Goal: Task Accomplishment & Management: Use online tool/utility

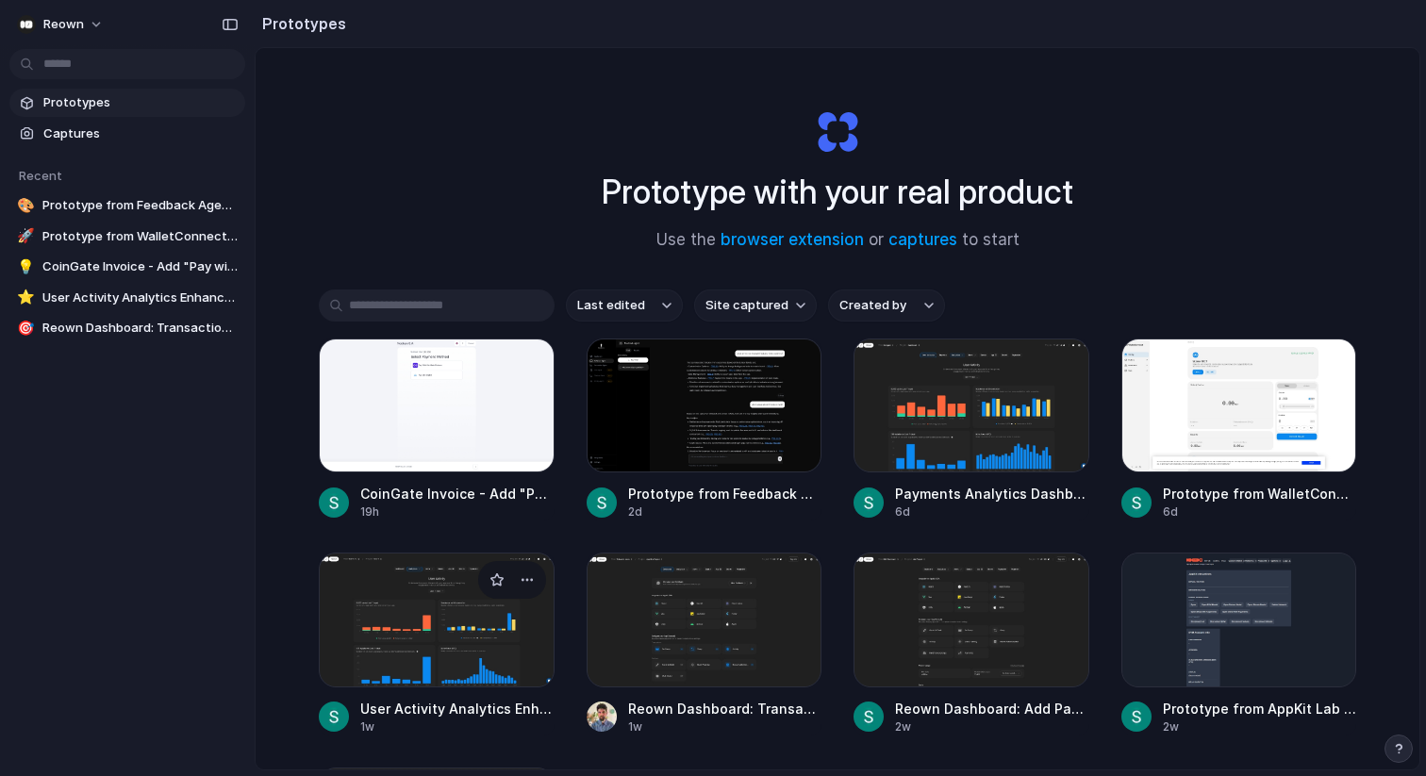
click at [466, 612] on div at bounding box center [437, 620] width 236 height 134
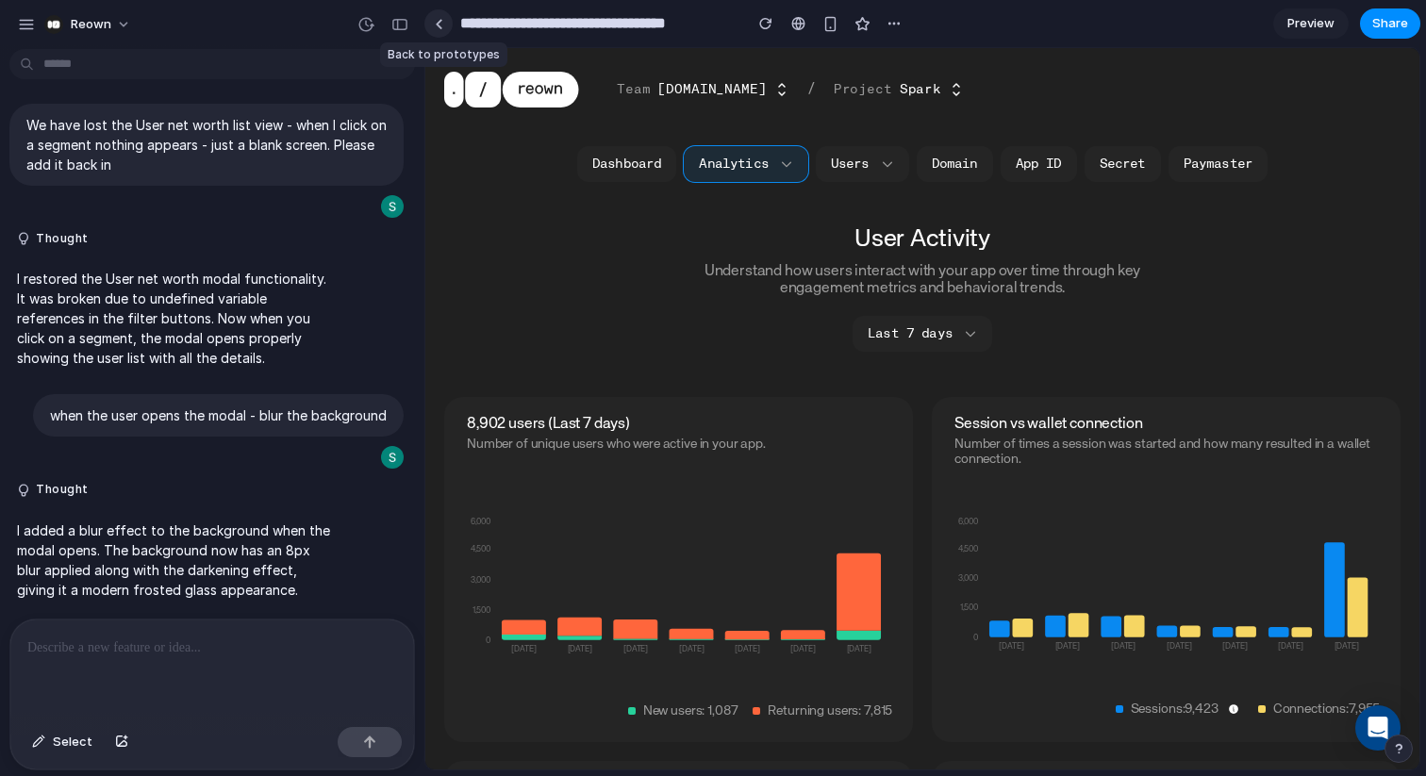
click at [437, 21] on div at bounding box center [439, 24] width 8 height 10
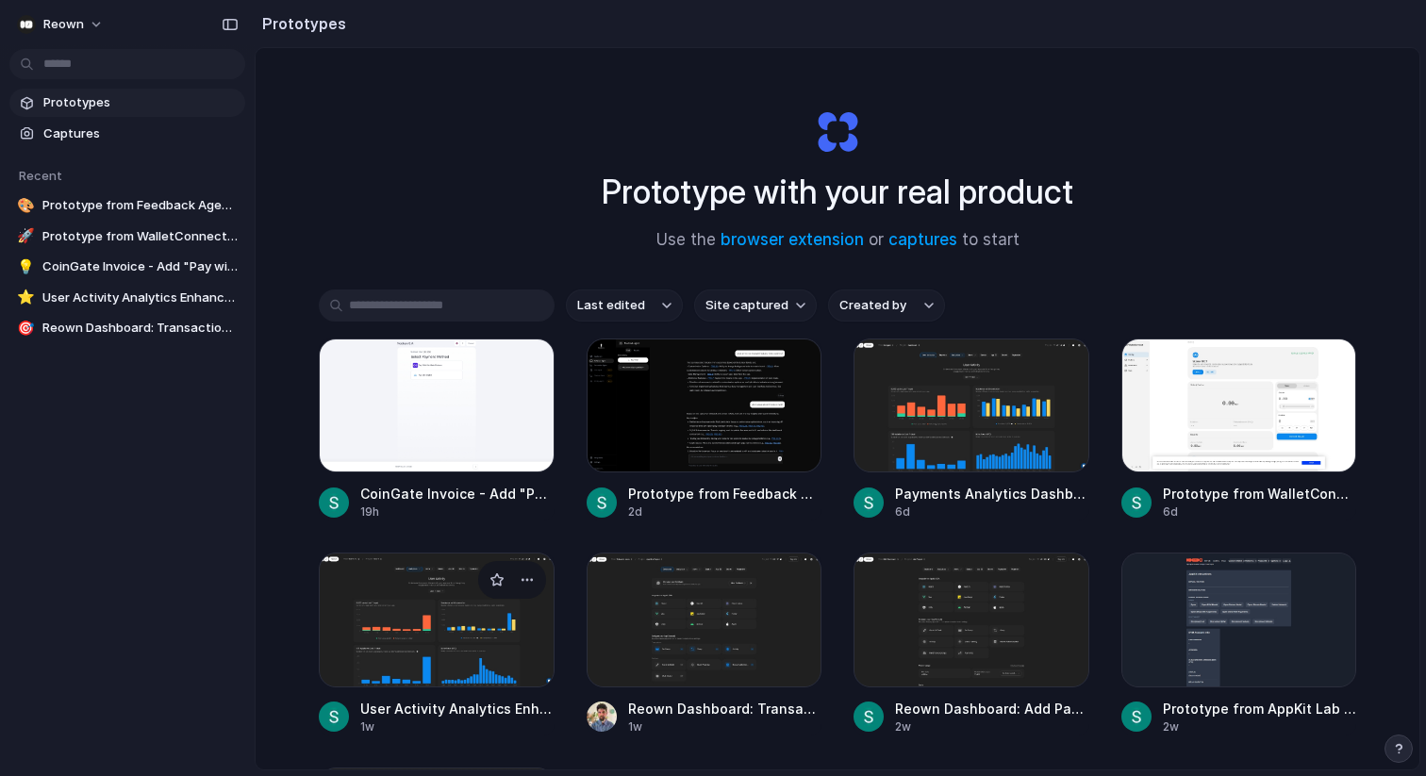
click at [471, 592] on div at bounding box center [437, 620] width 236 height 134
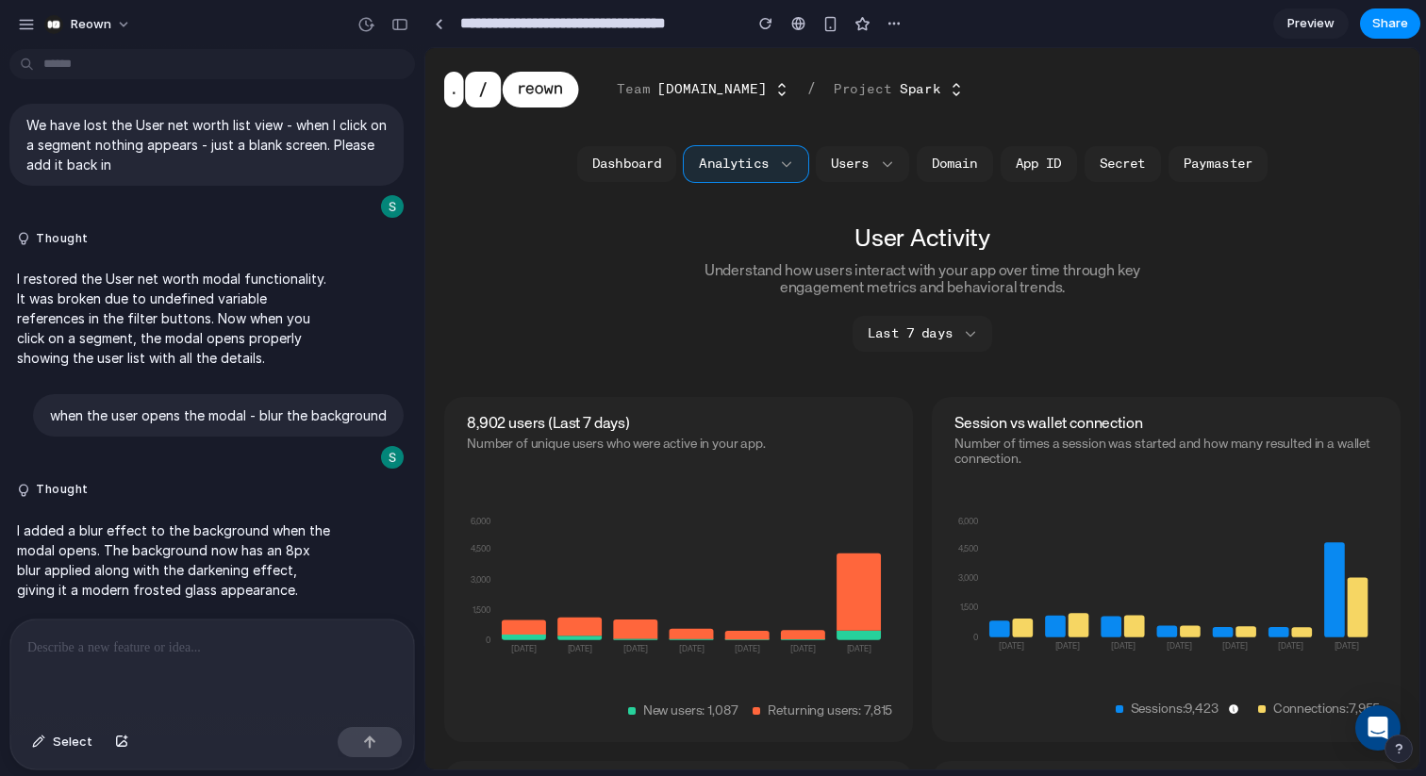
click at [1333, 27] on span "Preview" at bounding box center [1310, 23] width 47 height 19
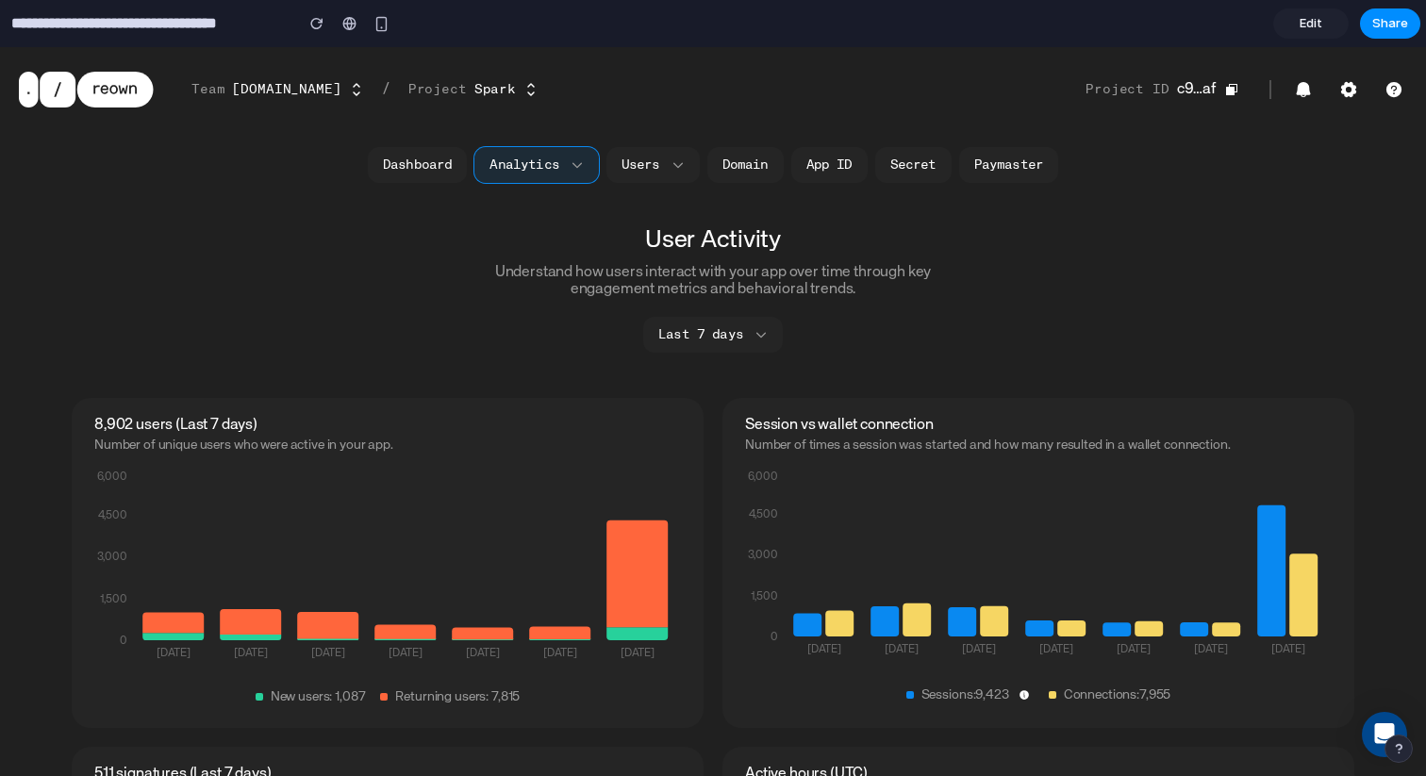
click at [1304, 25] on span "Edit" at bounding box center [1311, 23] width 23 height 19
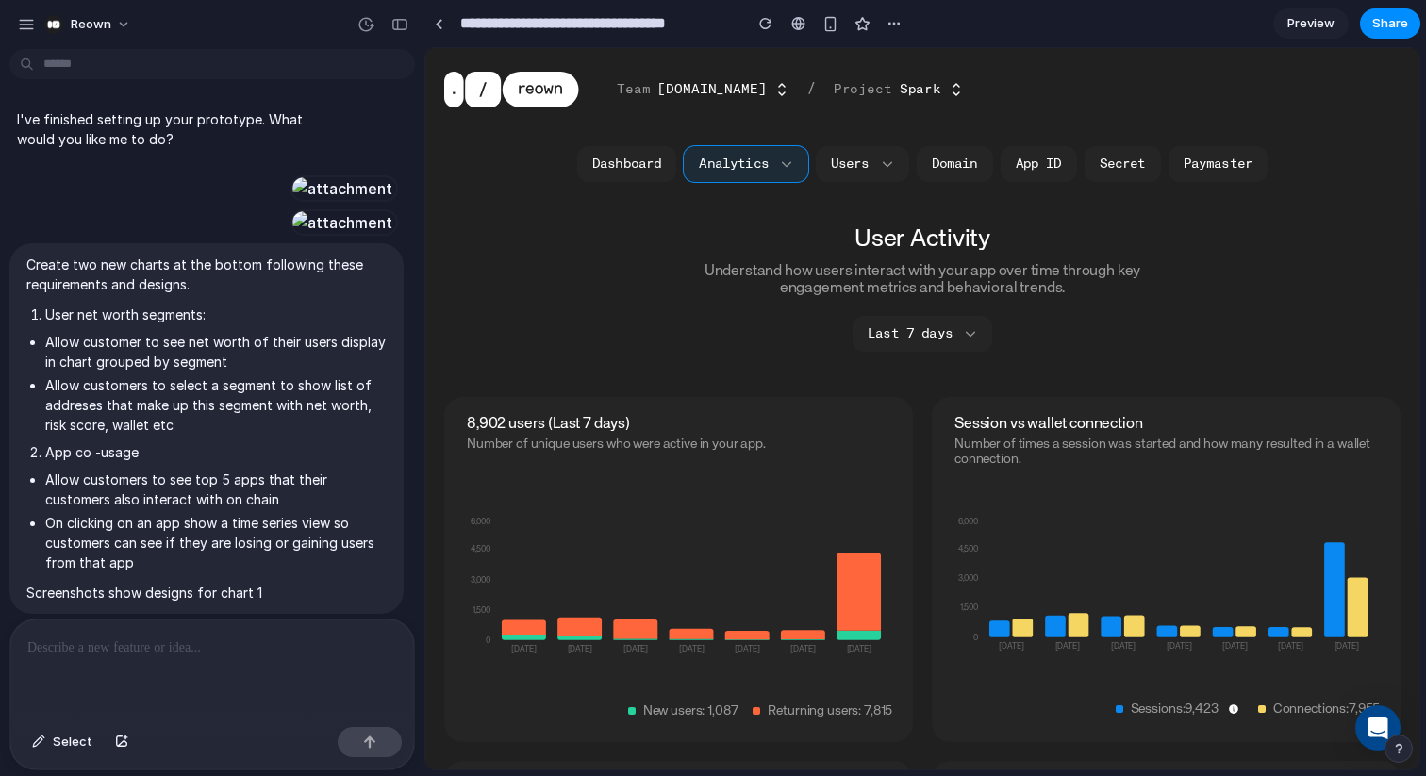
scroll to position [3831, 0]
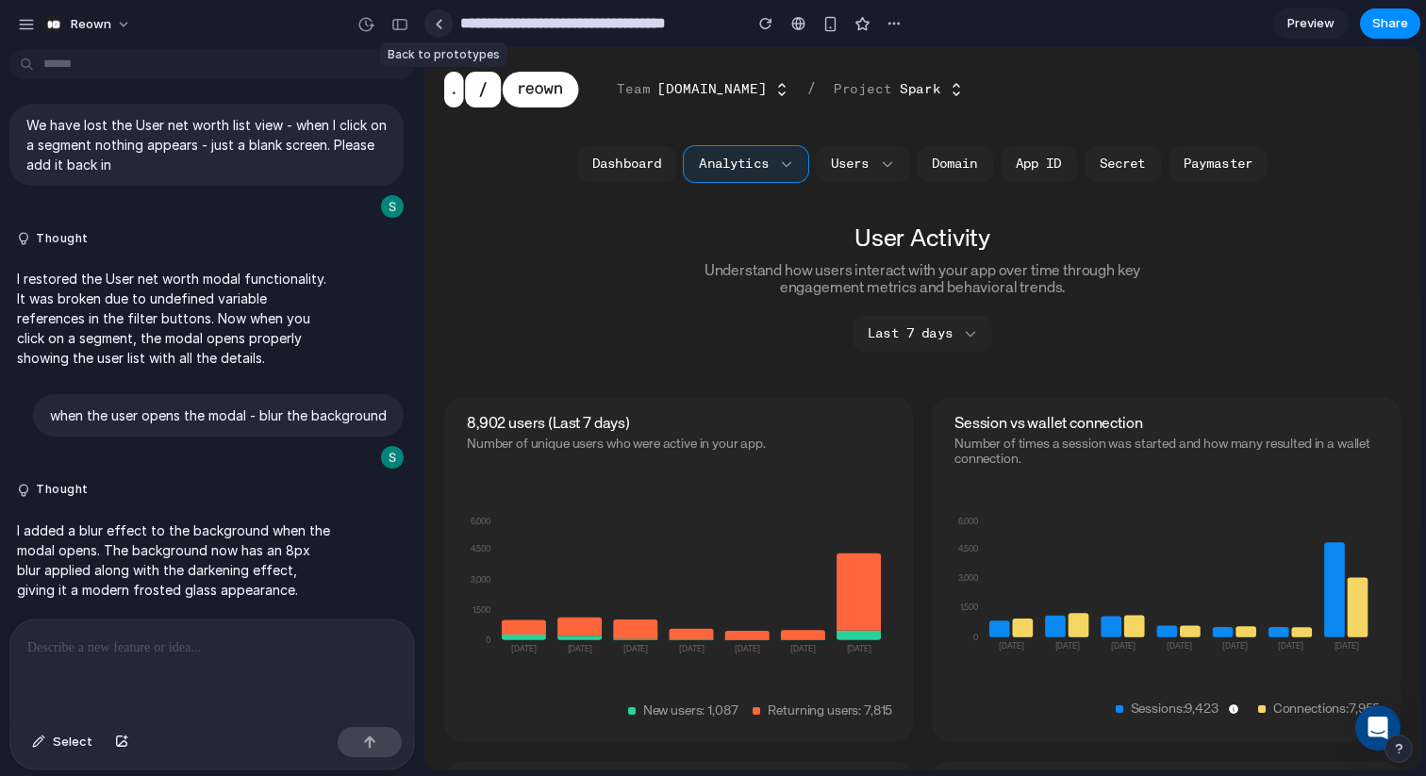
click at [434, 25] on link at bounding box center [438, 23] width 28 height 28
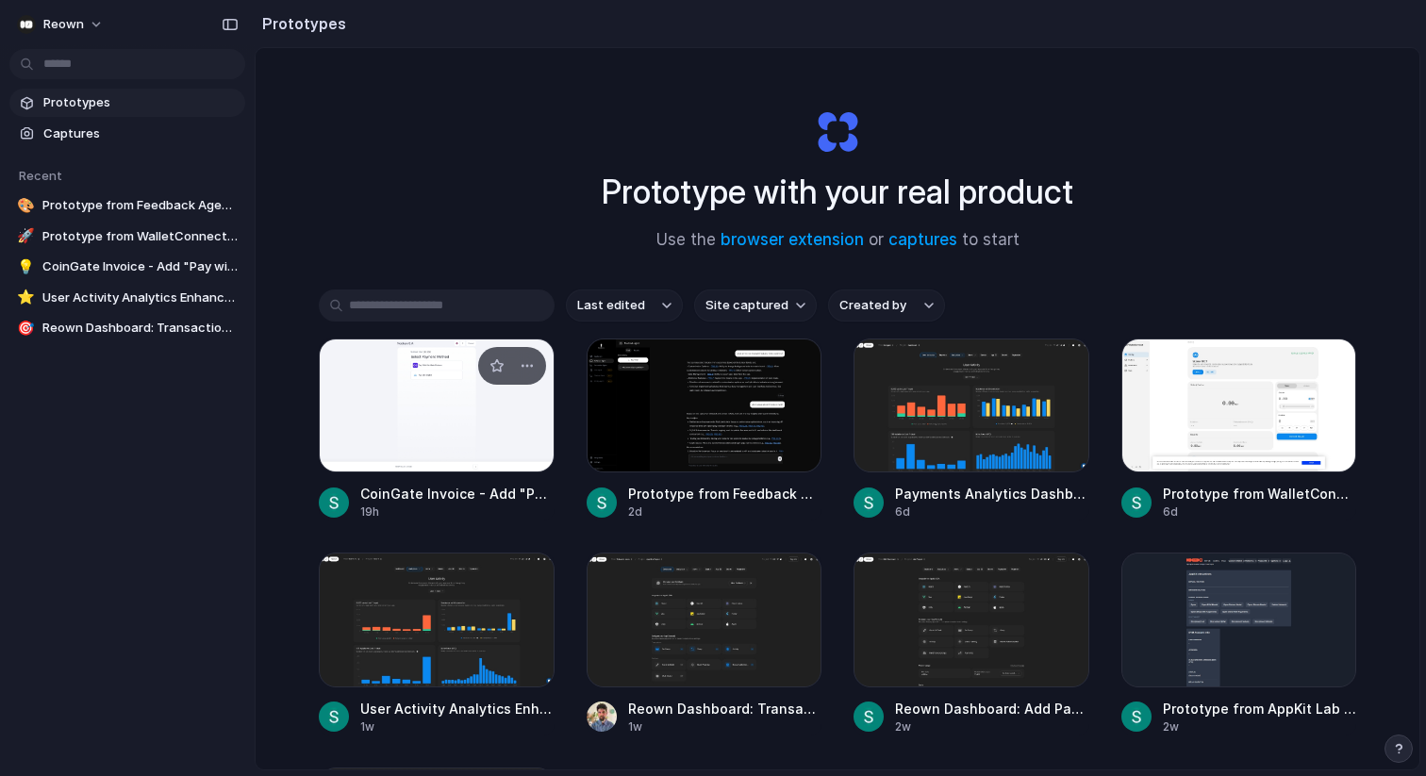
click at [406, 411] on div at bounding box center [437, 406] width 236 height 134
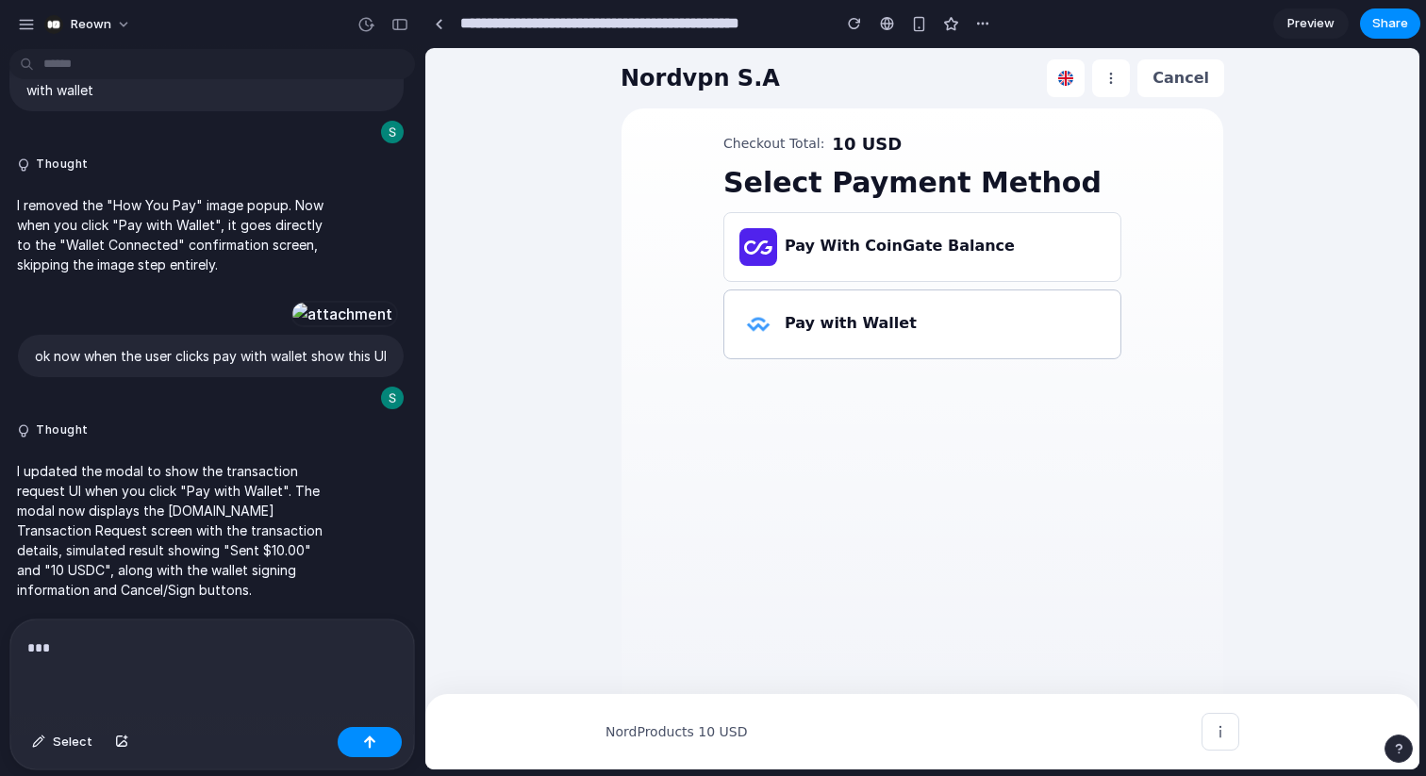
click at [807, 318] on h3 "Pay with Wallet" at bounding box center [851, 323] width 132 height 23
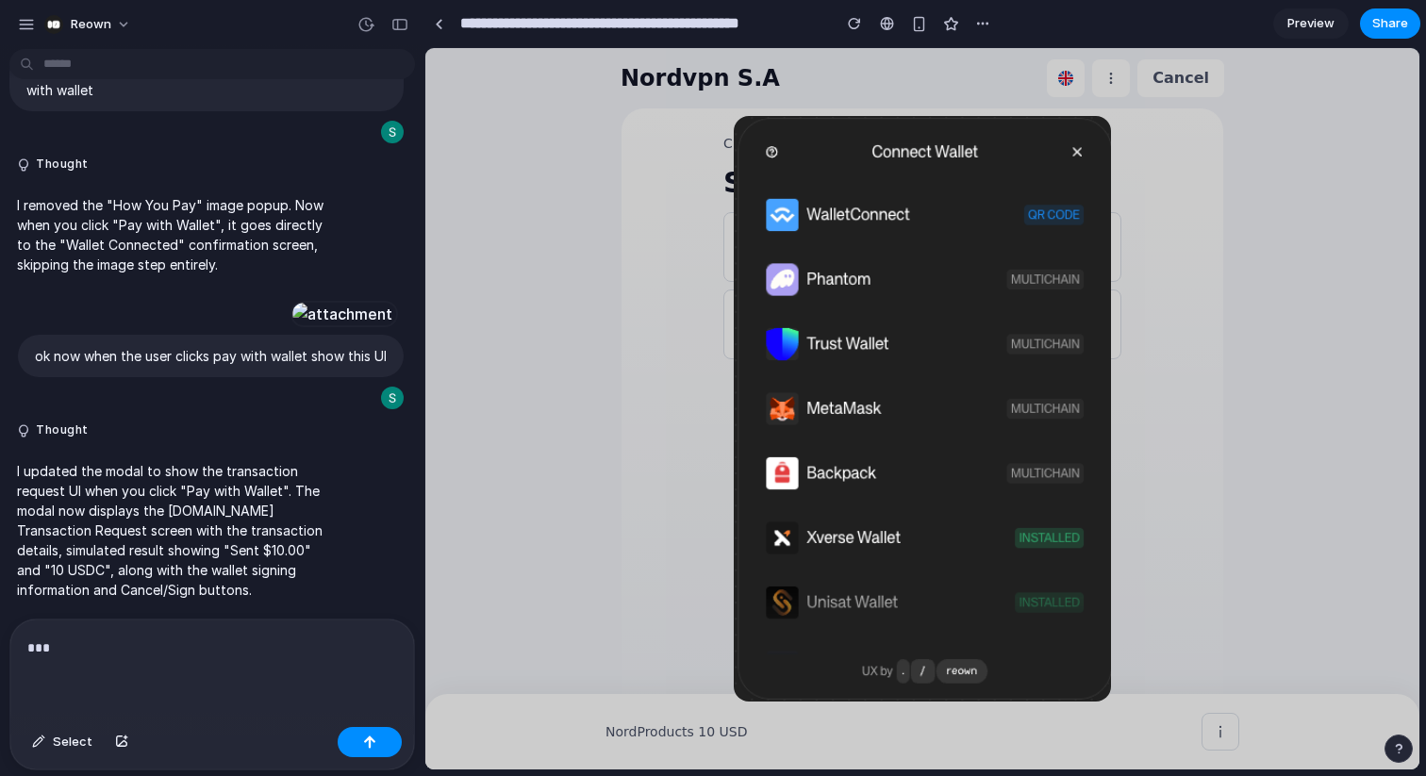
click at [74, 662] on div "***" at bounding box center [212, 670] width 404 height 100
drag, startPoint x: 74, startPoint y: 658, endPoint x: 0, endPoint y: 655, distance: 73.6
click at [0, 655] on div "*** Select" at bounding box center [206, 695] width 413 height 152
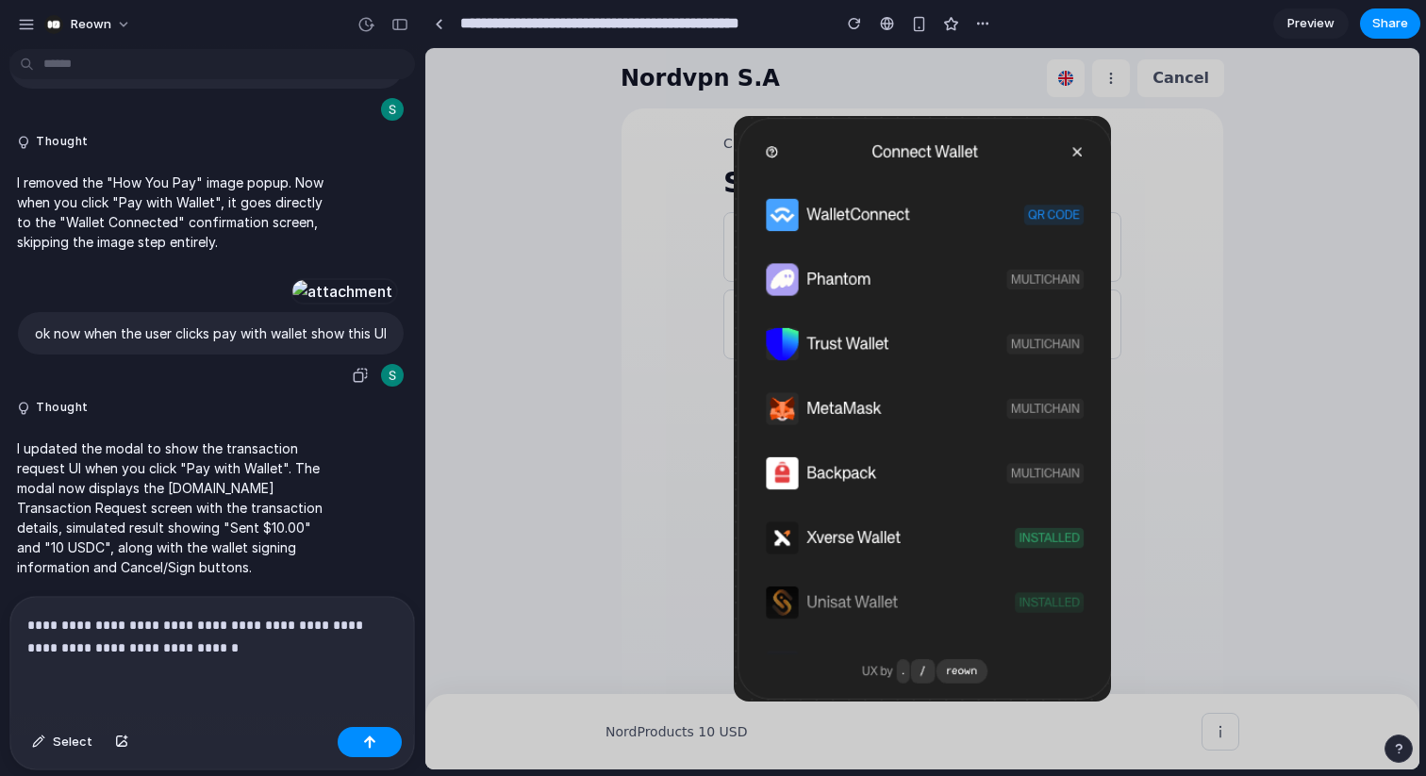
click at [290, 278] on div at bounding box center [342, 291] width 104 height 26
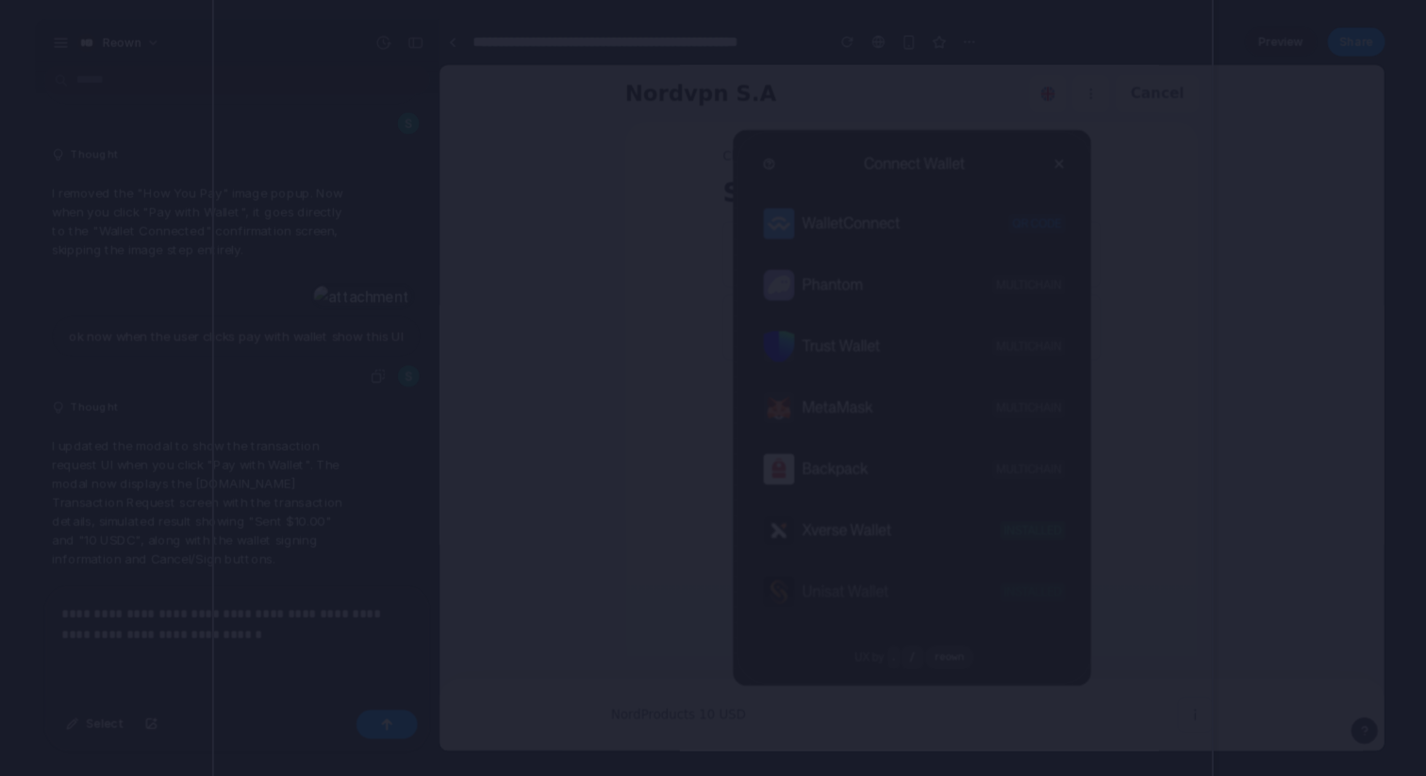
click at [1267, 283] on div at bounding box center [713, 388] width 1426 height 776
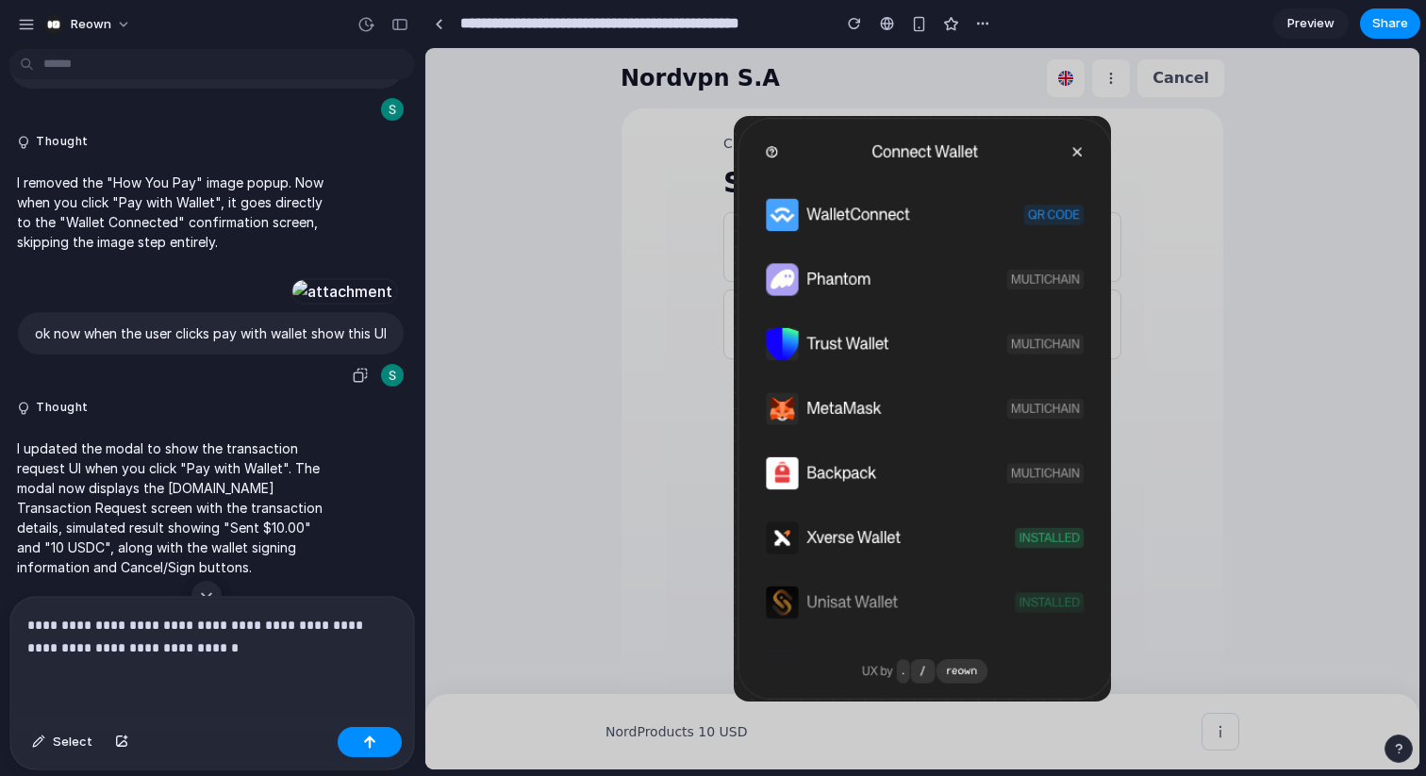
scroll to position [6470, 0]
click at [292, 305] on div at bounding box center [342, 291] width 104 height 26
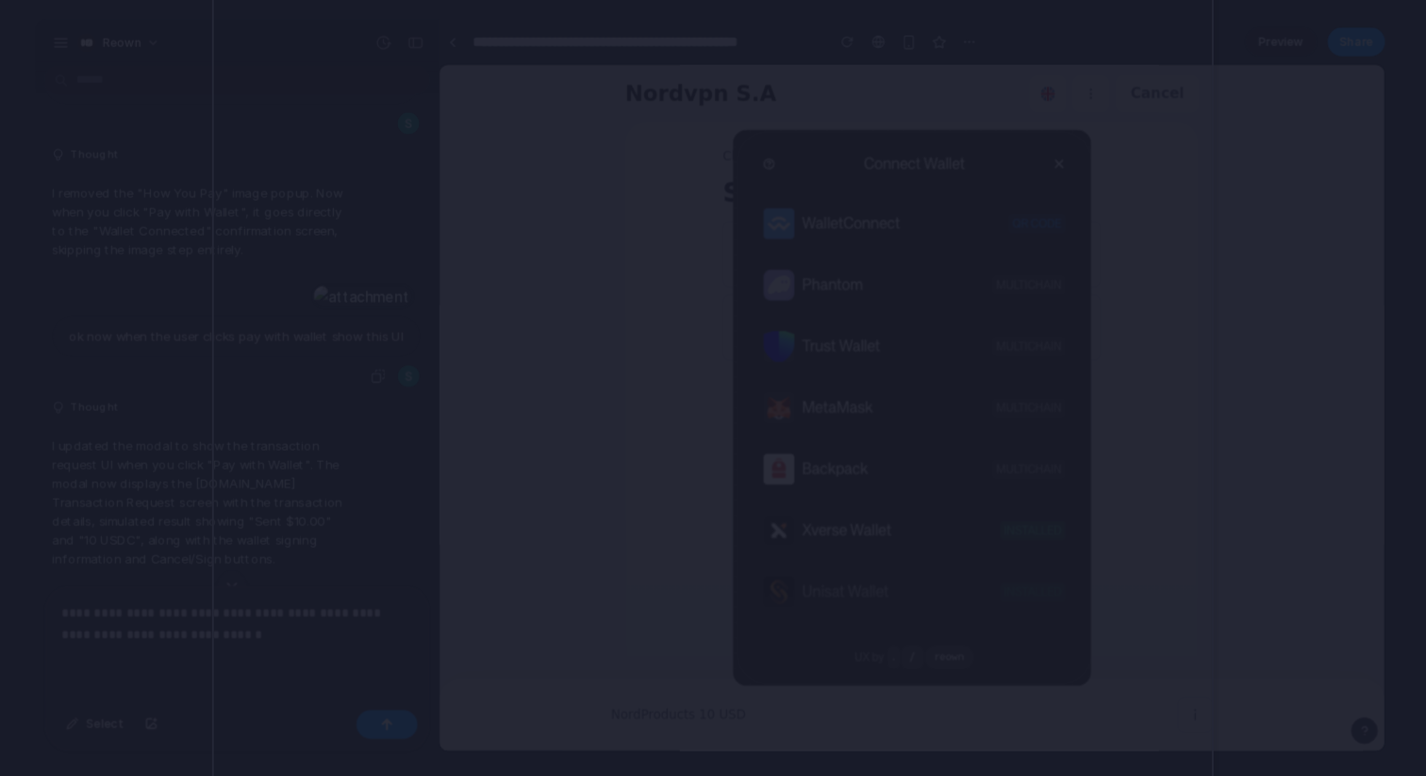
click at [141, 273] on div at bounding box center [713, 388] width 1426 height 776
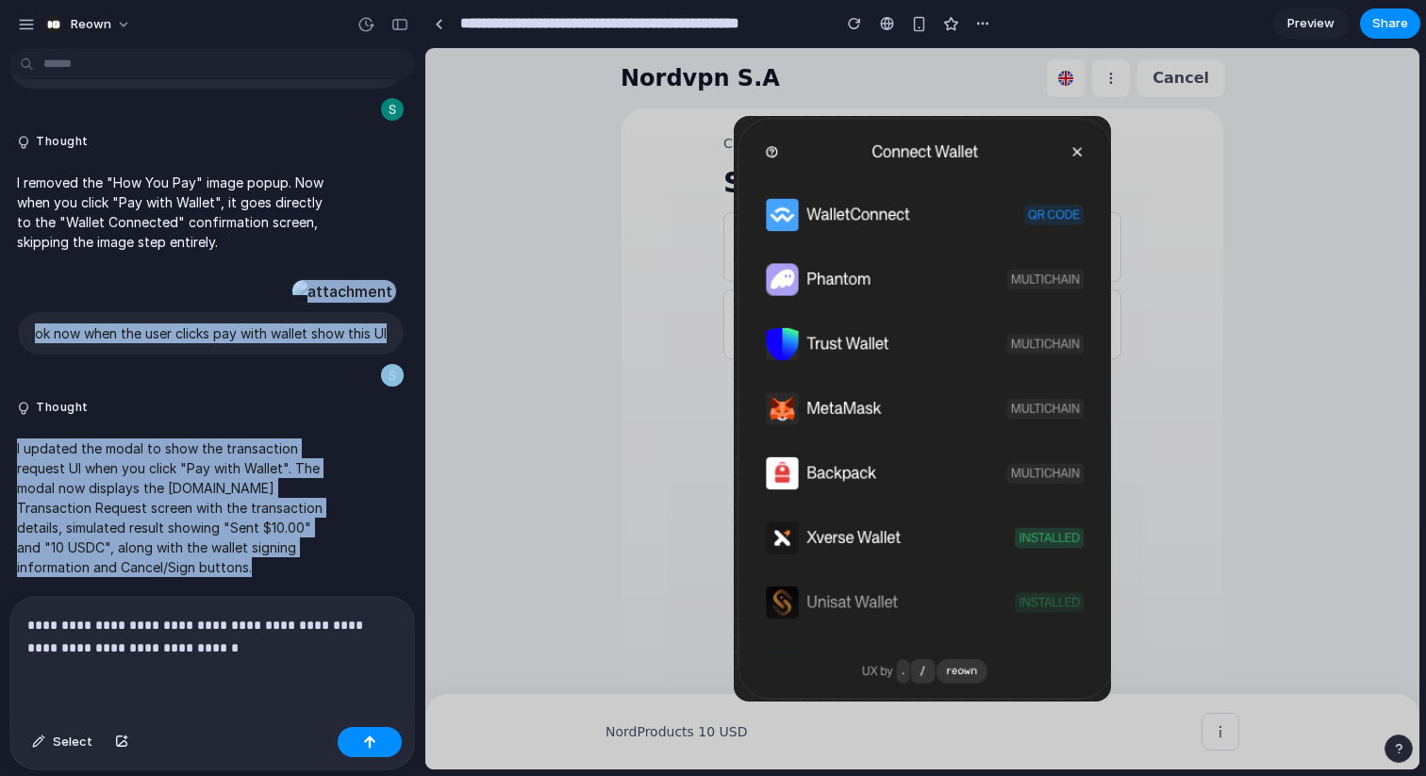
scroll to position [6671, 0]
drag, startPoint x: 189, startPoint y: 272, endPoint x: 136, endPoint y: 678, distance: 409.9
click at [136, 678] on div "Thought I updated the wallet connection flow to show a list of crypto assets af…" at bounding box center [212, 417] width 424 height 720
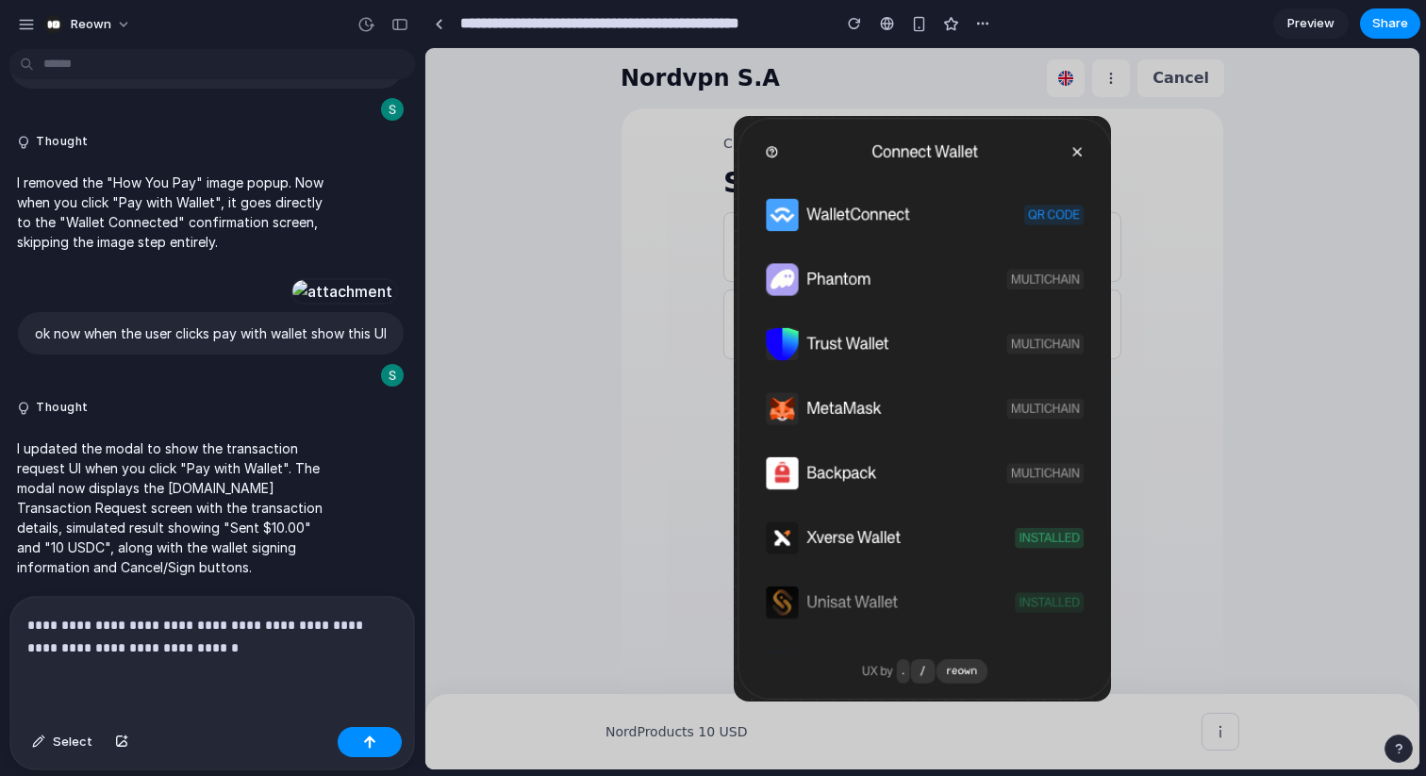
click at [181, 677] on div "**********" at bounding box center [212, 658] width 404 height 123
click at [122, 742] on div "button" at bounding box center [121, 742] width 13 height 11
click at [66, 749] on span "Select" at bounding box center [73, 742] width 40 height 19
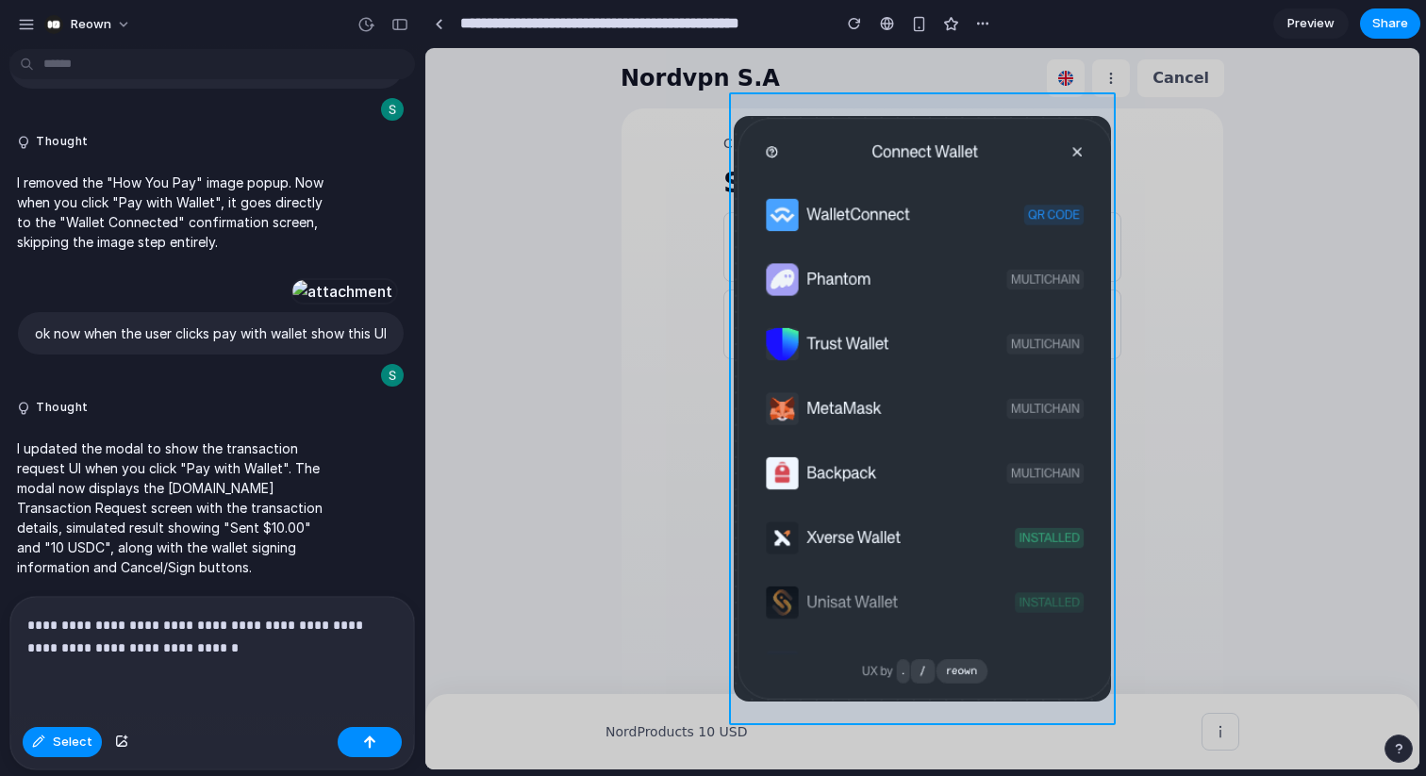
click at [897, 417] on div at bounding box center [922, 409] width 993 height 721
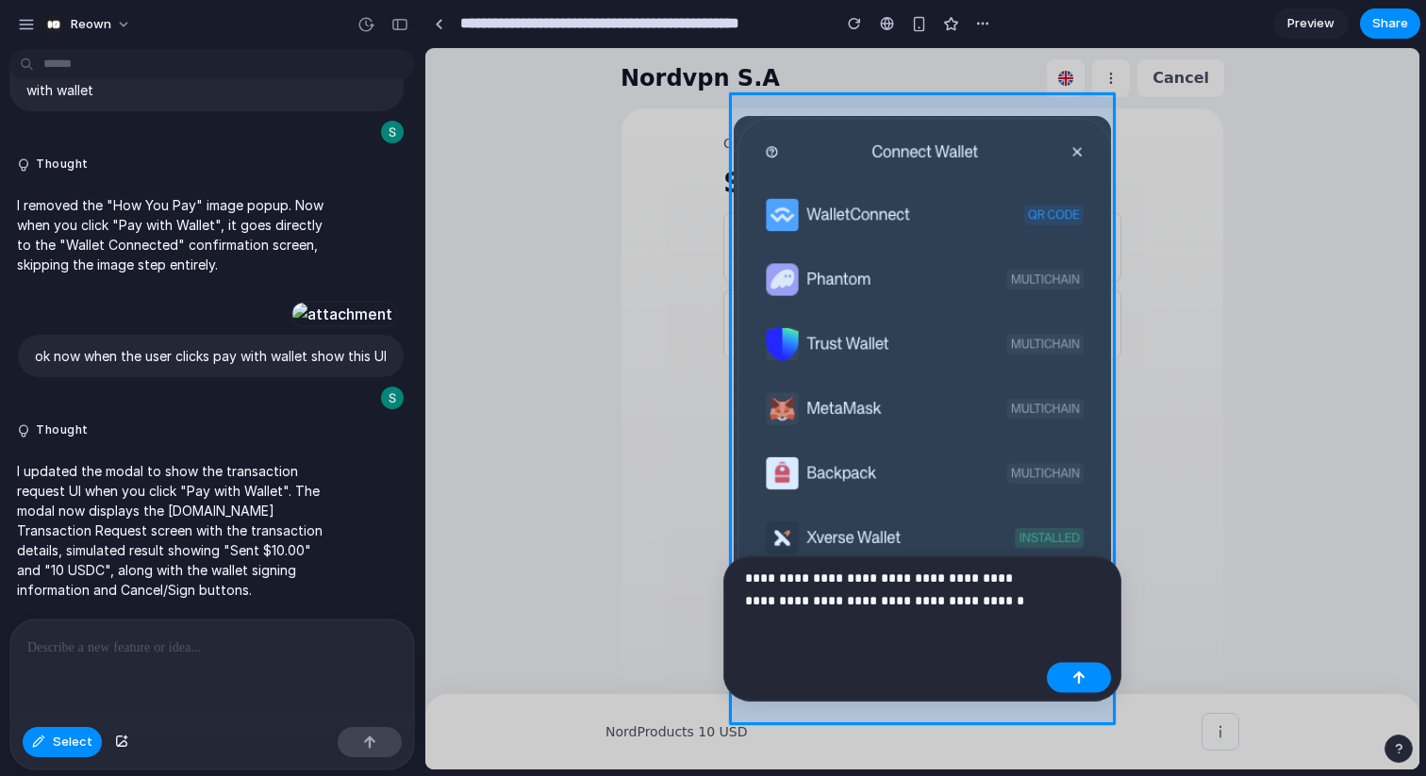
scroll to position [6648, 0]
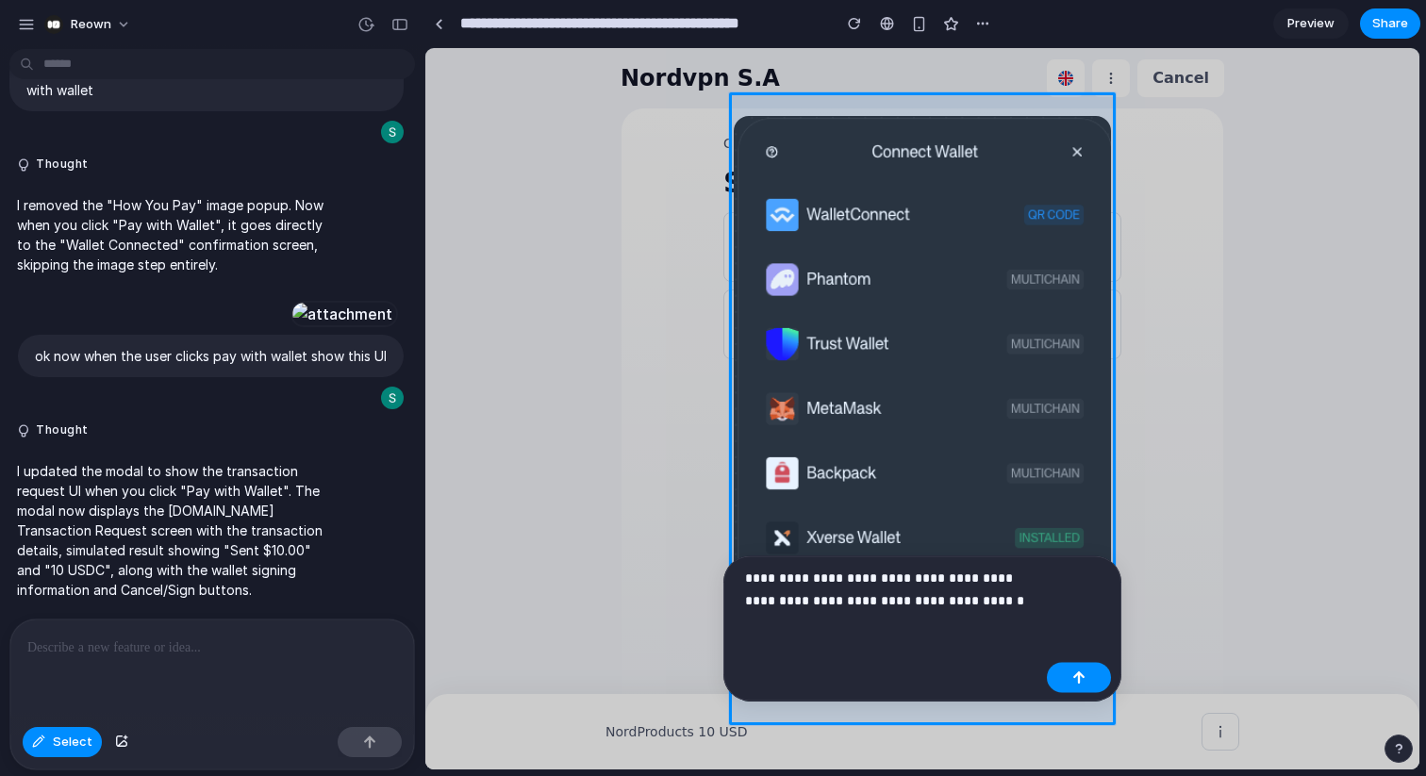
click at [999, 596] on p "**********" at bounding box center [892, 589] width 294 height 45
click at [180, 644] on p at bounding box center [212, 648] width 370 height 23
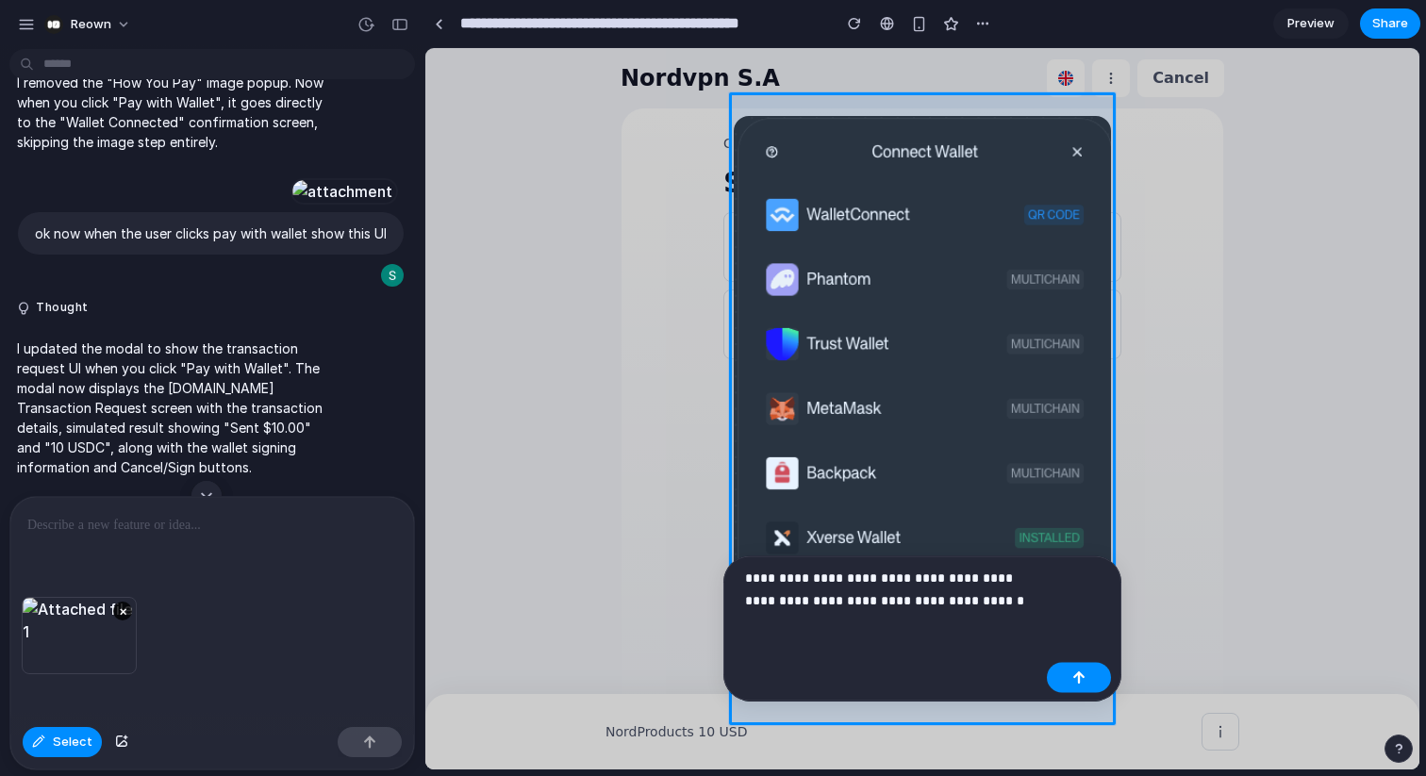
scroll to position [6671, 0]
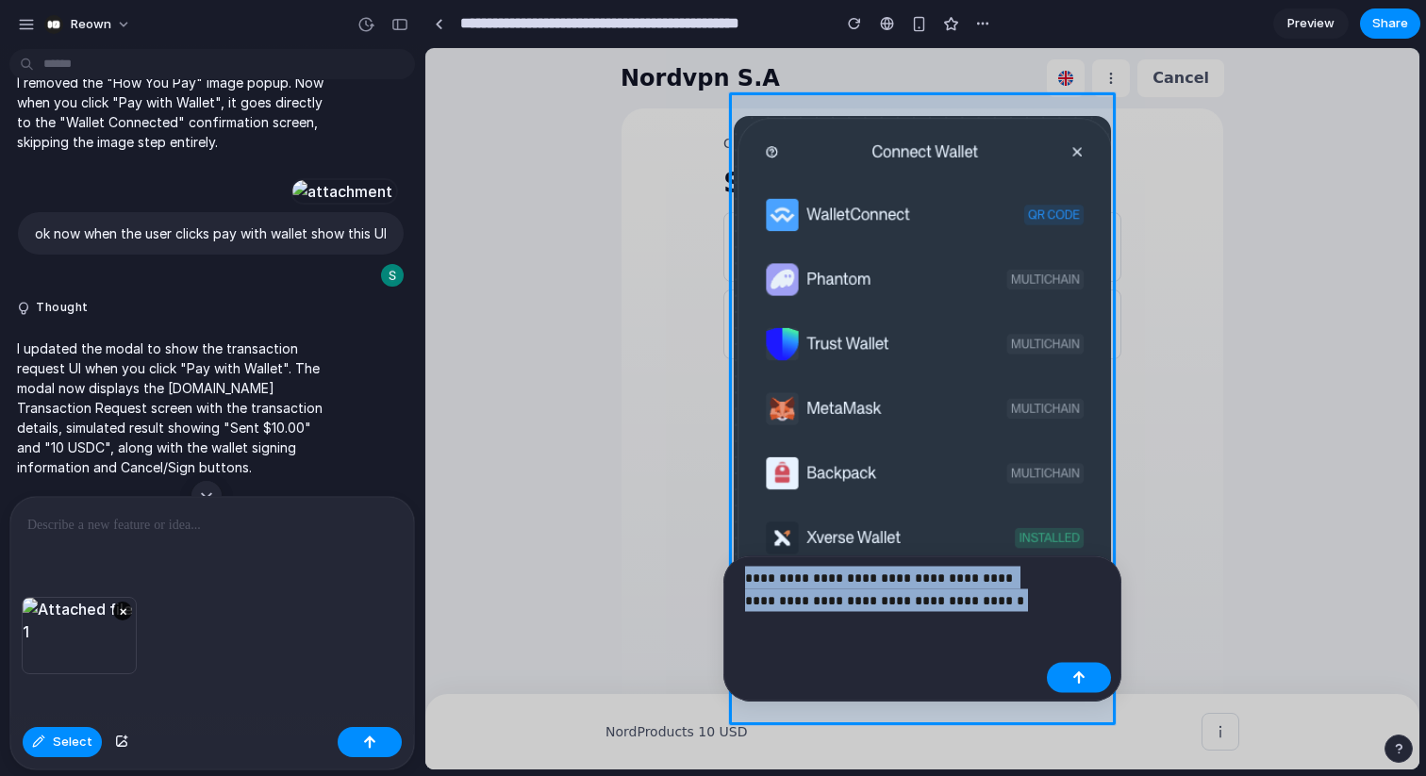
drag, startPoint x: 1003, startPoint y: 610, endPoint x: 731, endPoint y: 568, distance: 275.8
click at [731, 568] on div "**********" at bounding box center [922, 628] width 398 height 145
click at [919, 595] on p "**********" at bounding box center [892, 589] width 294 height 45
drag, startPoint x: 988, startPoint y: 600, endPoint x: 920, endPoint y: 577, distance: 72.5
click at [920, 577] on p "**********" at bounding box center [892, 589] width 294 height 45
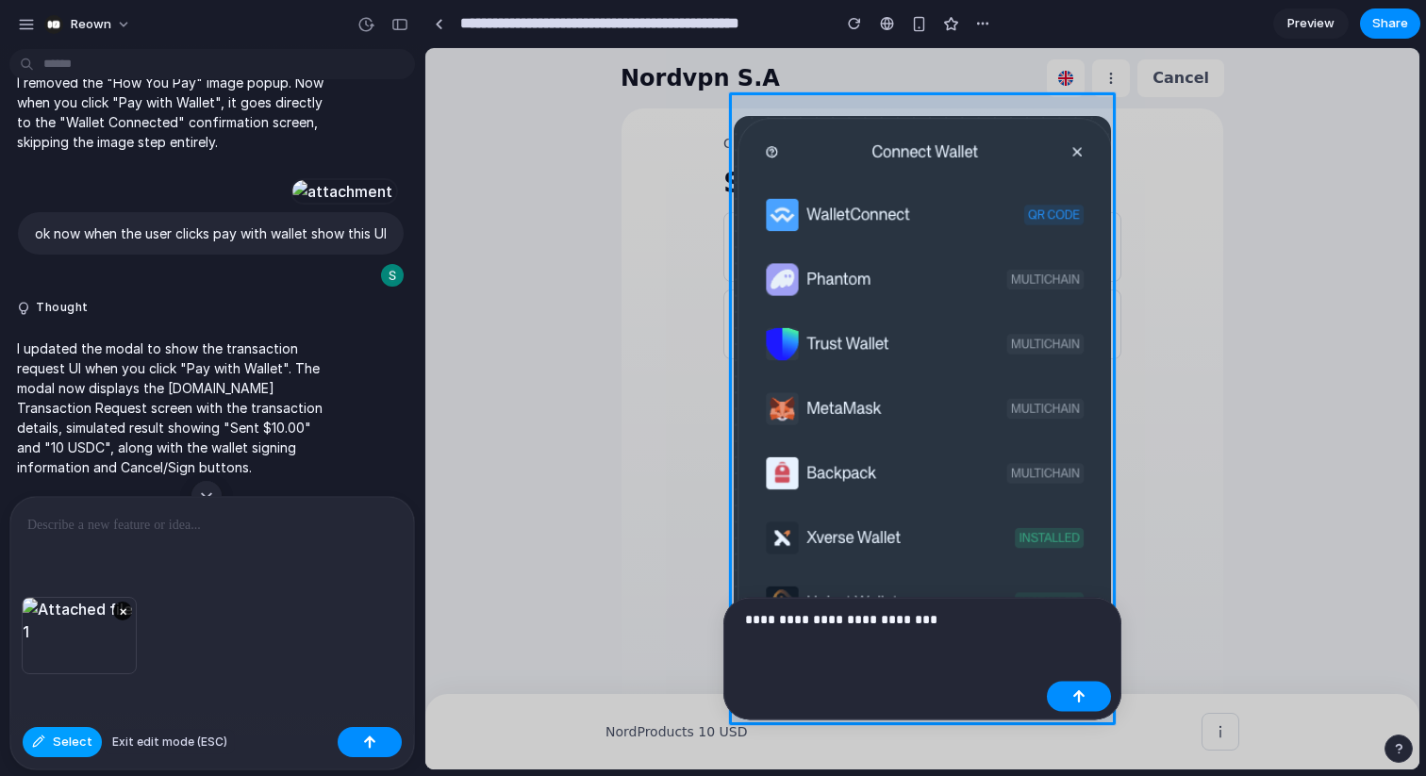
click at [51, 749] on button "Select" at bounding box center [62, 742] width 79 height 30
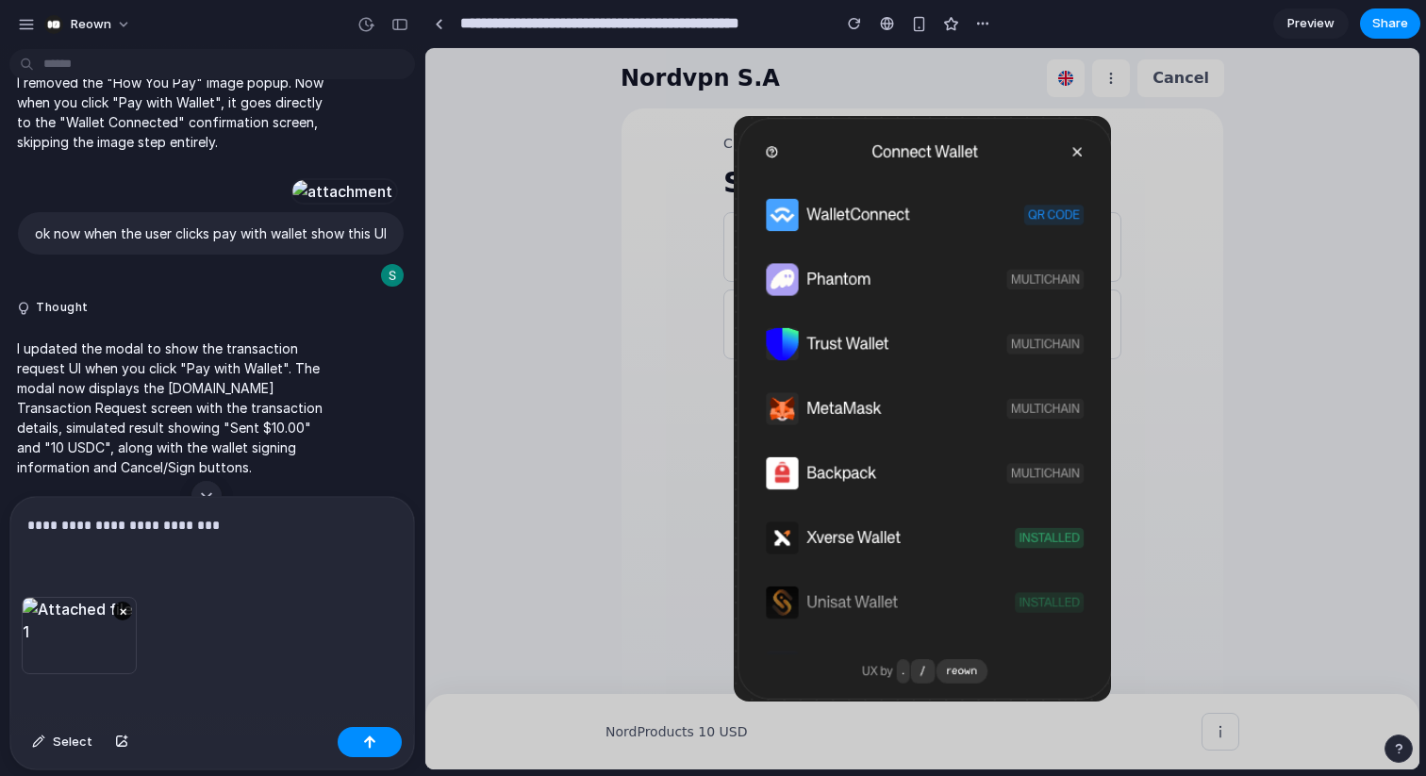
click at [237, 532] on p "**********" at bounding box center [212, 525] width 370 height 23
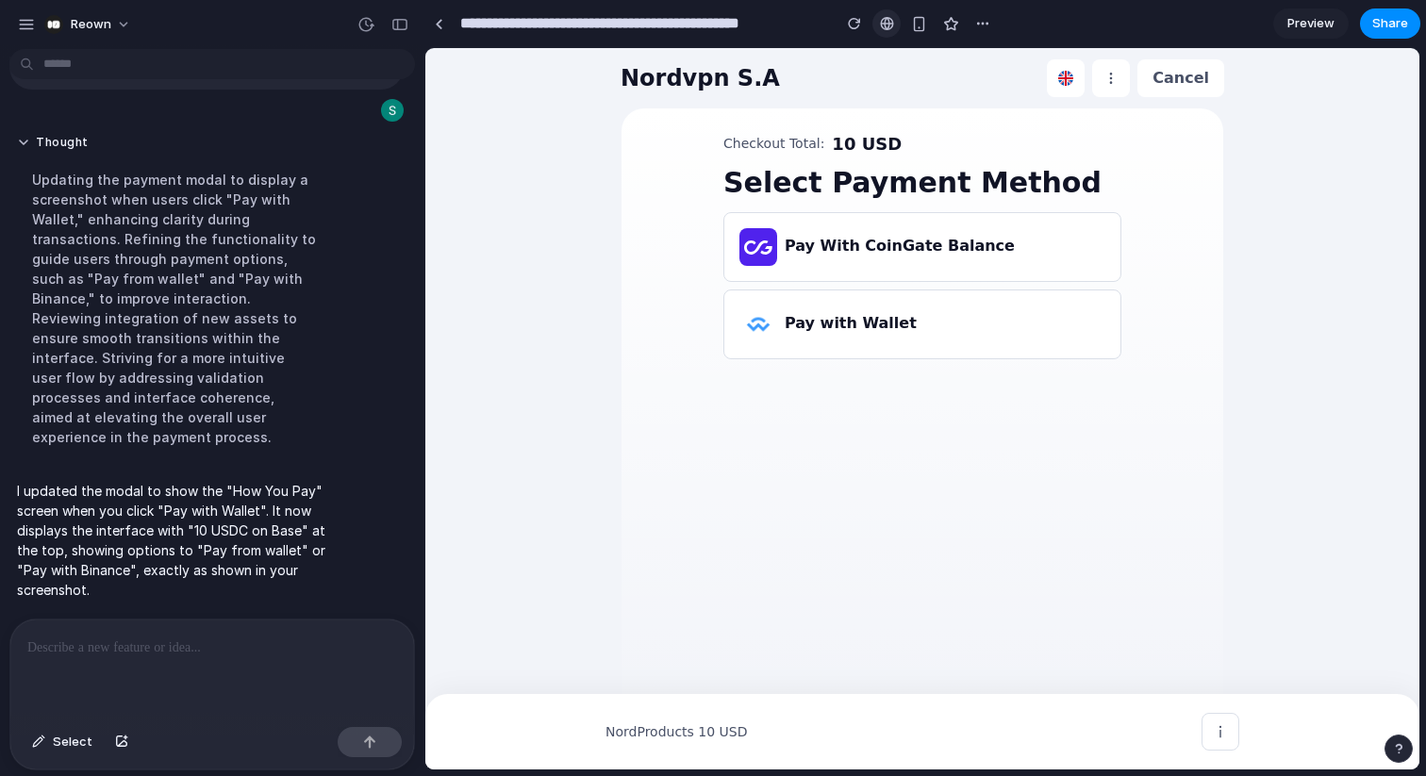
scroll to position [7242, 0]
click at [825, 322] on h3 "Pay with Wallet" at bounding box center [851, 323] width 132 height 23
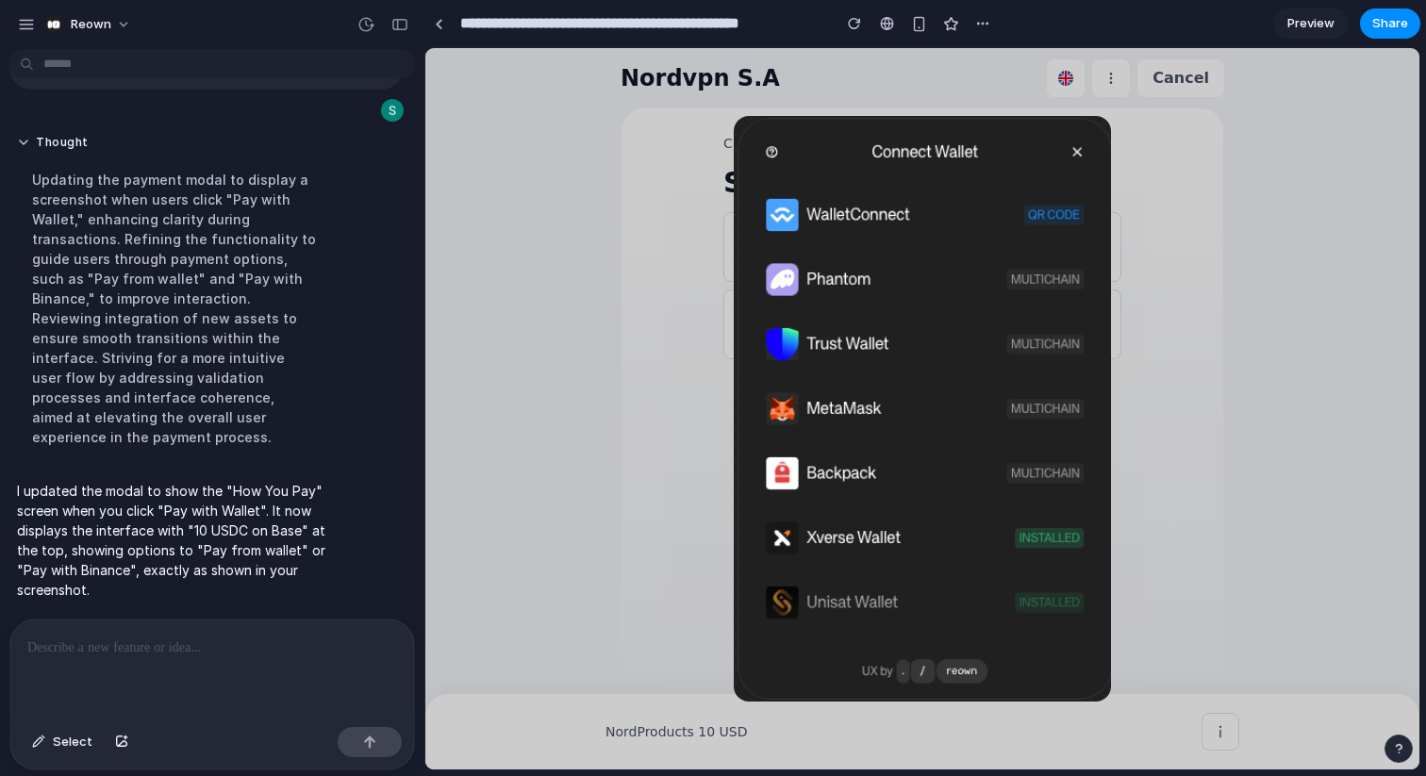
click at [167, 657] on p at bounding box center [212, 648] width 370 height 23
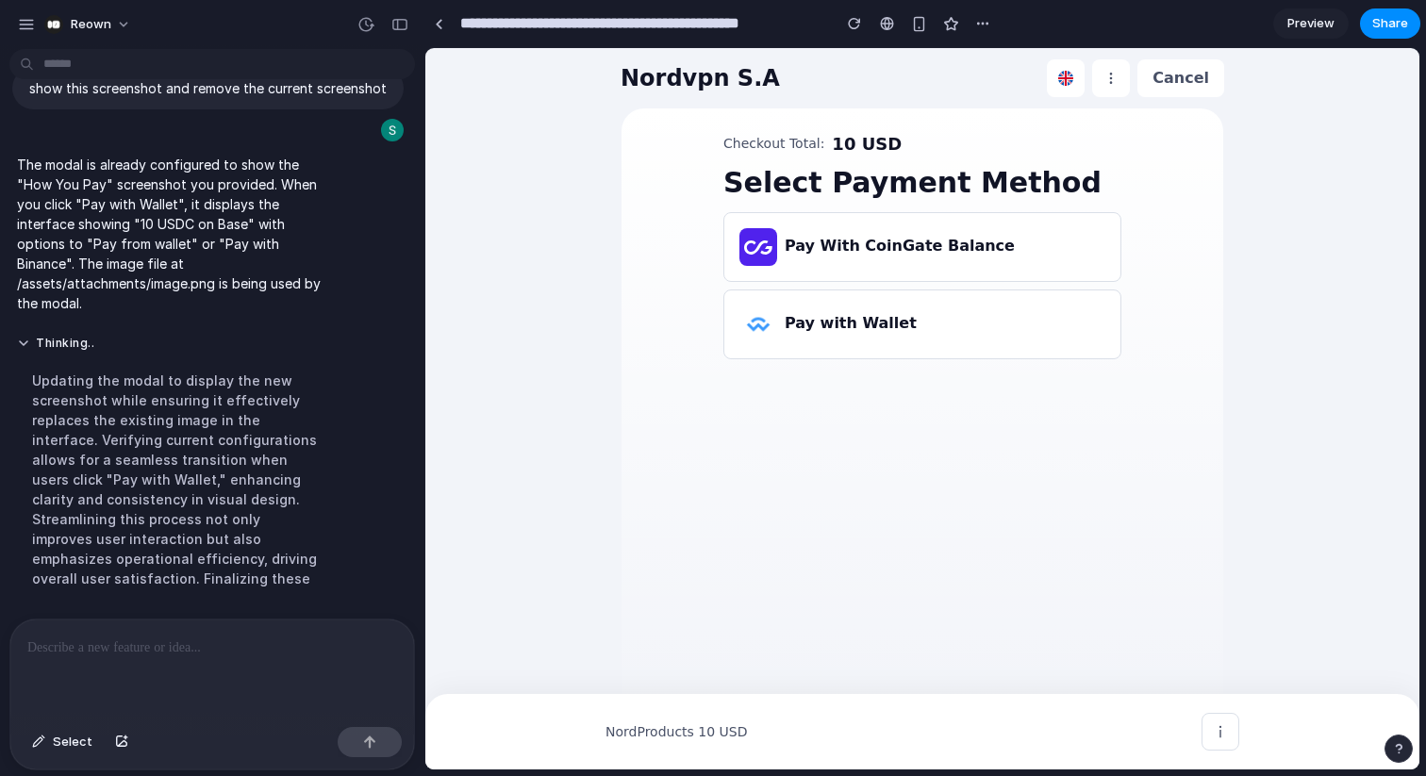
scroll to position [0, 0]
click at [400, 21] on div "button" at bounding box center [399, 24] width 17 height 13
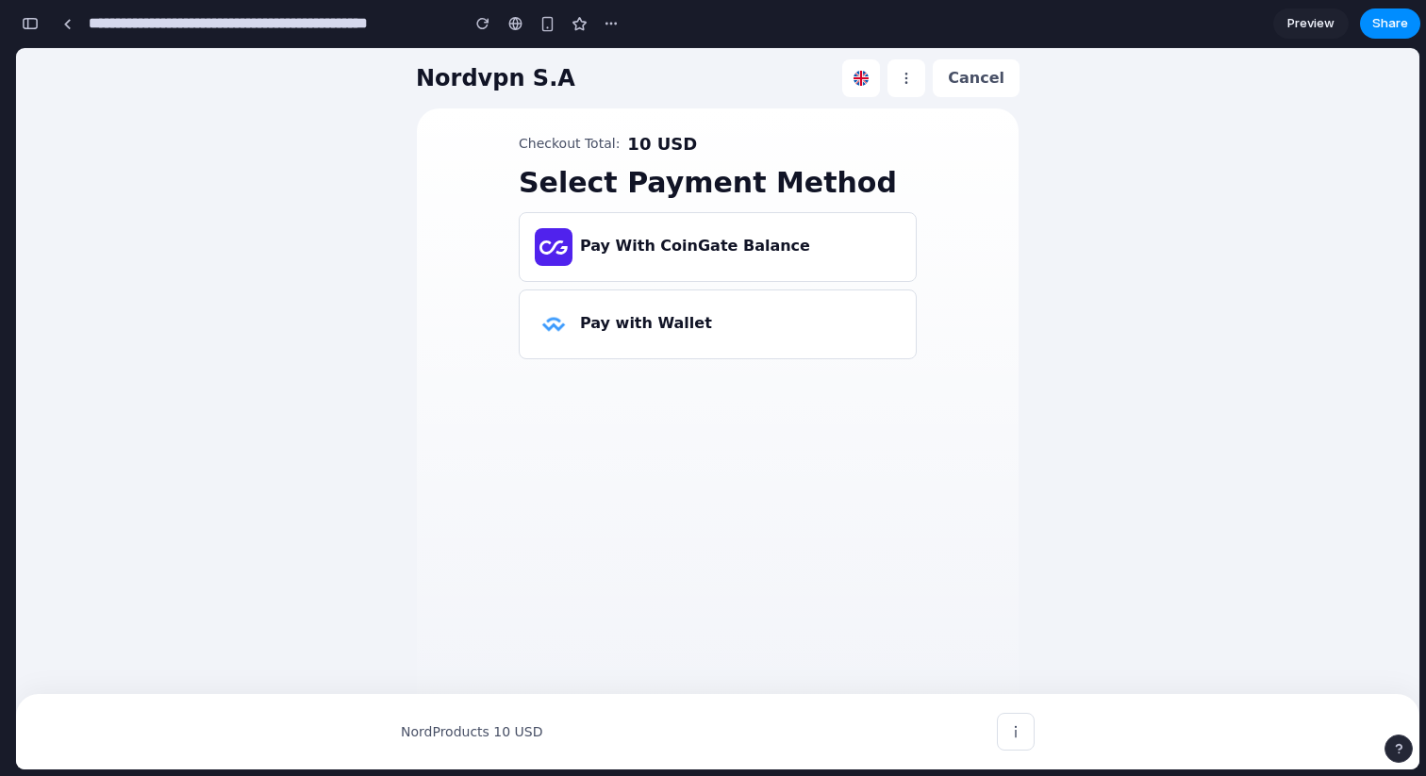
scroll to position [9101, 0]
click at [74, 25] on link at bounding box center [67, 23] width 28 height 28
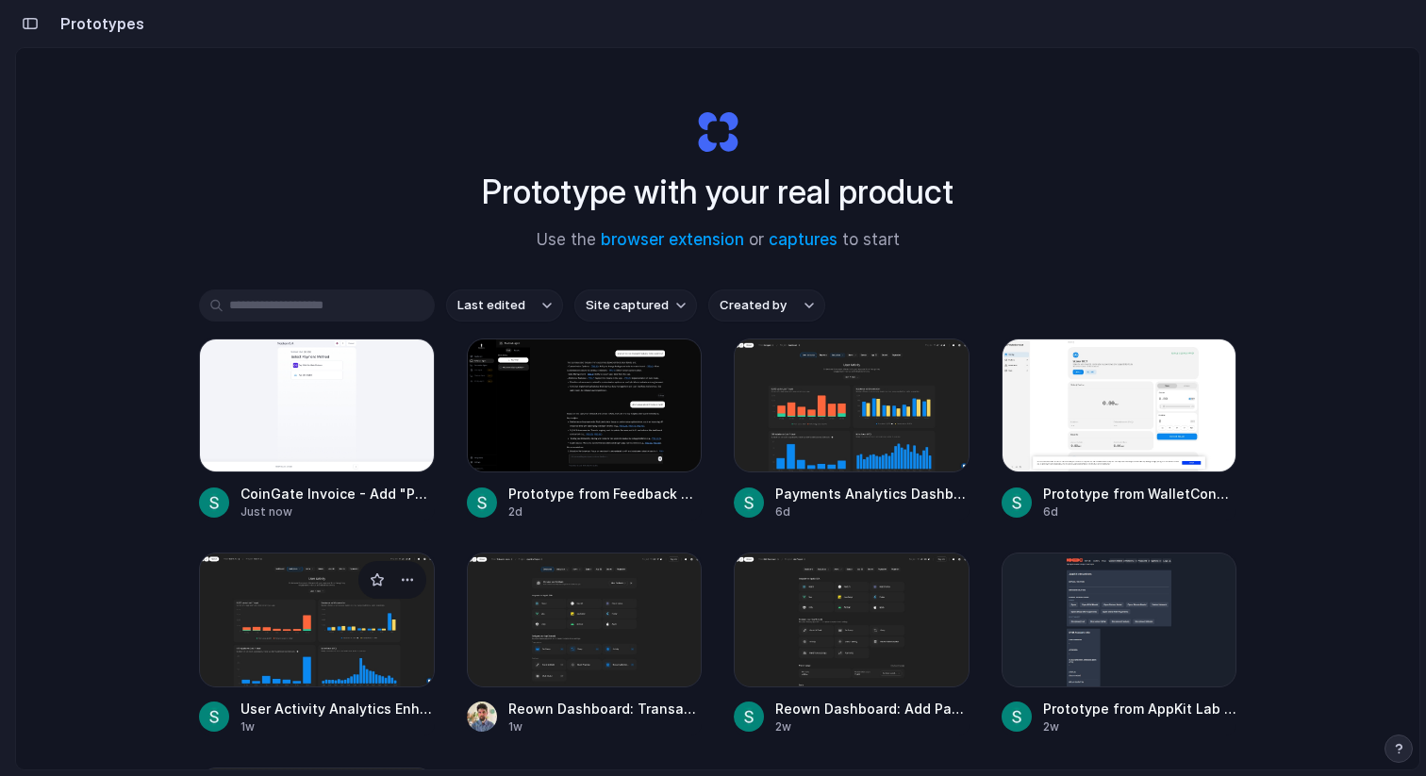
click at [289, 655] on div at bounding box center [317, 620] width 236 height 134
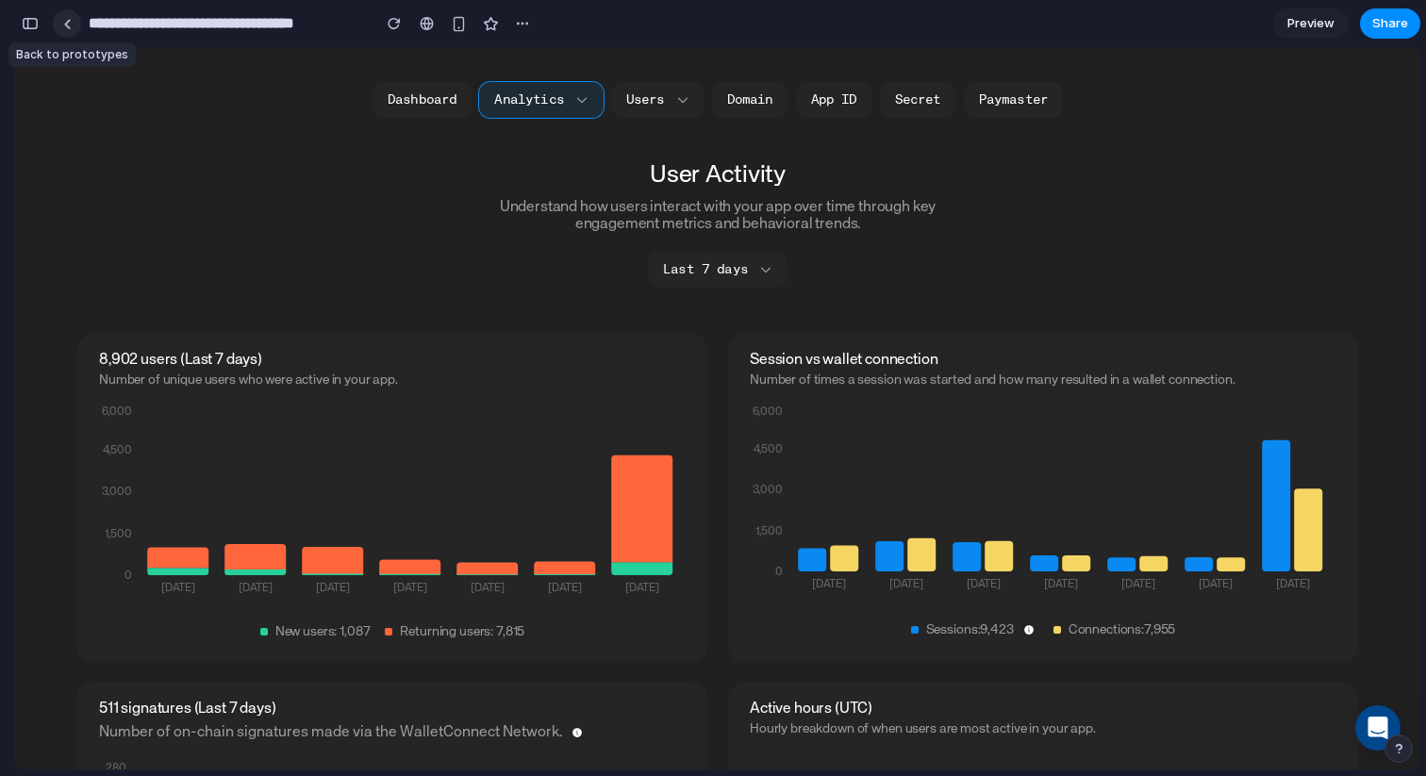
click at [71, 31] on link at bounding box center [67, 23] width 28 height 28
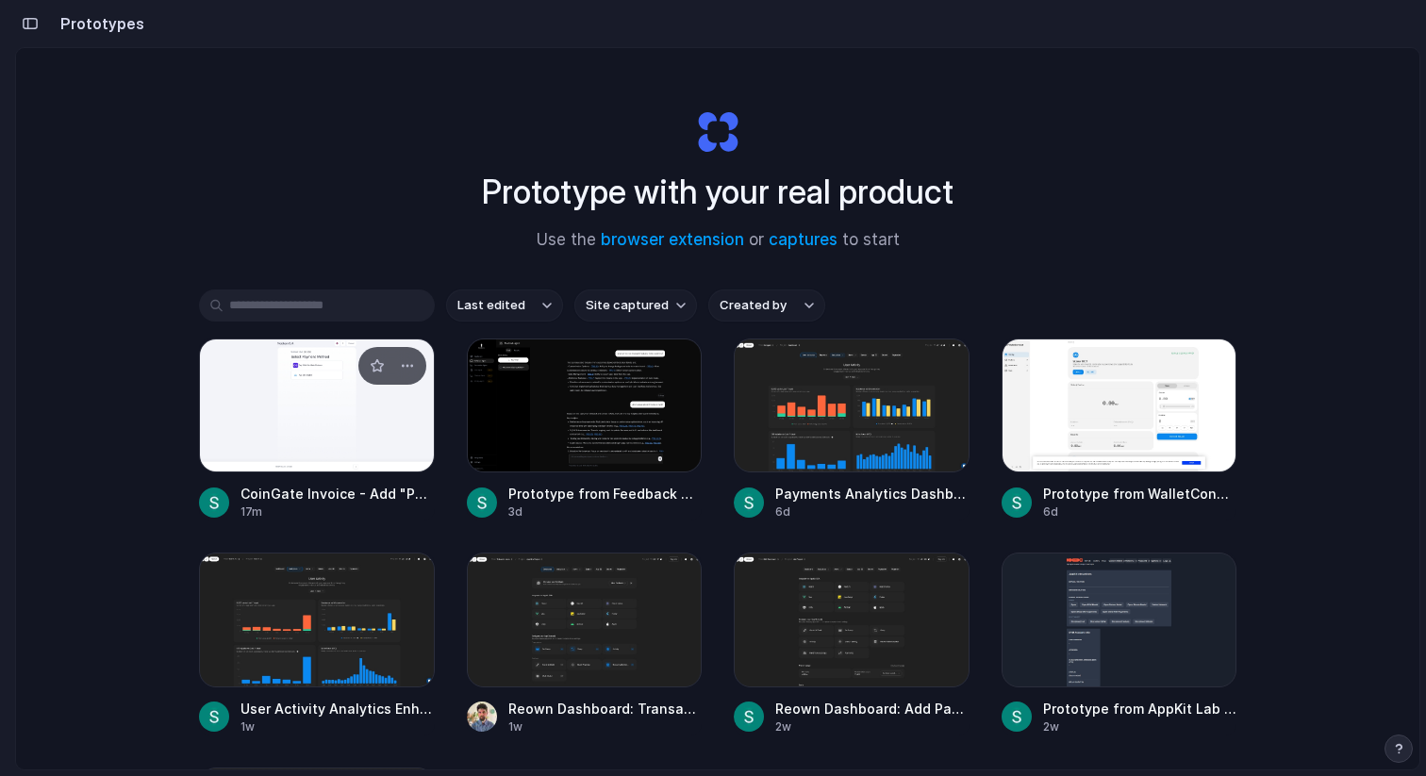
click at [311, 408] on div at bounding box center [317, 406] width 236 height 134
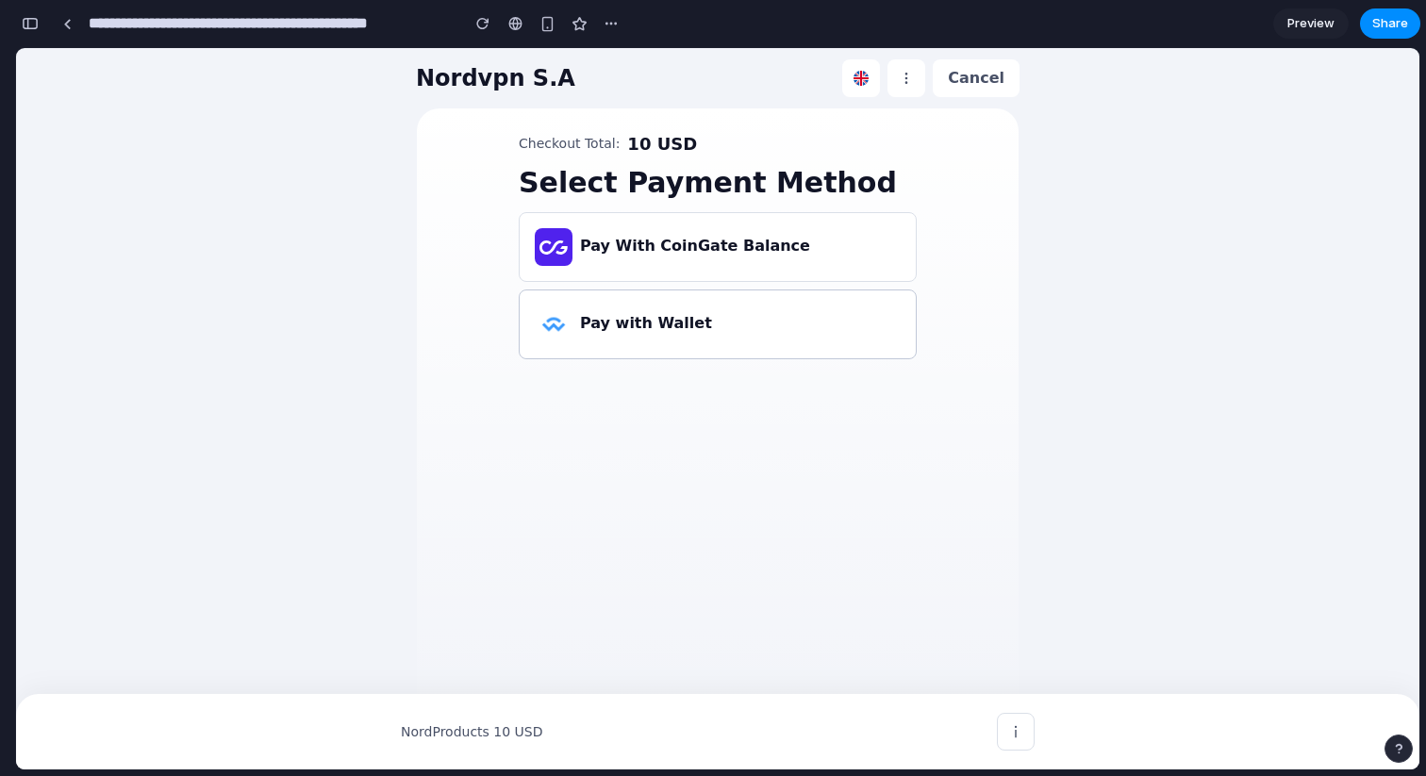
click at [685, 316] on h3 "Pay with Wallet" at bounding box center [646, 323] width 132 height 23
click at [67, 28] on link at bounding box center [67, 23] width 28 height 28
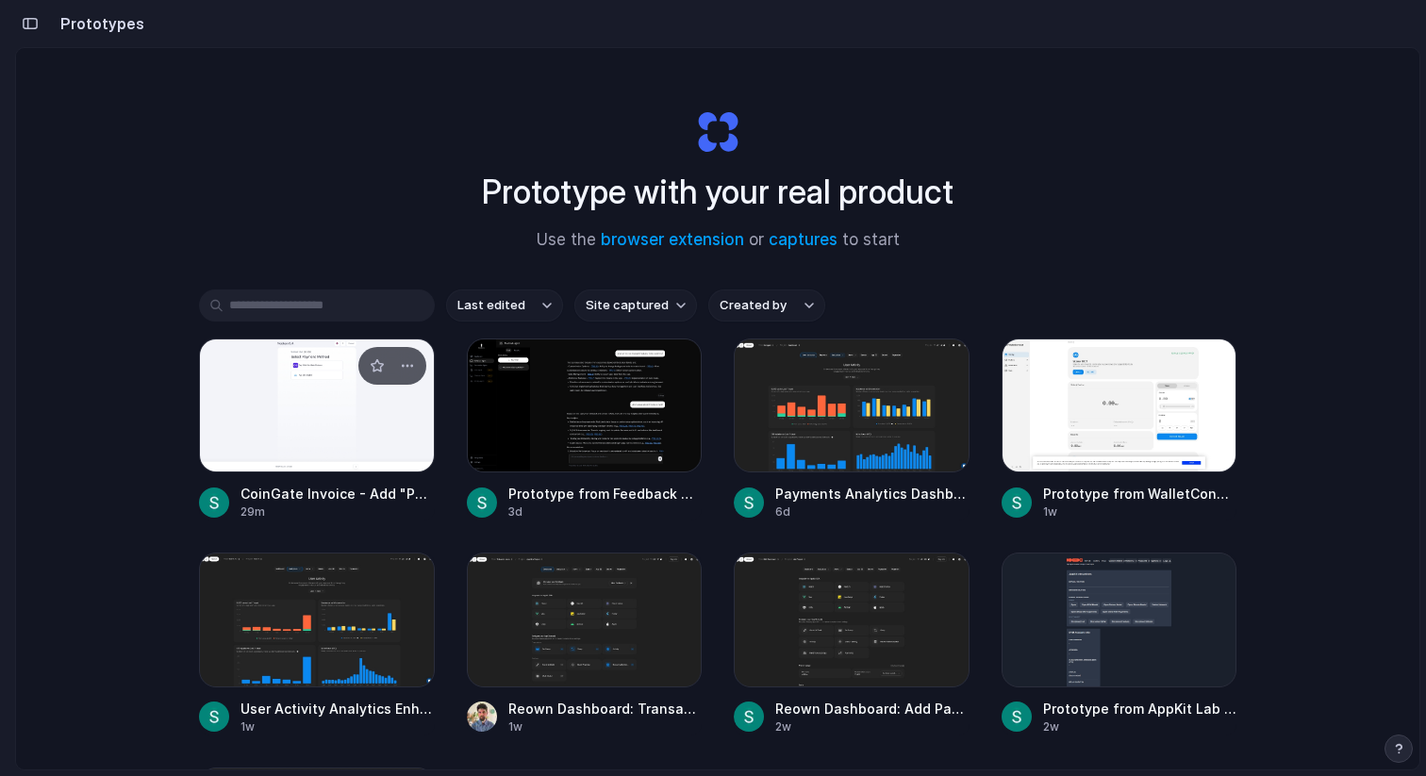
click at [340, 408] on div at bounding box center [317, 406] width 236 height 134
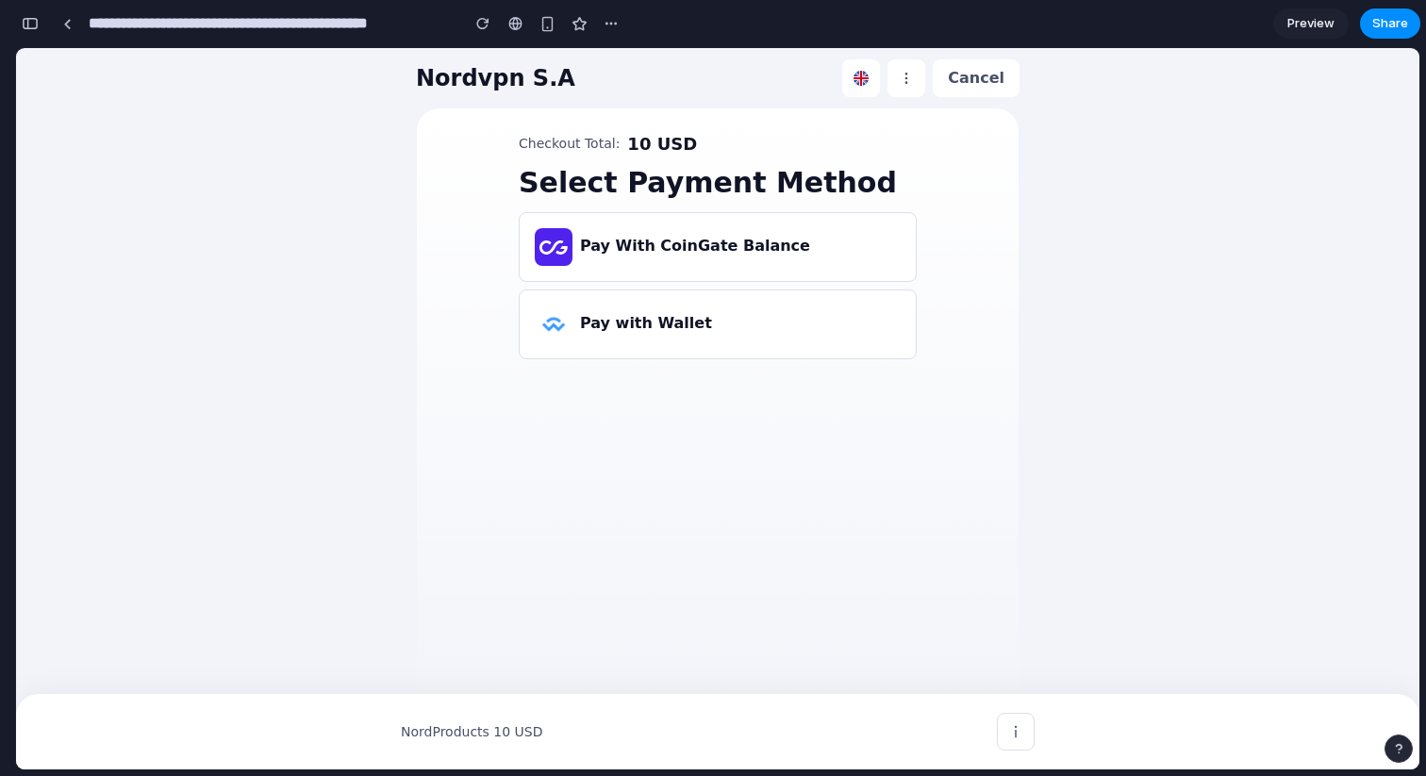
click at [28, 27] on div "button" at bounding box center [30, 23] width 17 height 13
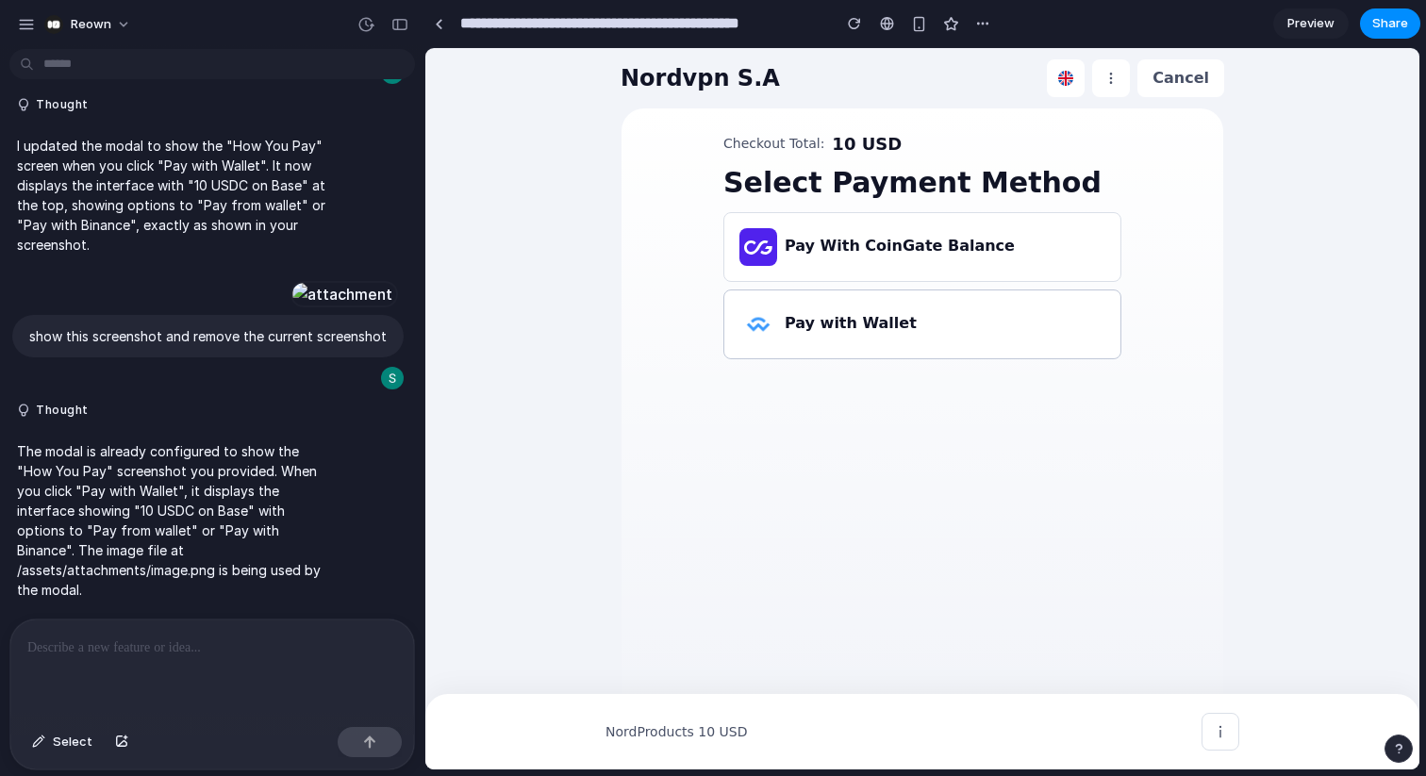
click at [886, 323] on h3 "Pay with Wallet" at bounding box center [851, 323] width 132 height 23
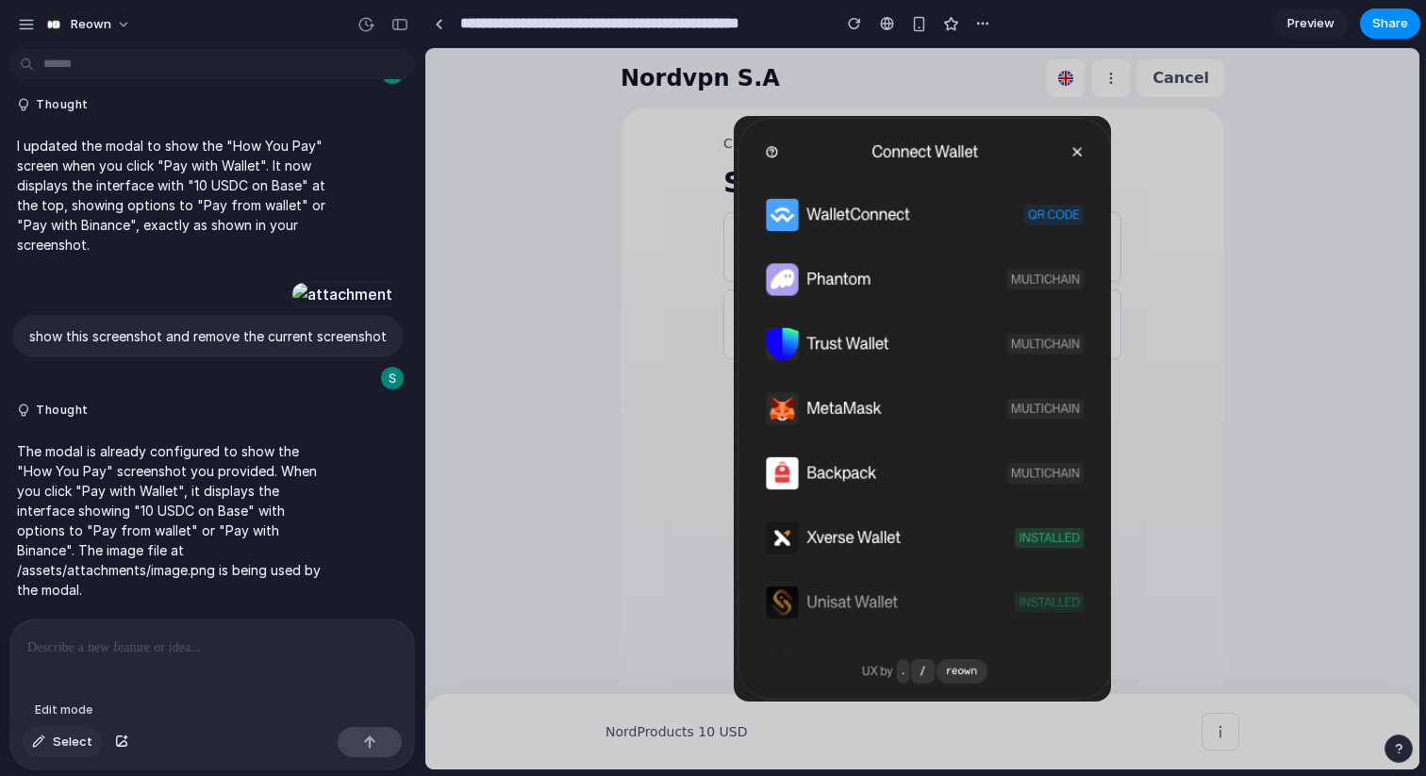
click at [62, 742] on span "Select" at bounding box center [73, 742] width 40 height 19
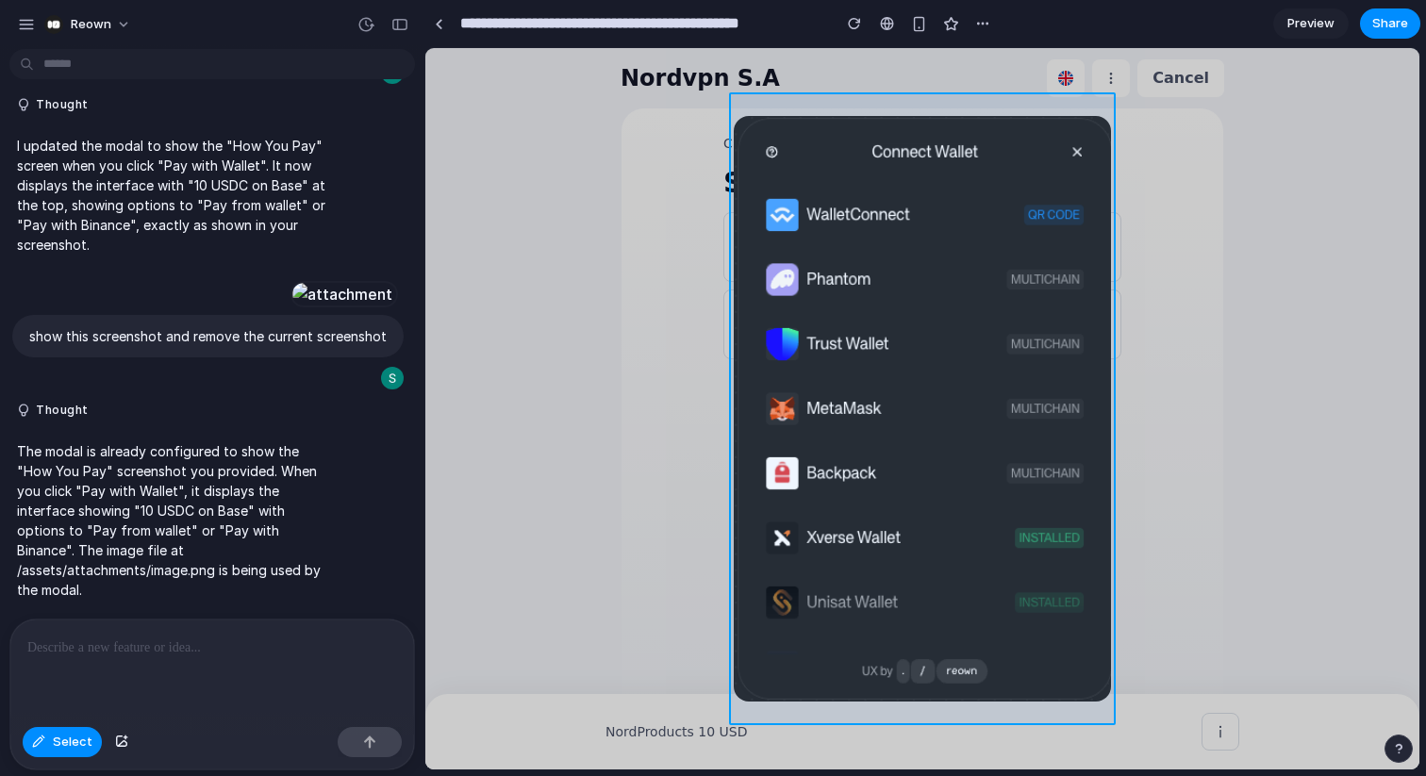
click at [849, 288] on div at bounding box center [922, 409] width 993 height 721
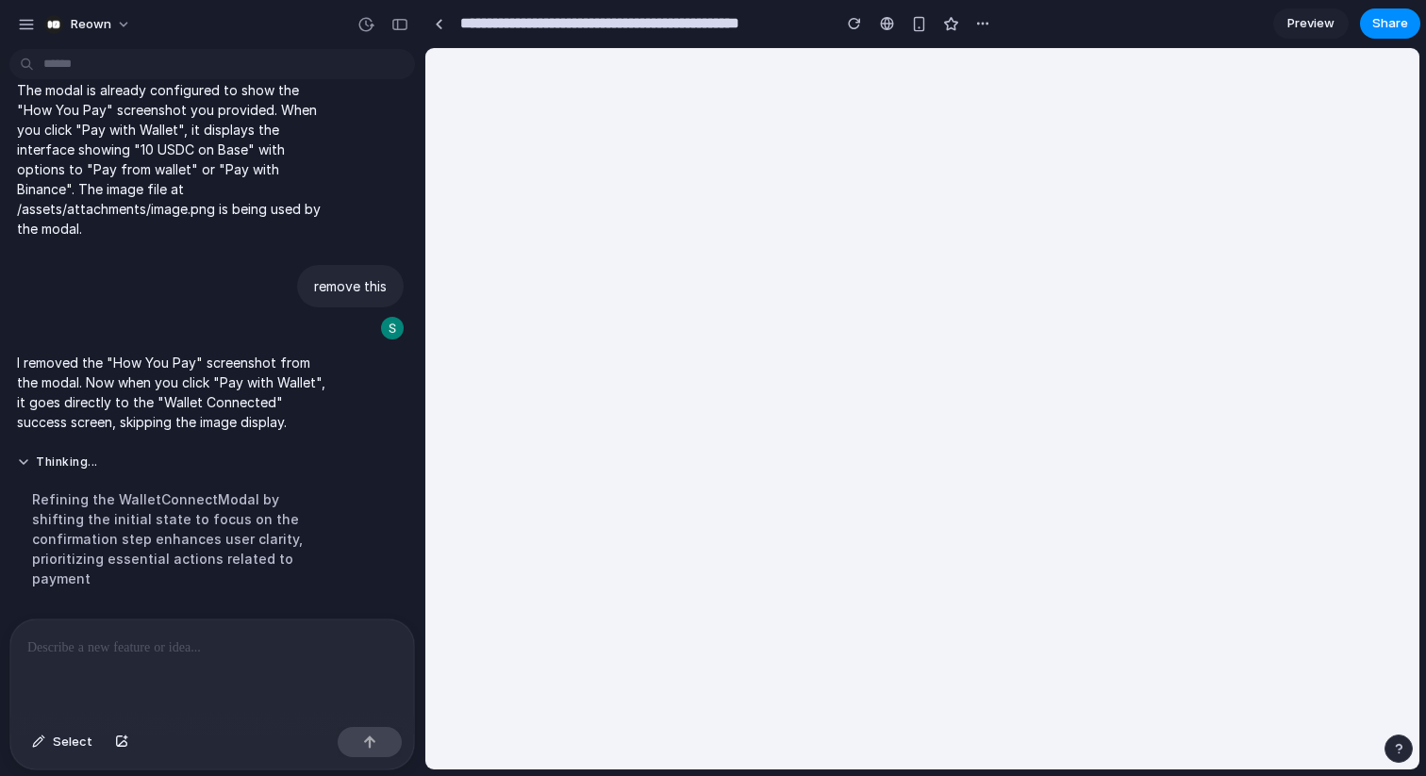
scroll to position [7320, 0]
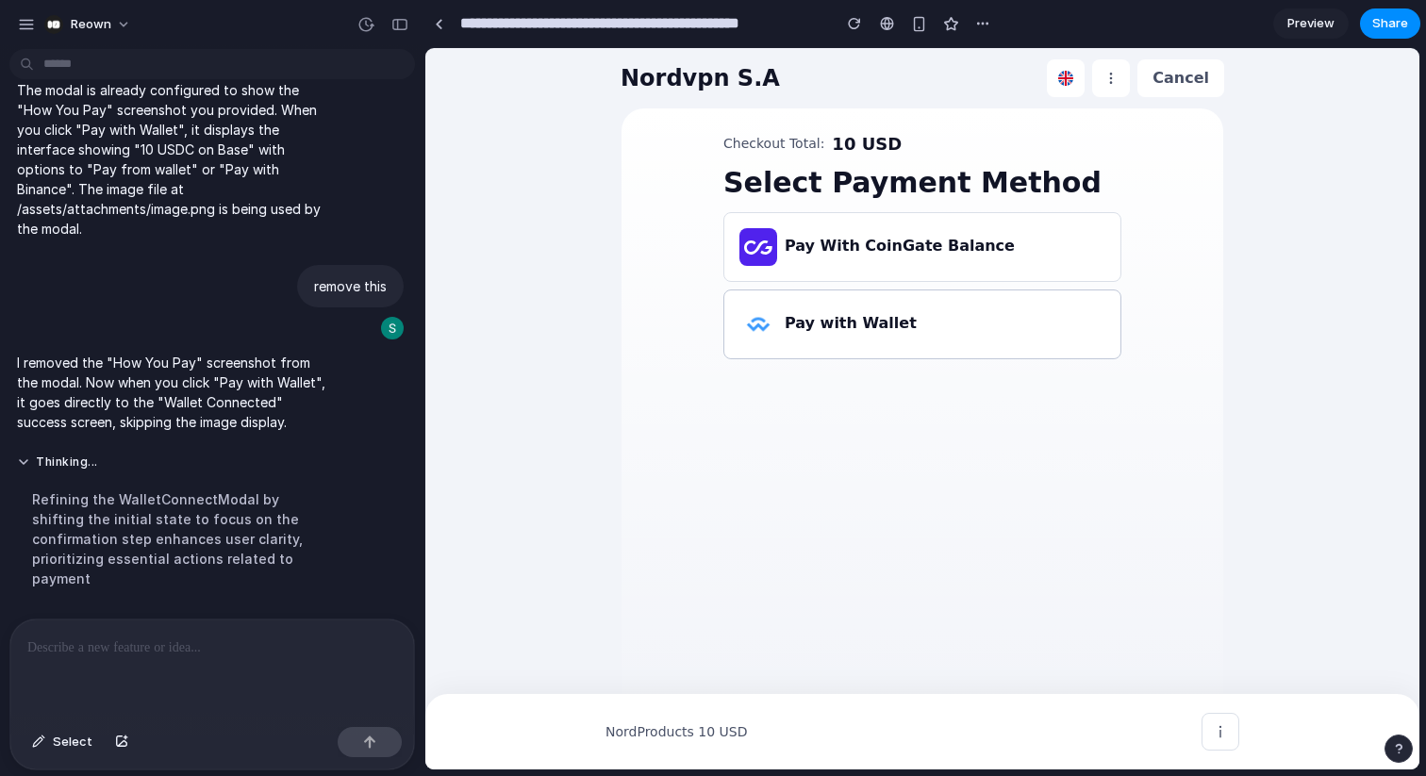
click at [850, 326] on h3 "Pay with Wallet" at bounding box center [851, 323] width 132 height 23
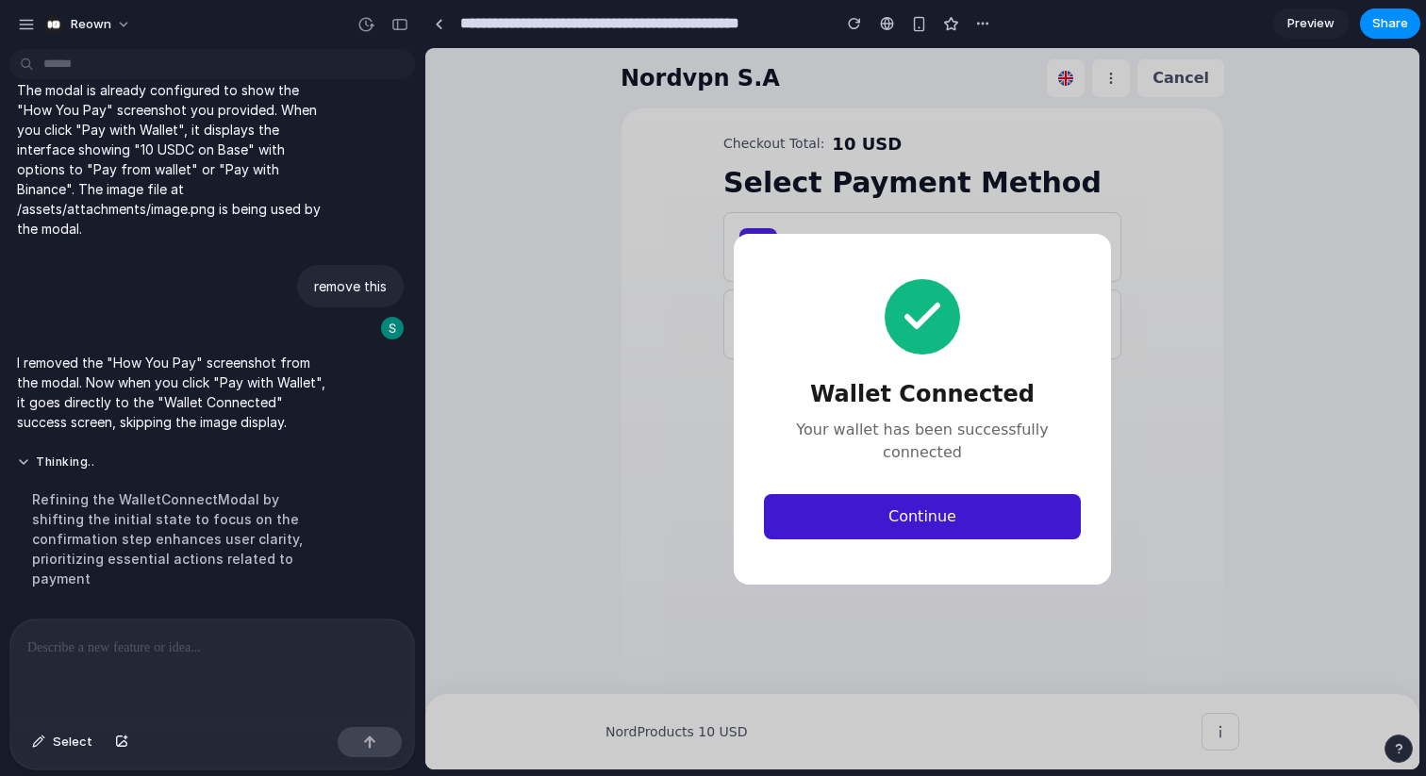
click at [905, 502] on button "Continue" at bounding box center [922, 516] width 317 height 45
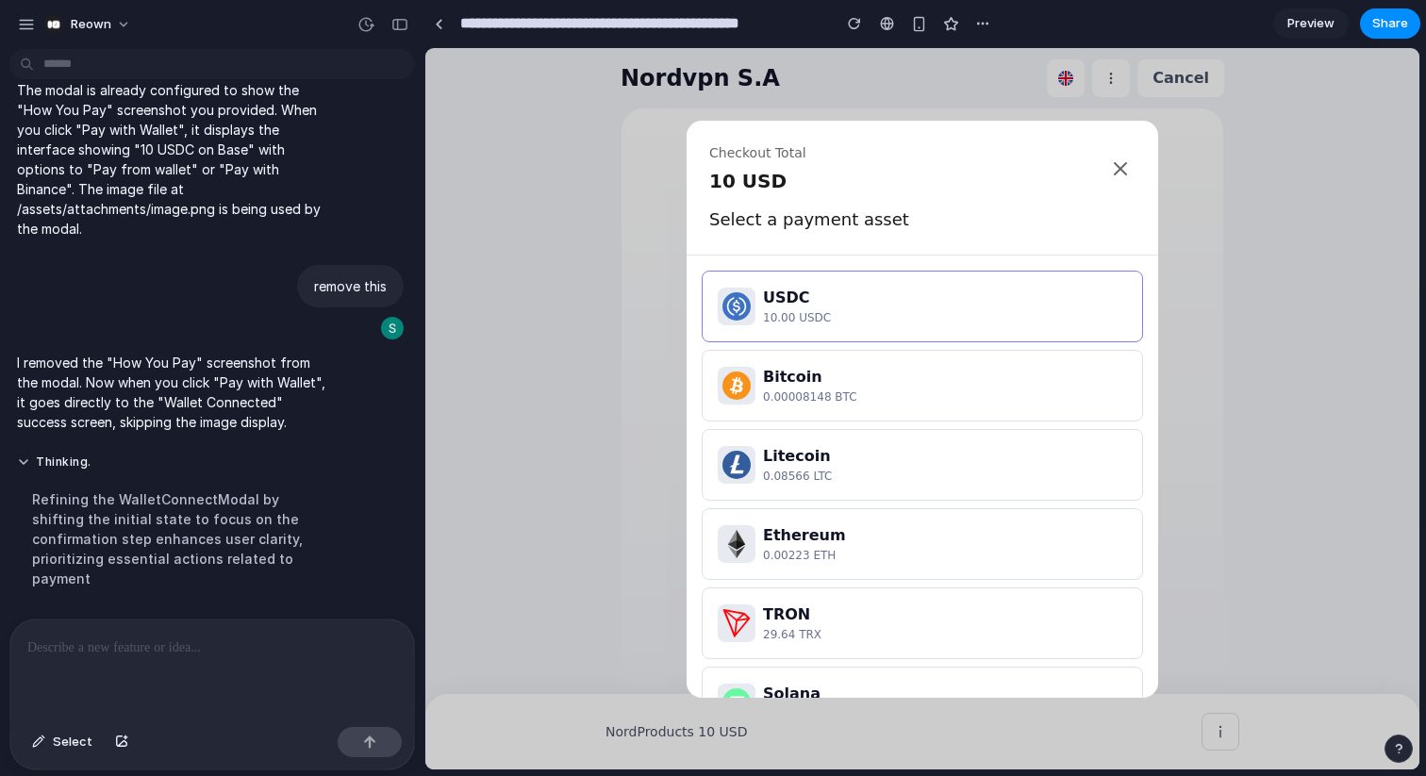
click at [1120, 168] on icon at bounding box center [1120, 168] width 11 height 11
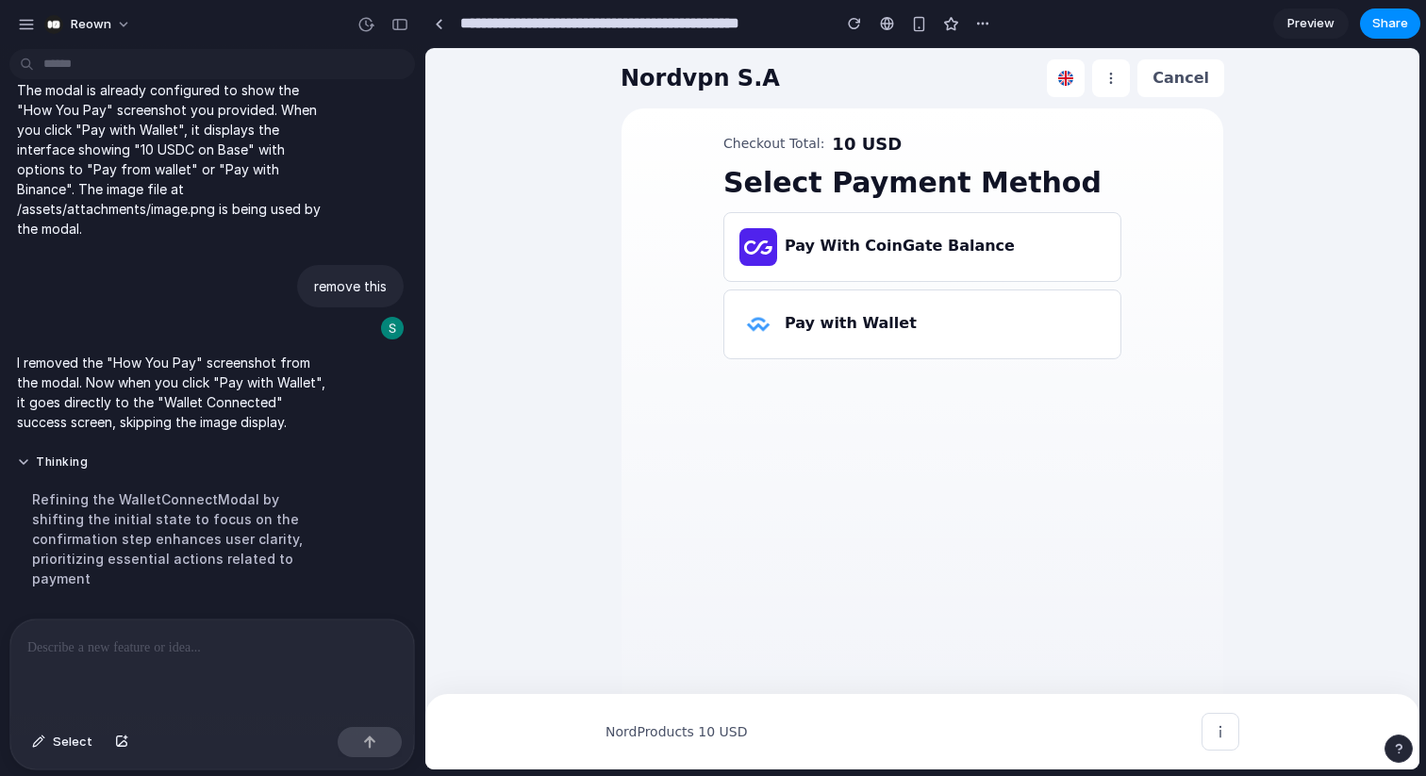
click at [160, 664] on div at bounding box center [212, 670] width 404 height 100
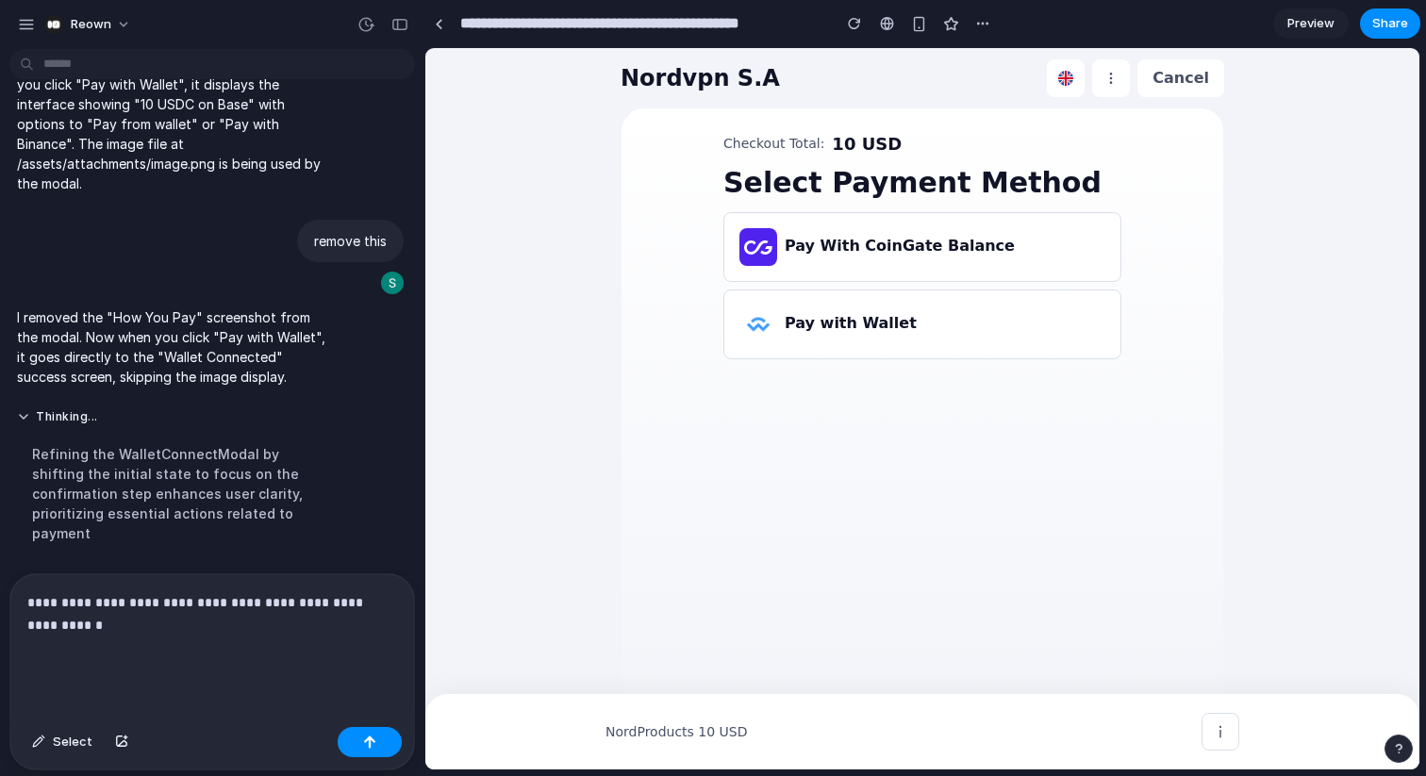
scroll to position [7479, 0]
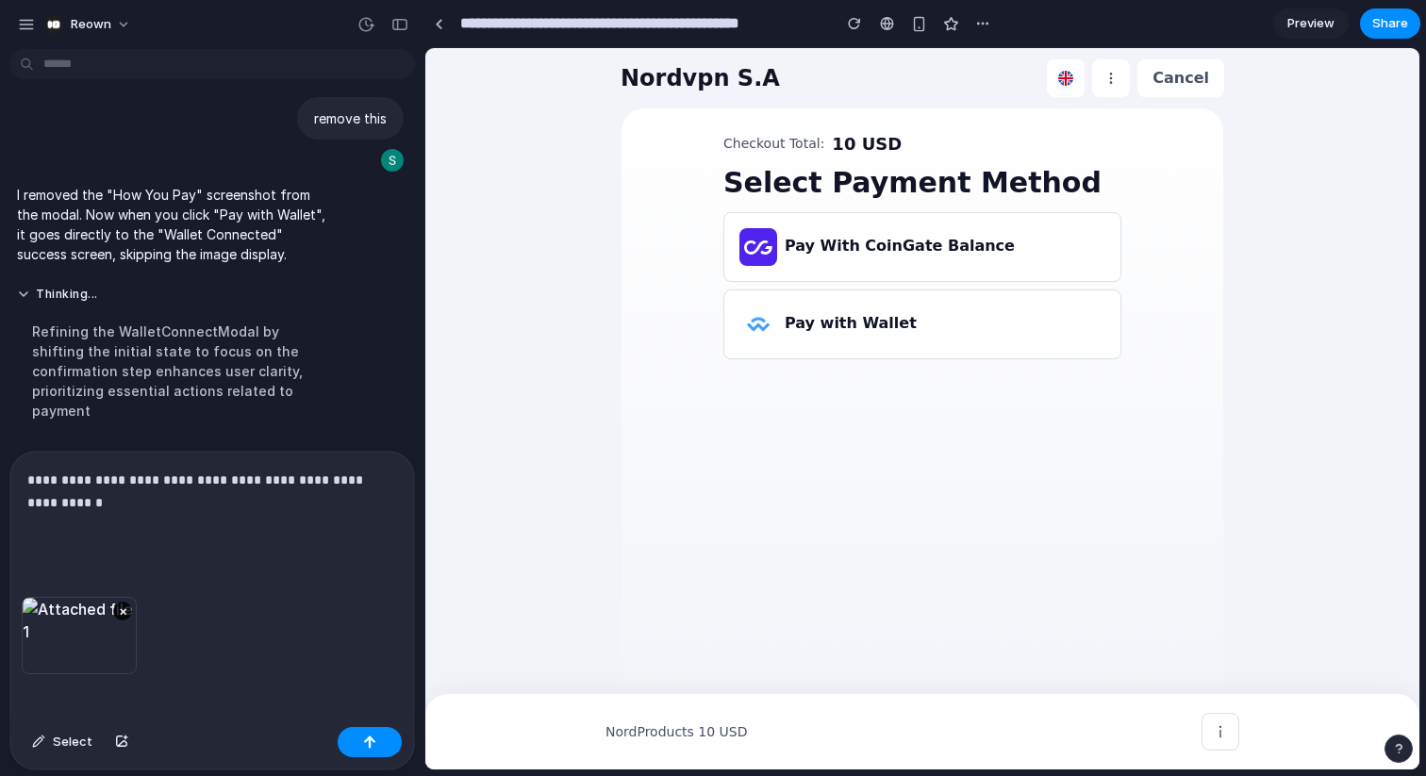
click at [179, 478] on p "**********" at bounding box center [212, 503] width 370 height 68
click at [280, 481] on p "**********" at bounding box center [212, 503] width 370 height 68
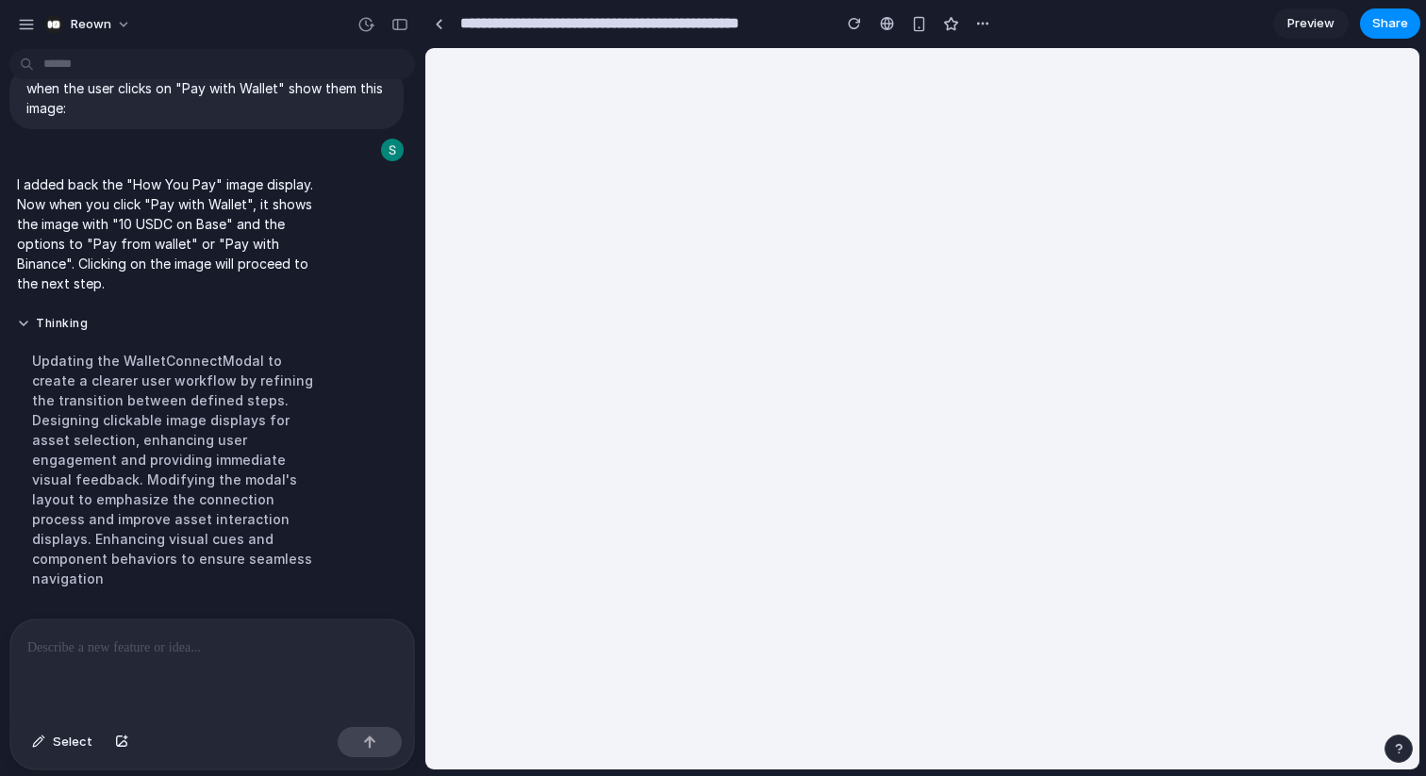
scroll to position [0, 0]
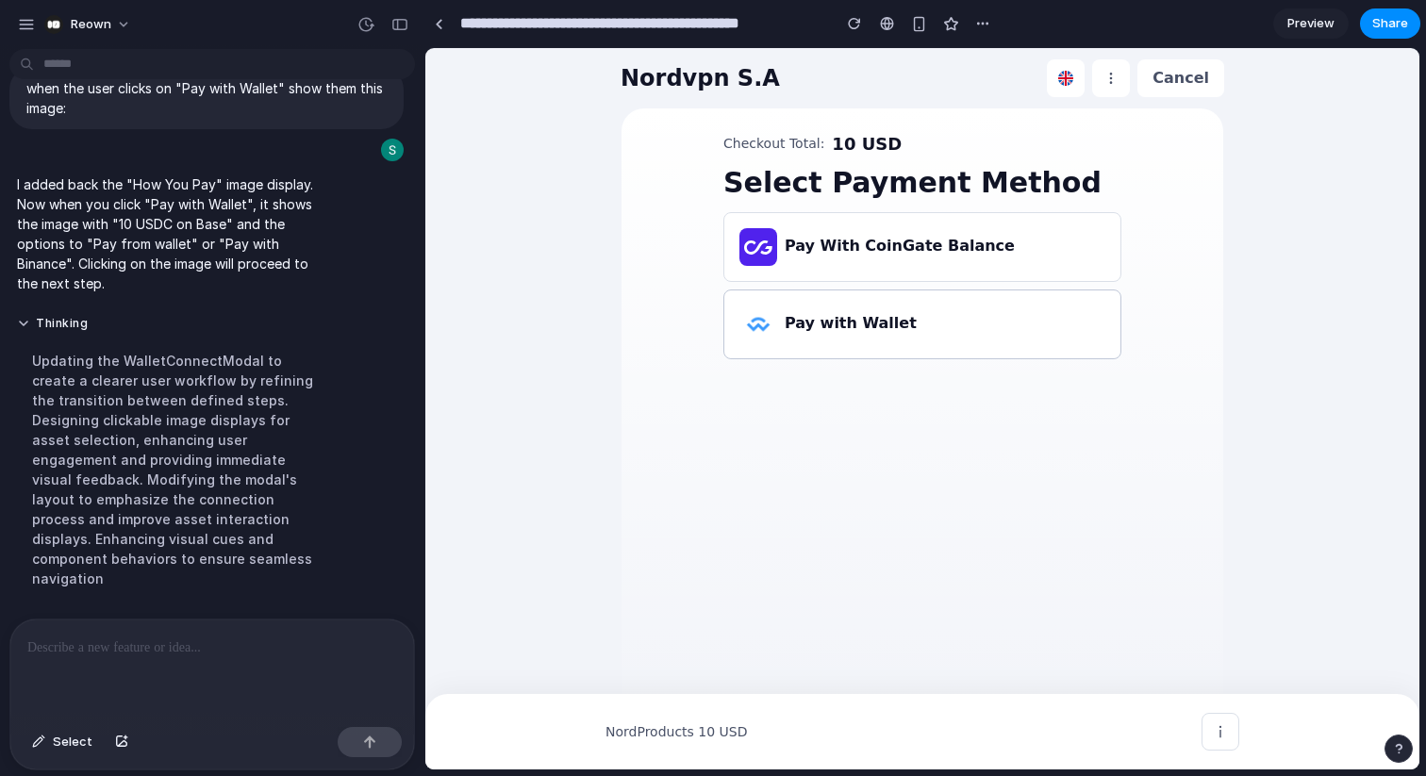
click at [851, 329] on h3 "Pay with Wallet" at bounding box center [851, 323] width 132 height 23
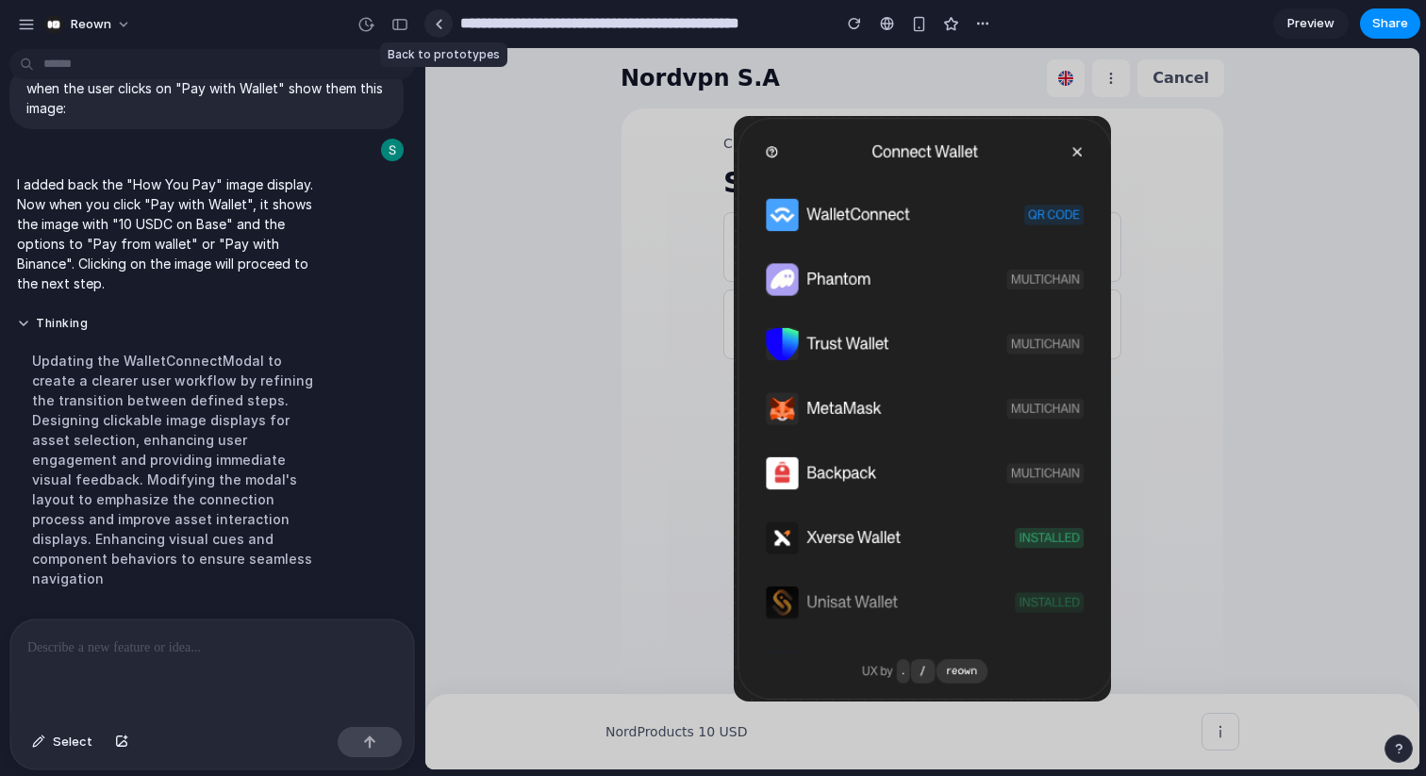
click at [439, 27] on div at bounding box center [439, 24] width 8 height 10
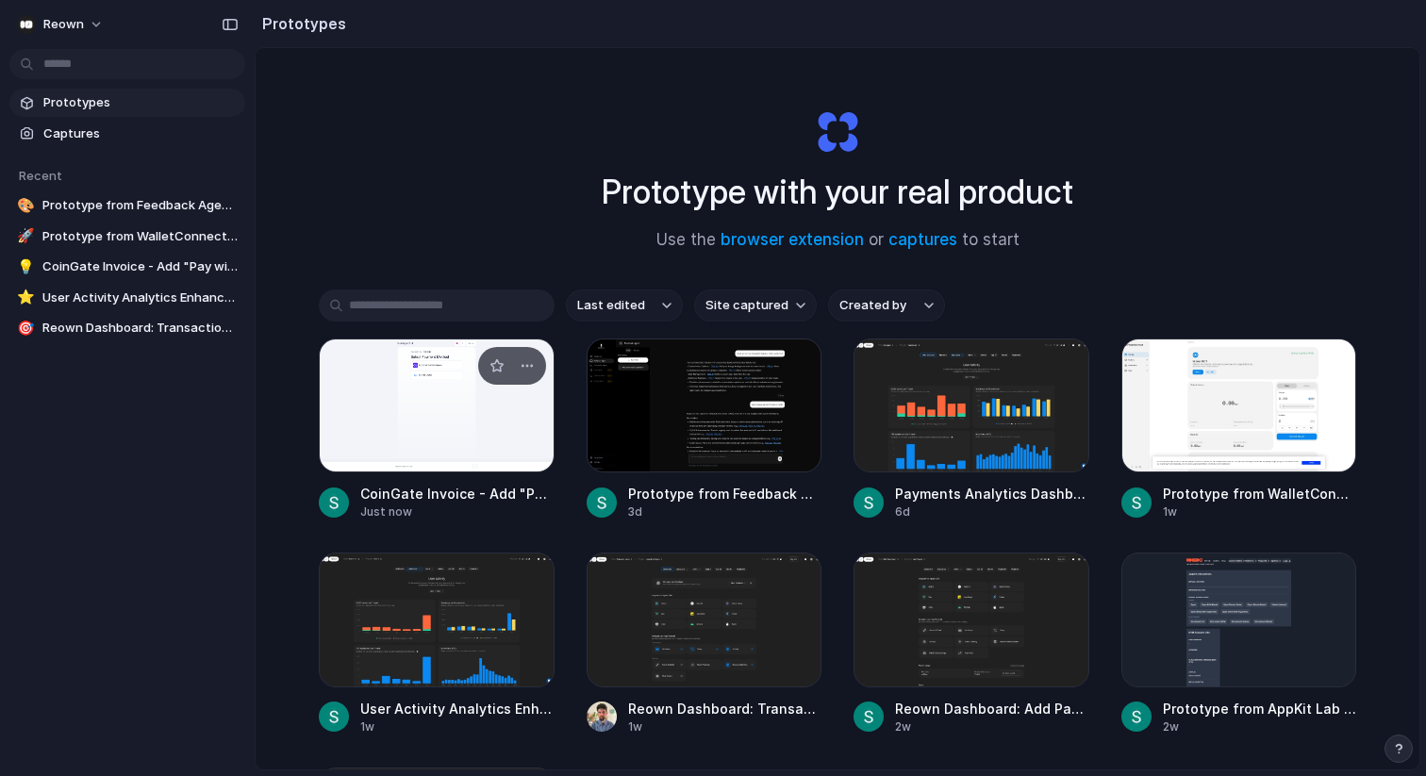
click at [411, 407] on div at bounding box center [437, 406] width 236 height 134
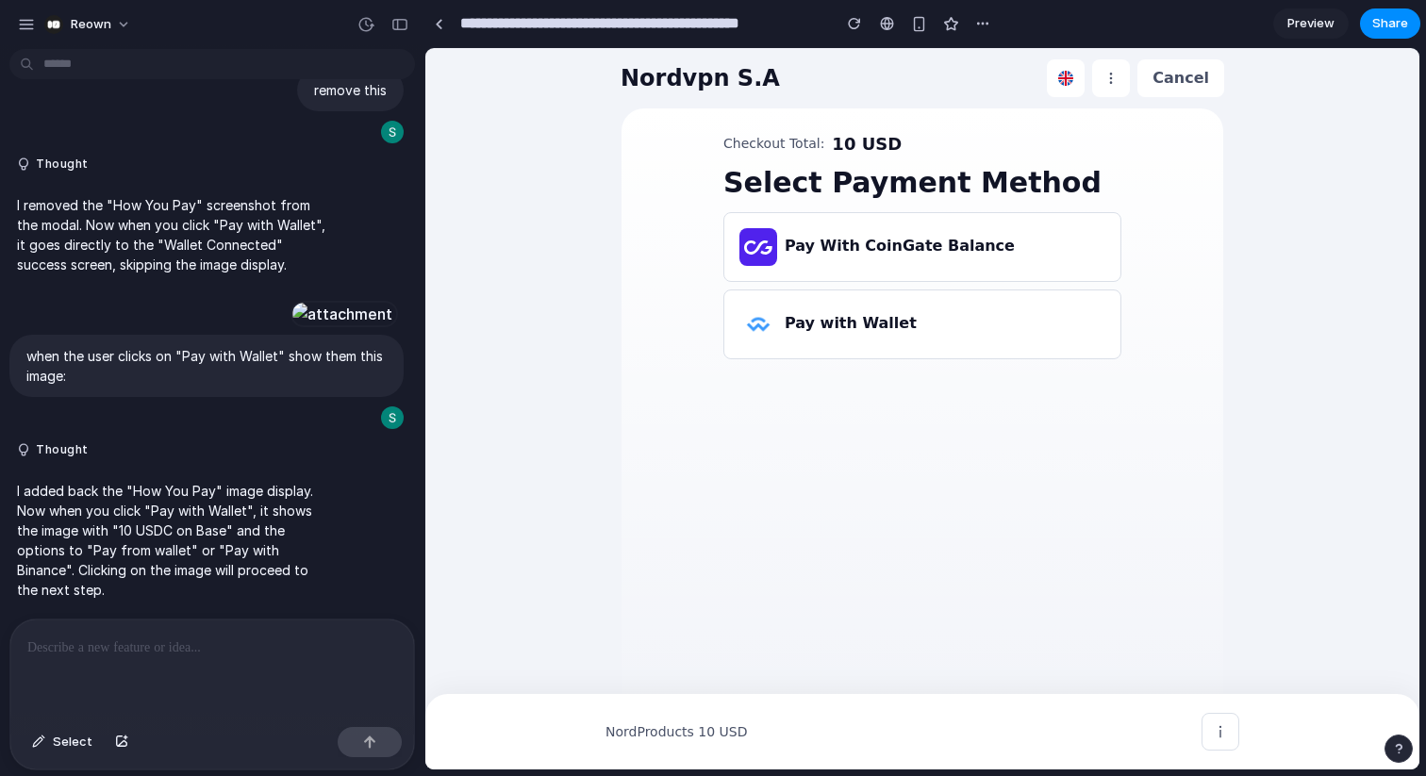
click at [127, 657] on p at bounding box center [212, 648] width 370 height 23
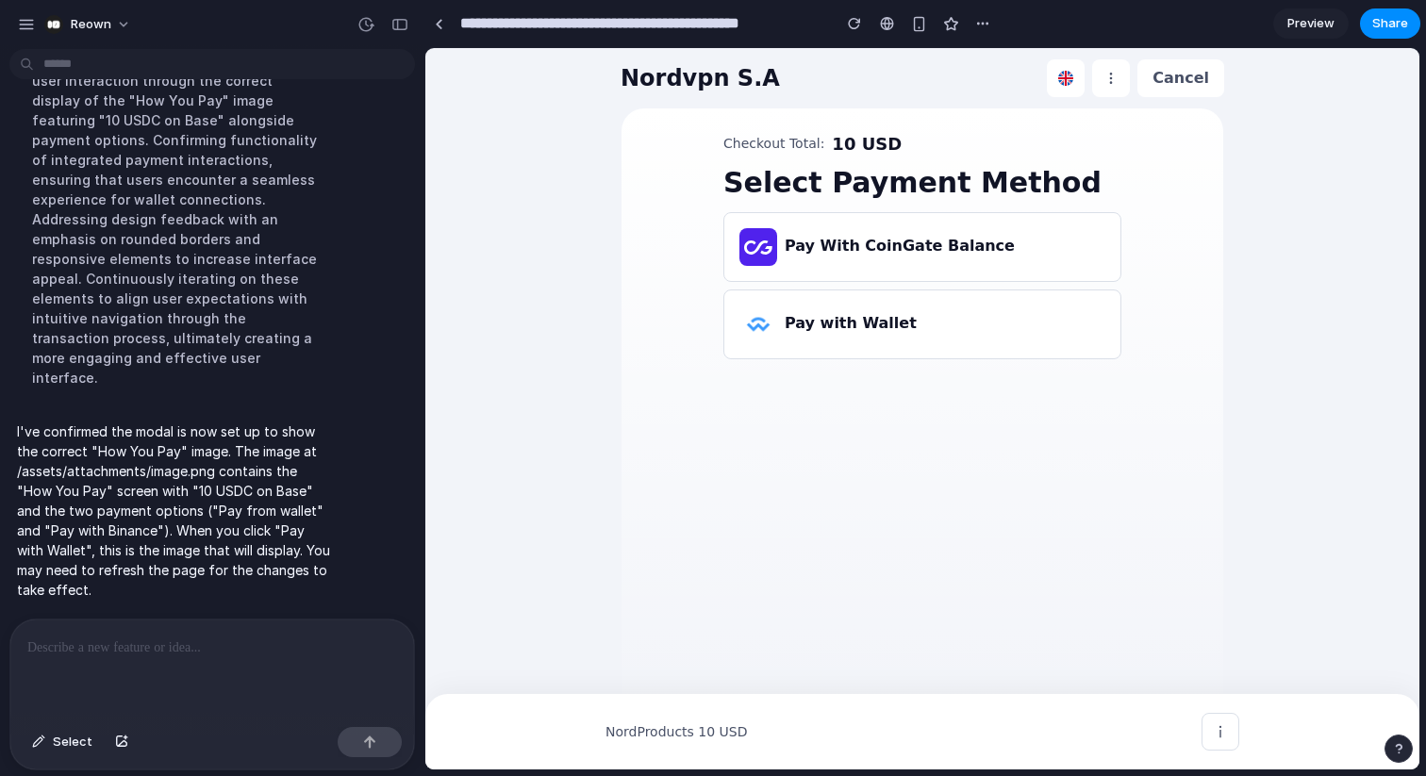
scroll to position [7977, 0]
click at [841, 323] on h3 "Pay with Wallet" at bounding box center [851, 323] width 132 height 23
click at [125, 653] on p at bounding box center [212, 648] width 370 height 23
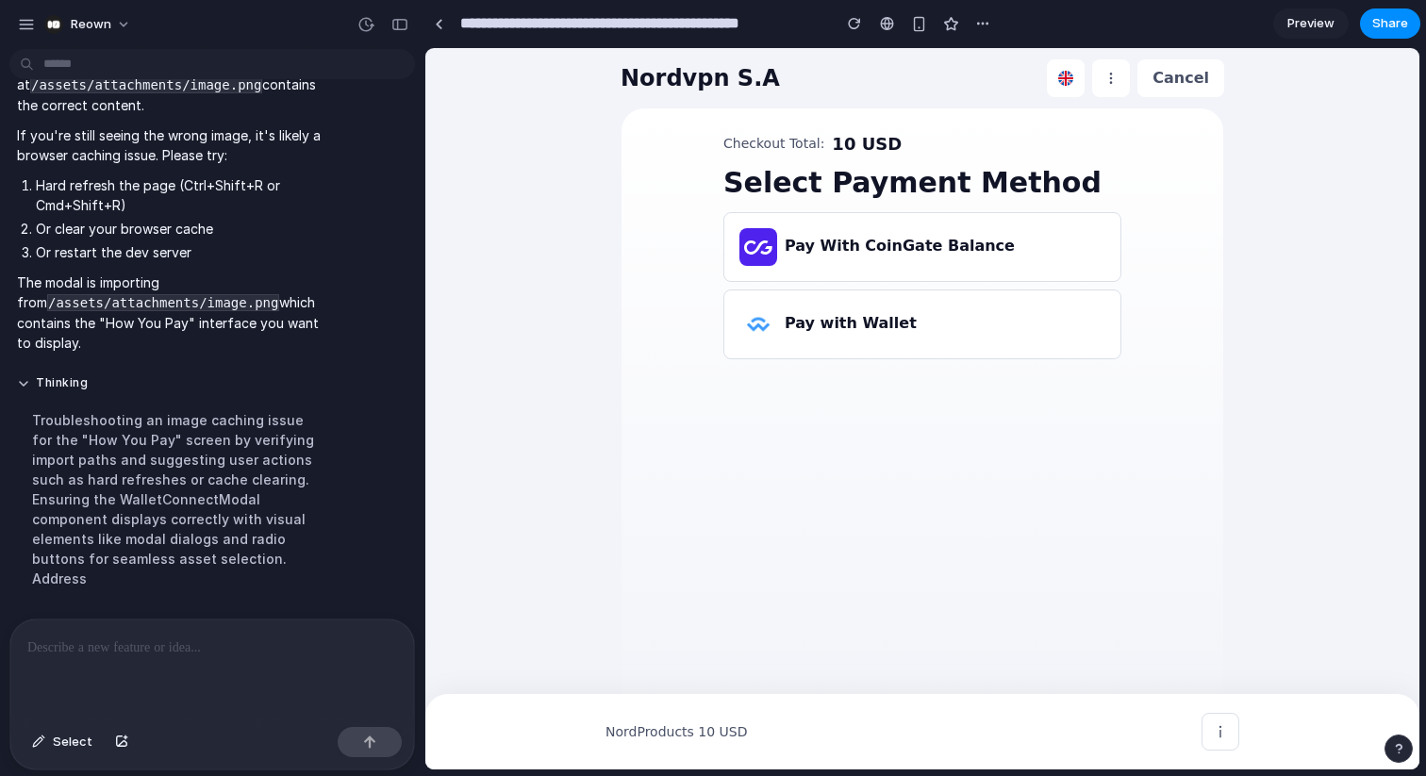
scroll to position [0, 0]
click at [880, 349] on div "Pay with Wallet" at bounding box center [922, 324] width 396 height 68
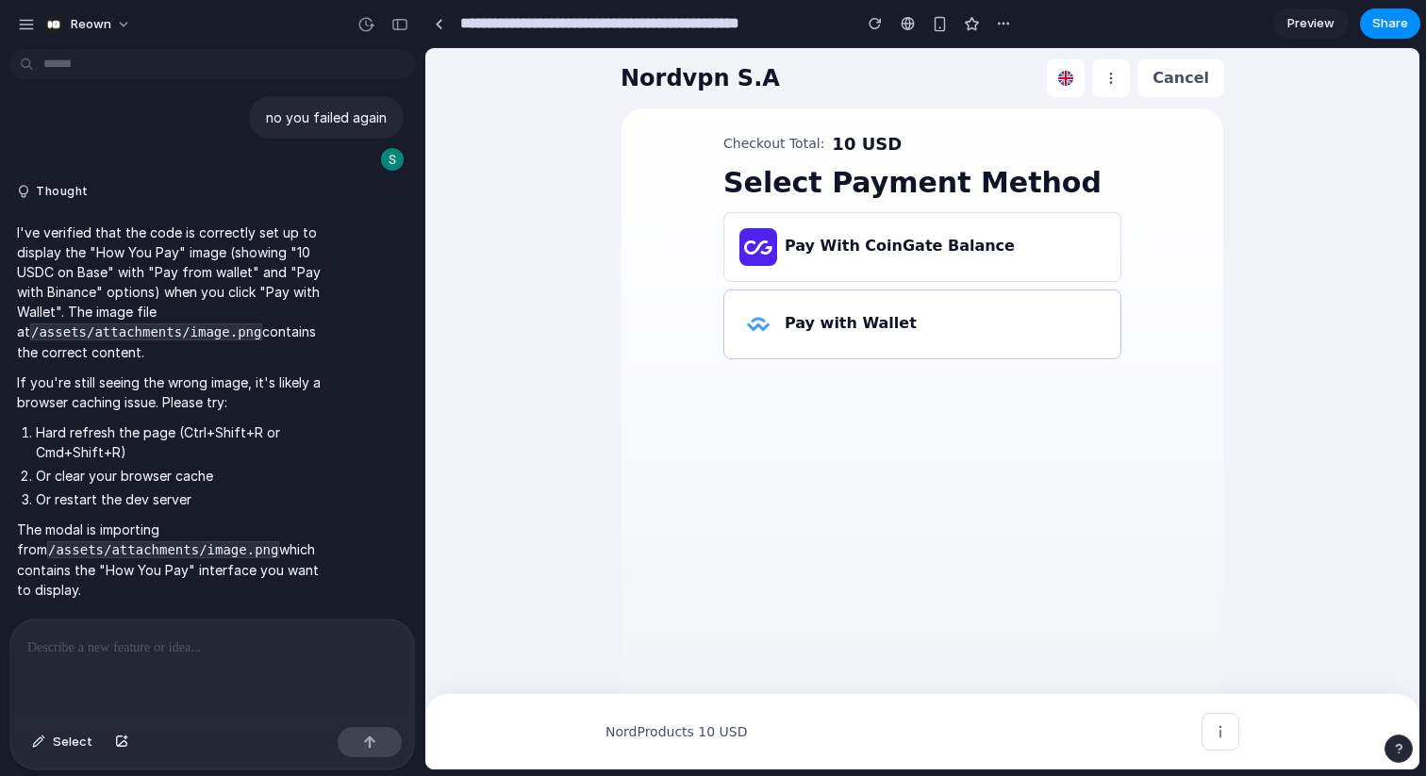
click at [871, 318] on h3 "Pay with Wallet" at bounding box center [851, 323] width 132 height 23
click at [191, 672] on div at bounding box center [212, 670] width 404 height 100
drag, startPoint x: 247, startPoint y: 550, endPoint x: 5, endPoint y: 546, distance: 242.4
click at [5, 546] on div "I've verified that the code is correctly set up to display the "How You Pay" im…" at bounding box center [206, 411] width 413 height 401
copy code "/assets/attachments/image.png"
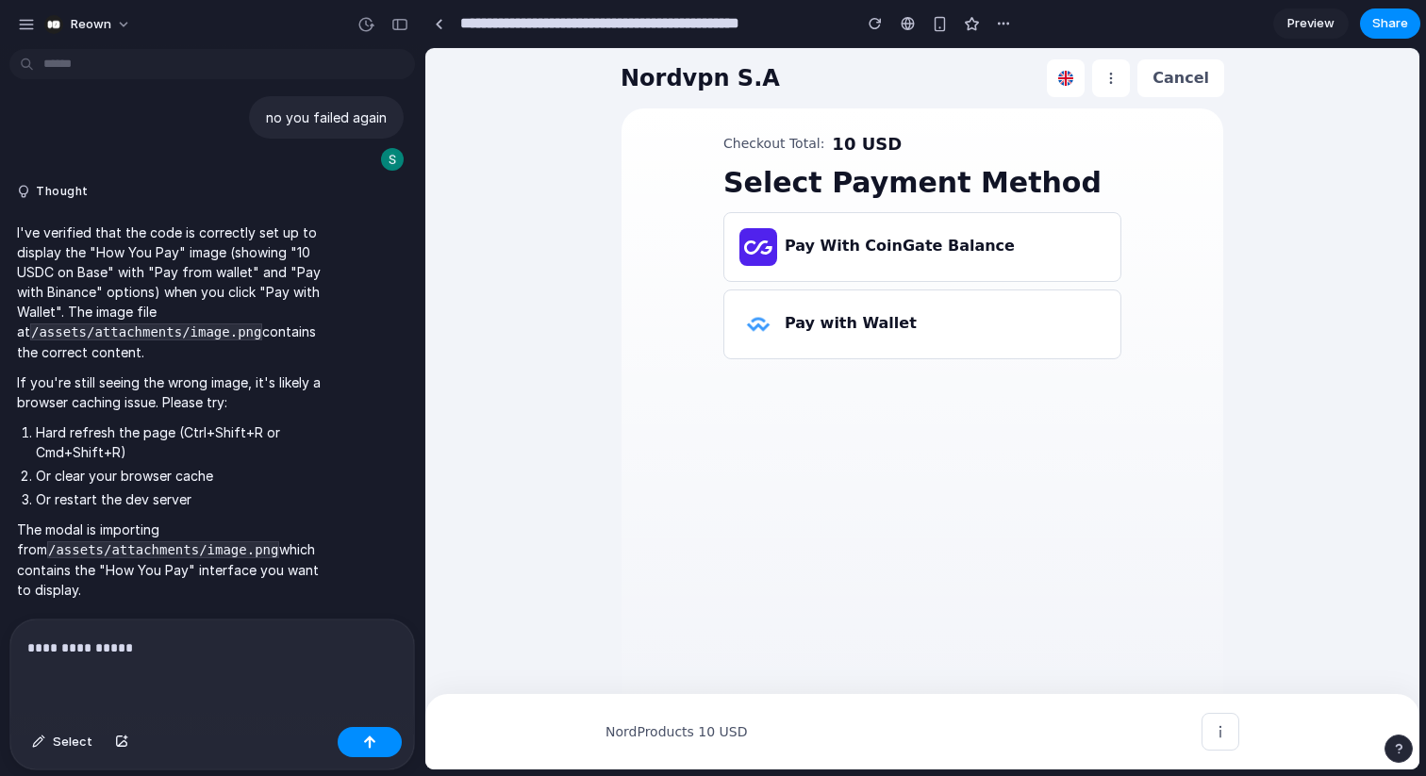
click at [126, 650] on p "**********" at bounding box center [212, 648] width 370 height 23
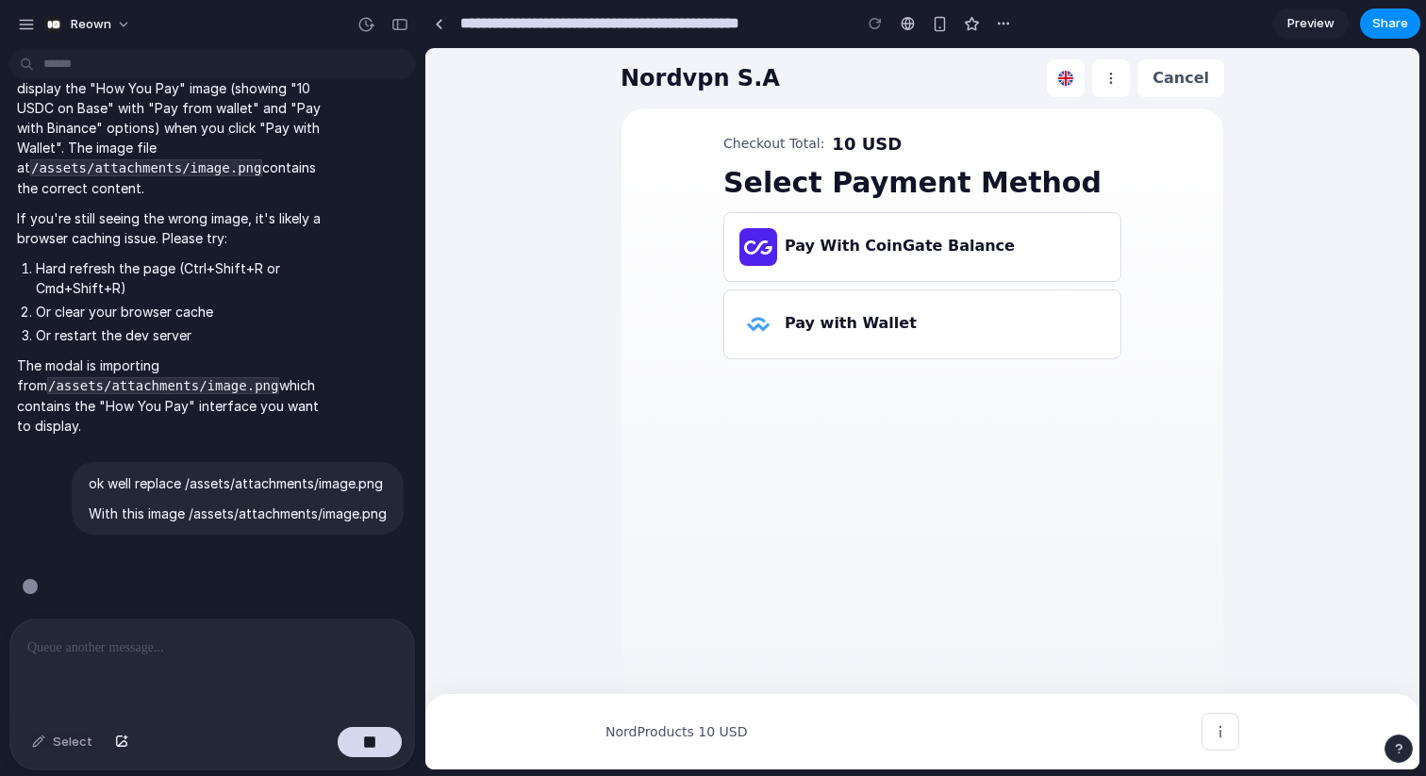
scroll to position [8091, 0]
click at [354, 747] on button "button" at bounding box center [370, 742] width 64 height 30
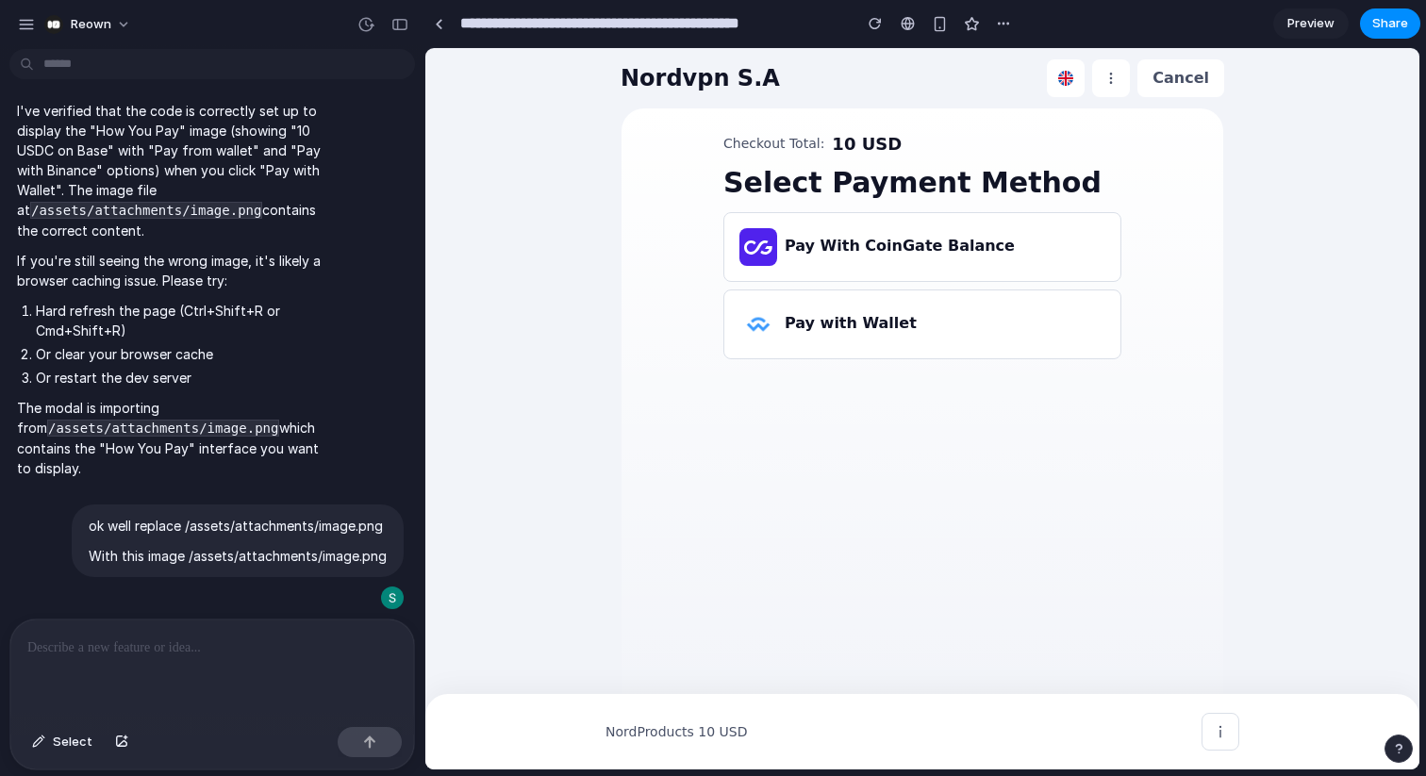
scroll to position [0, 0]
click at [149, 664] on div at bounding box center [212, 670] width 404 height 100
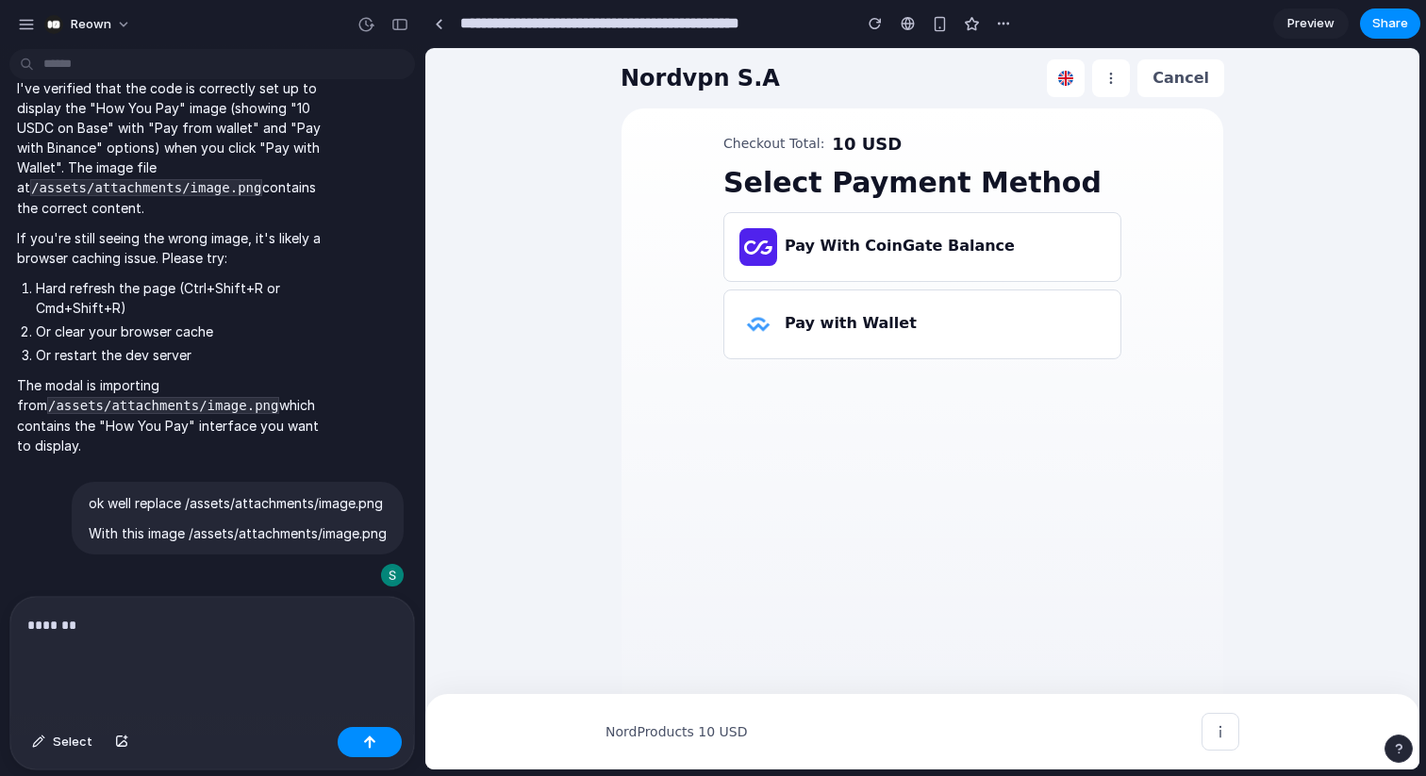
scroll to position [8053, 0]
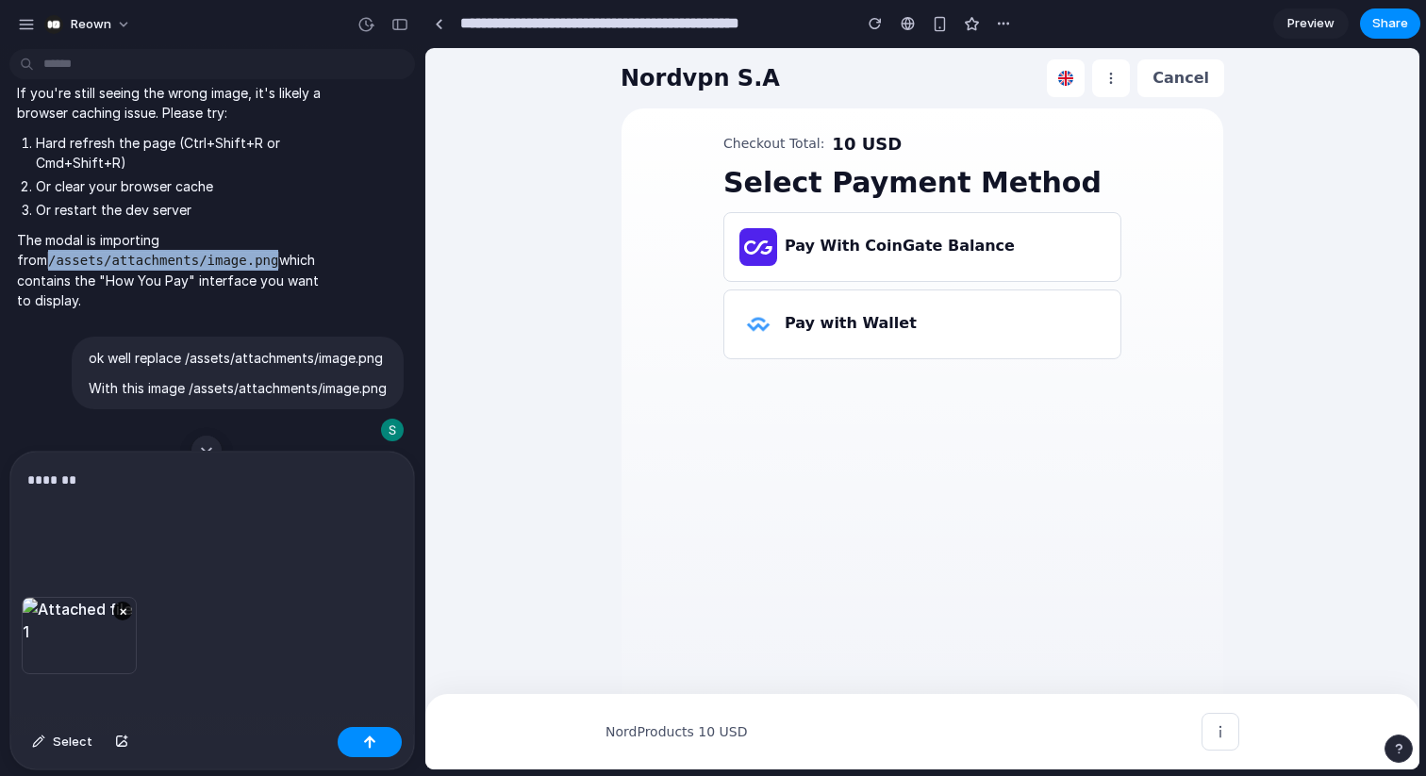
drag, startPoint x: 247, startPoint y: 382, endPoint x: 0, endPoint y: 383, distance: 247.1
click at [0, 323] on div "I've verified that the code is correctly set up to display the "How You Pay" im…" at bounding box center [206, 122] width 413 height 401
copy code "/assets/attachments/image.png"
click at [150, 489] on p "*******" at bounding box center [212, 503] width 370 height 68
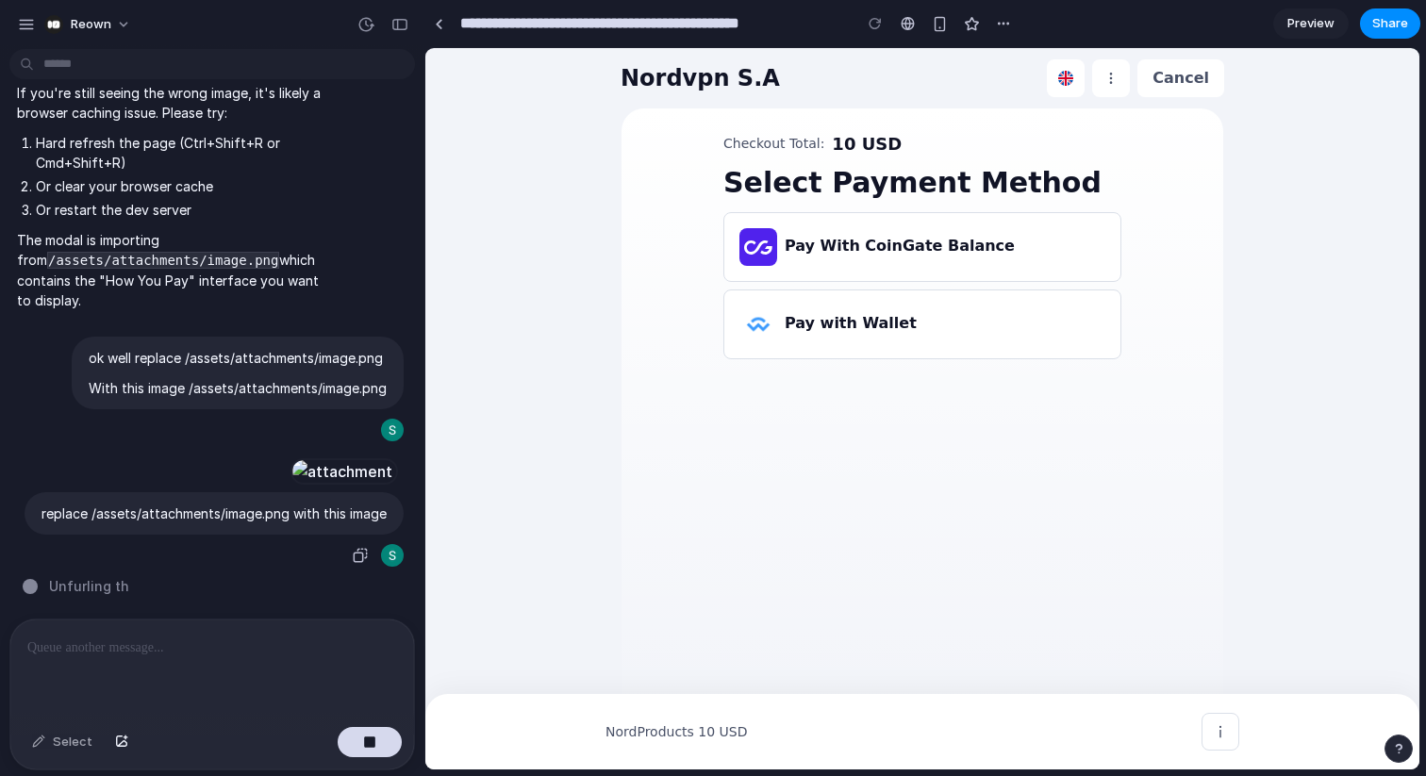
scroll to position [8322, 0]
click at [125, 21] on button "Reown" at bounding box center [89, 24] width 104 height 30
click at [195, 19] on div "Settings Invite members Change theme Sign out" at bounding box center [713, 388] width 1426 height 776
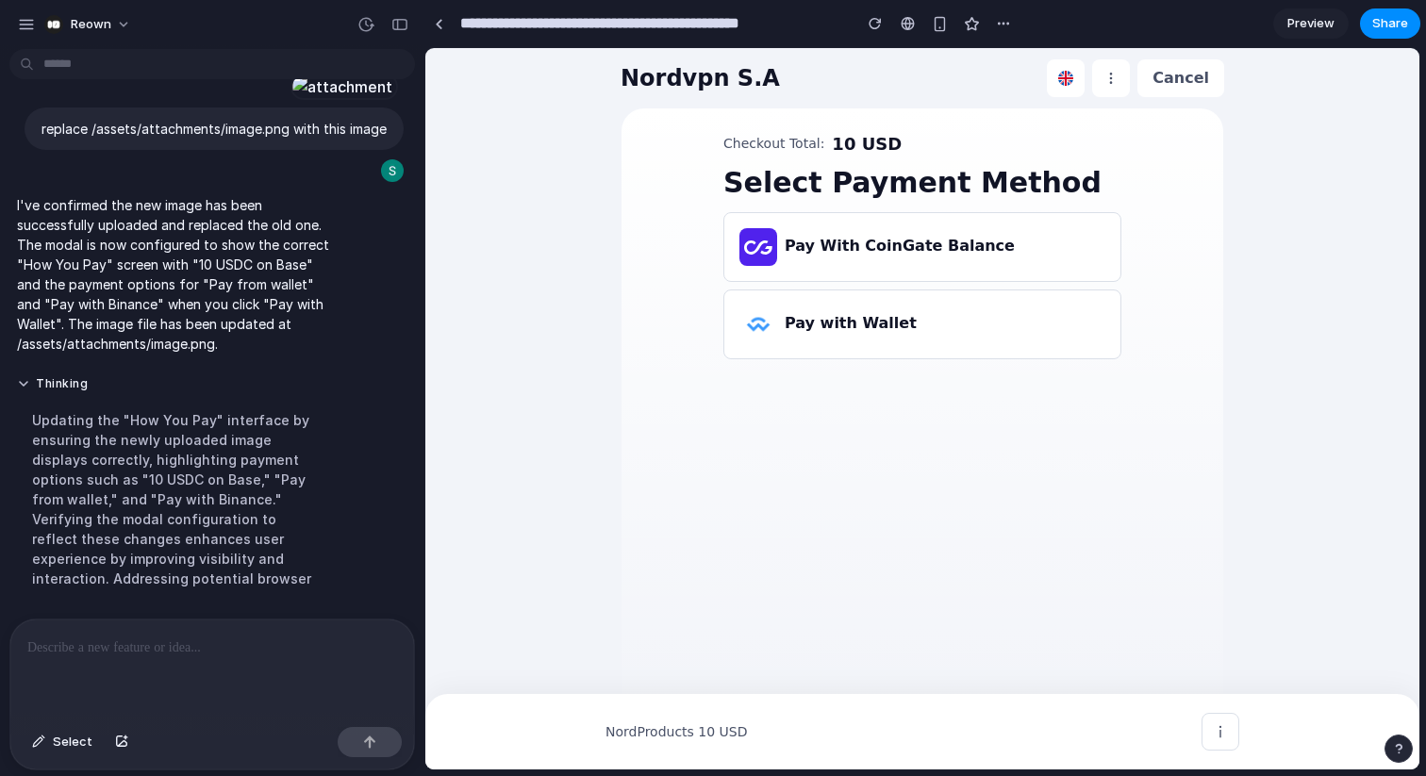
scroll to position [8538, 0]
click at [898, 324] on div "Pay with Wallet" at bounding box center [945, 324] width 321 height 25
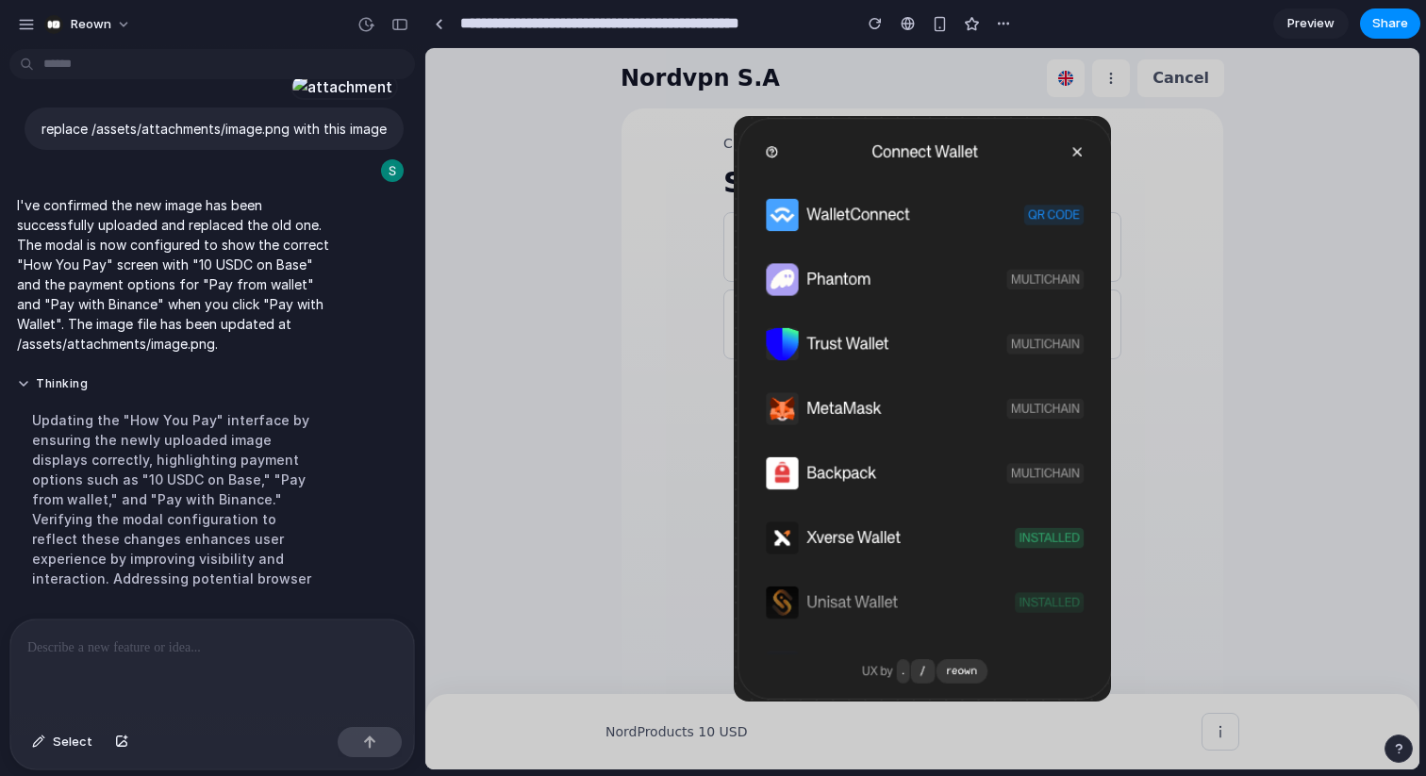
click at [207, 521] on div "Updating the "How You Pay" interface by ensuring the newly uploaded image displ…" at bounding box center [174, 499] width 315 height 201
click at [1007, 25] on div "button" at bounding box center [1003, 23] width 15 height 15
click at [1275, 145] on div "Duplicate Delete" at bounding box center [713, 388] width 1426 height 776
click at [445, 34] on link at bounding box center [438, 23] width 28 height 28
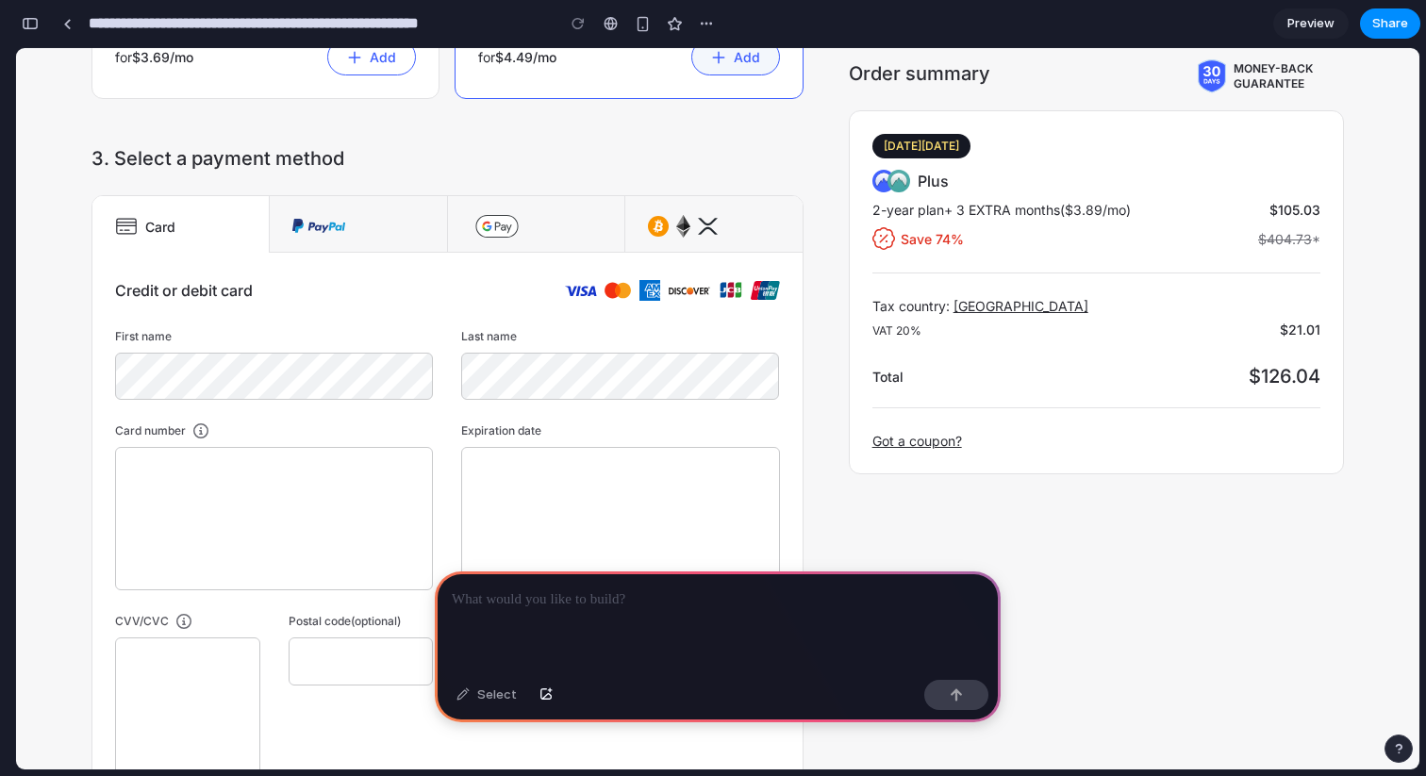
scroll to position [549, 0]
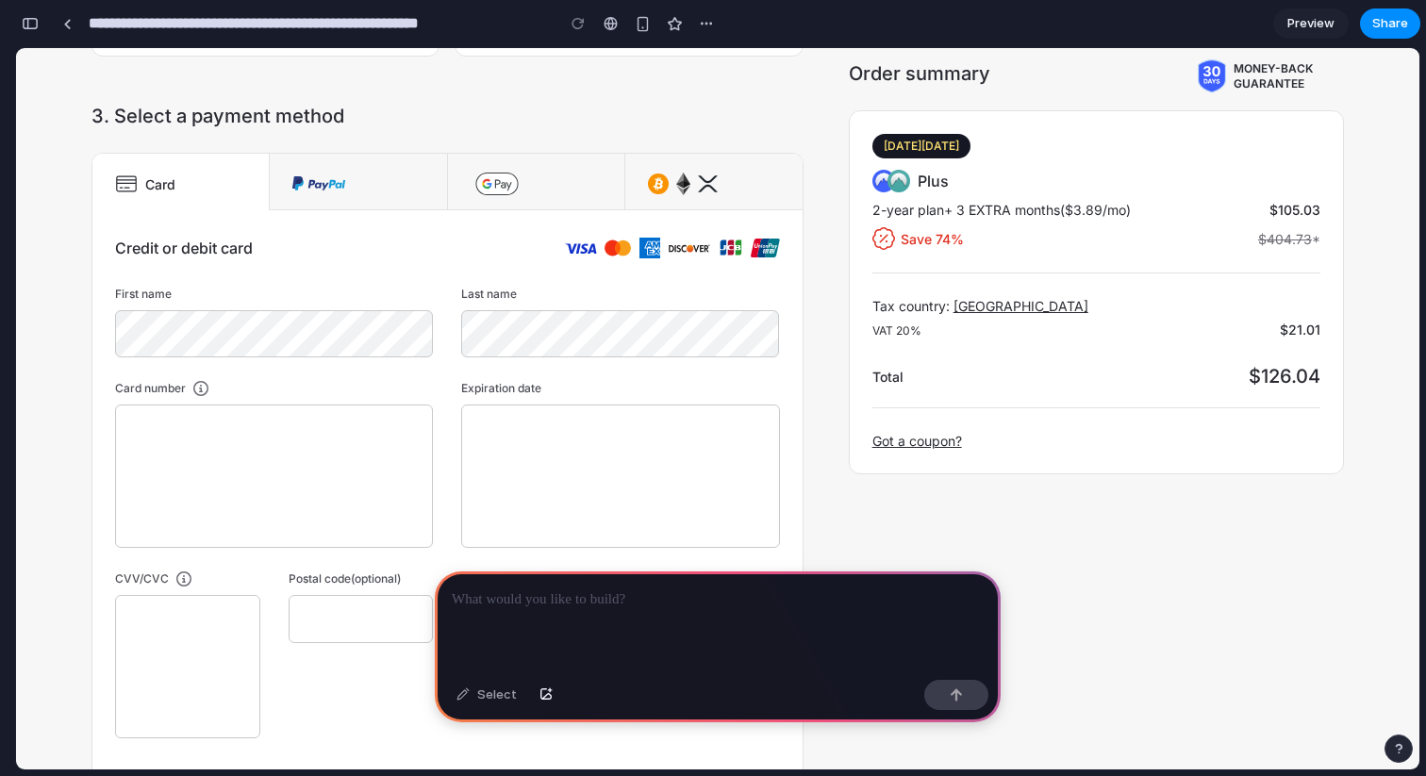
click at [678, 191] on img at bounding box center [683, 184] width 14 height 23
click at [562, 600] on p at bounding box center [718, 600] width 532 height 23
click at [480, 692] on div "Select" at bounding box center [486, 695] width 79 height 30
click at [468, 702] on div "Select" at bounding box center [486, 695] width 79 height 30
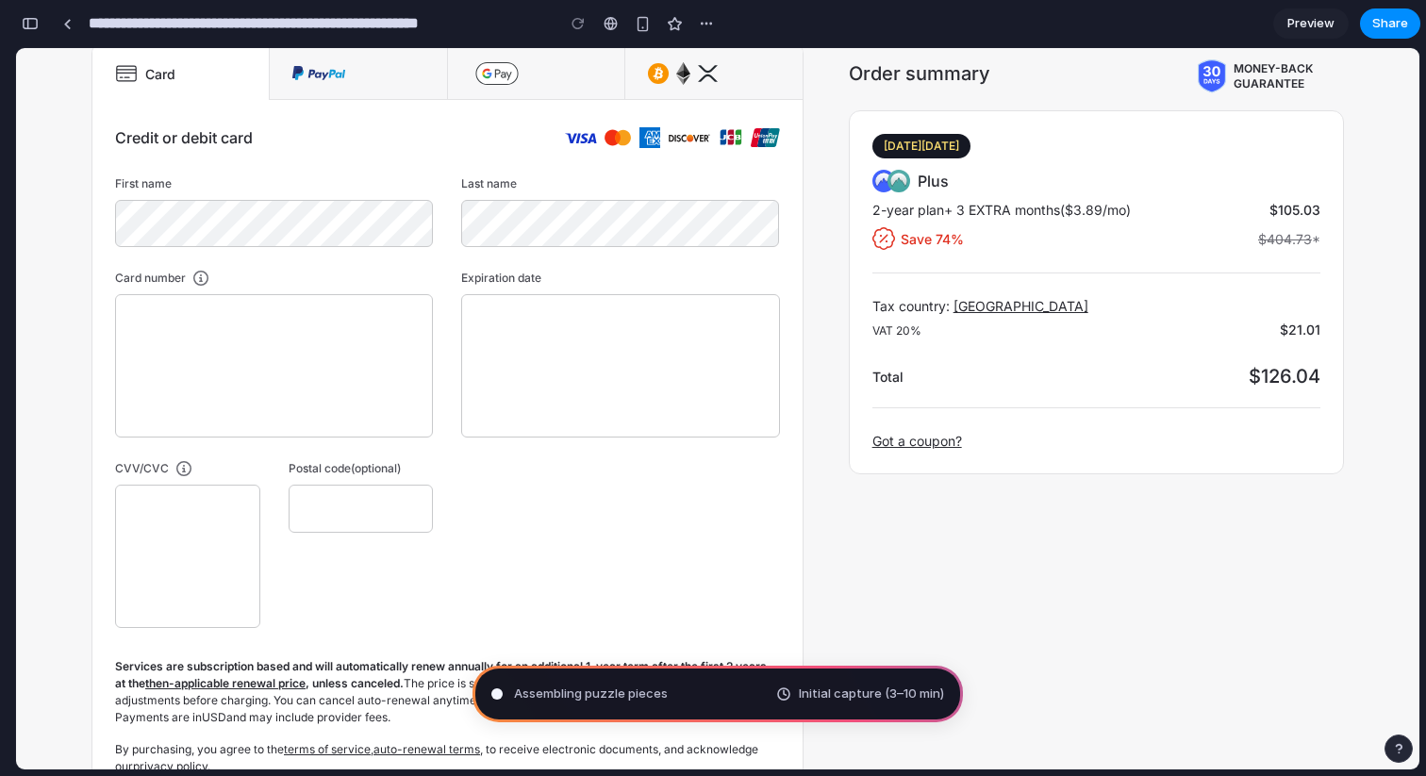
scroll to position [0, 0]
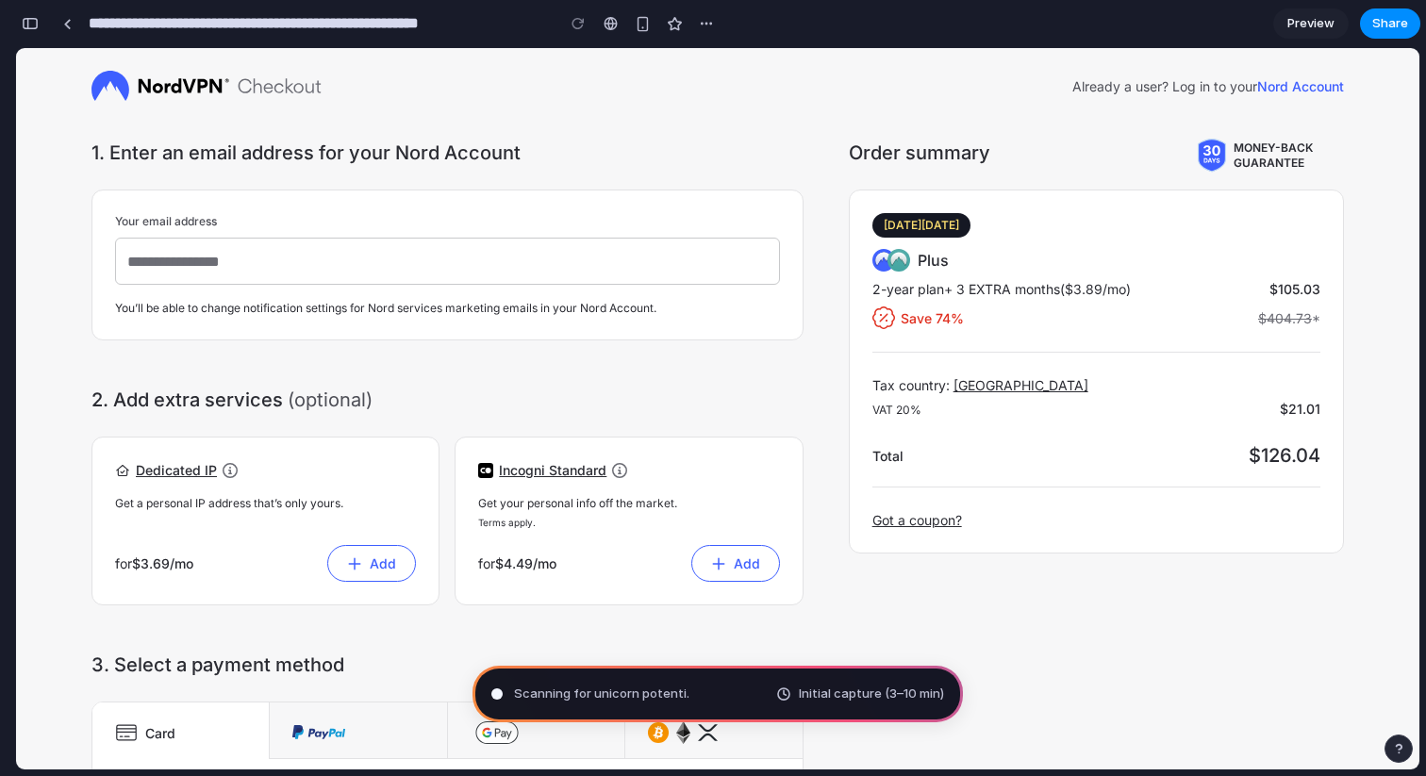
type input "**********"
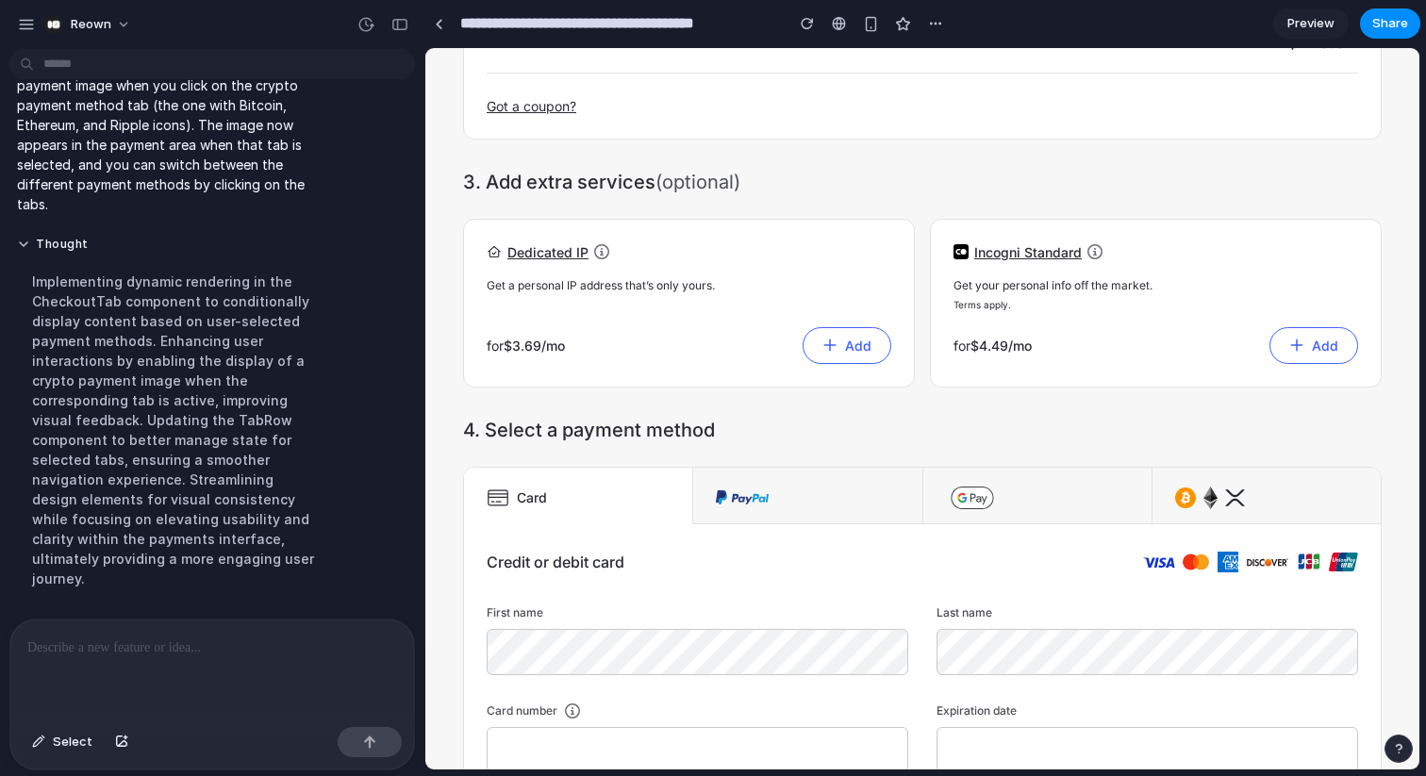
scroll to position [773, 0]
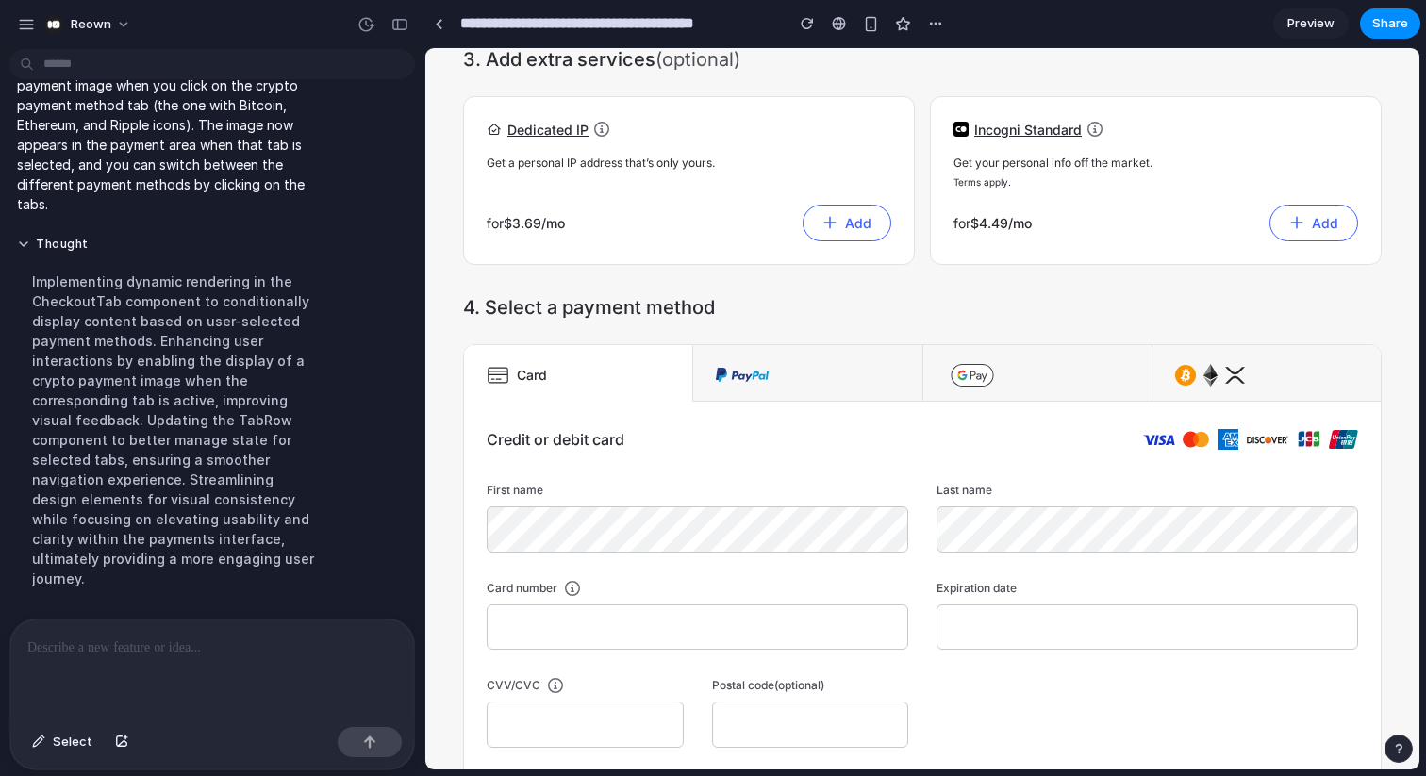
click at [1222, 373] on div at bounding box center [1210, 375] width 70 height 23
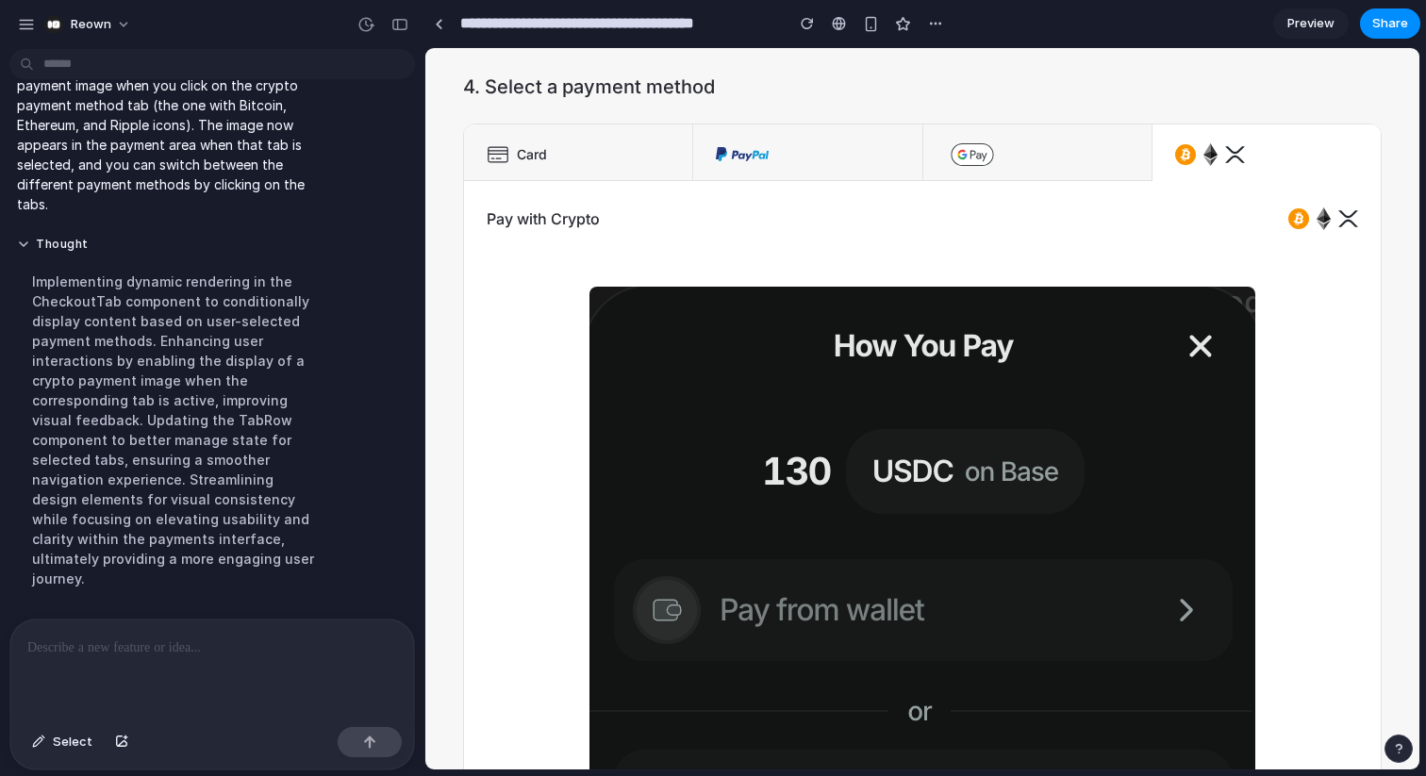
scroll to position [984, 0]
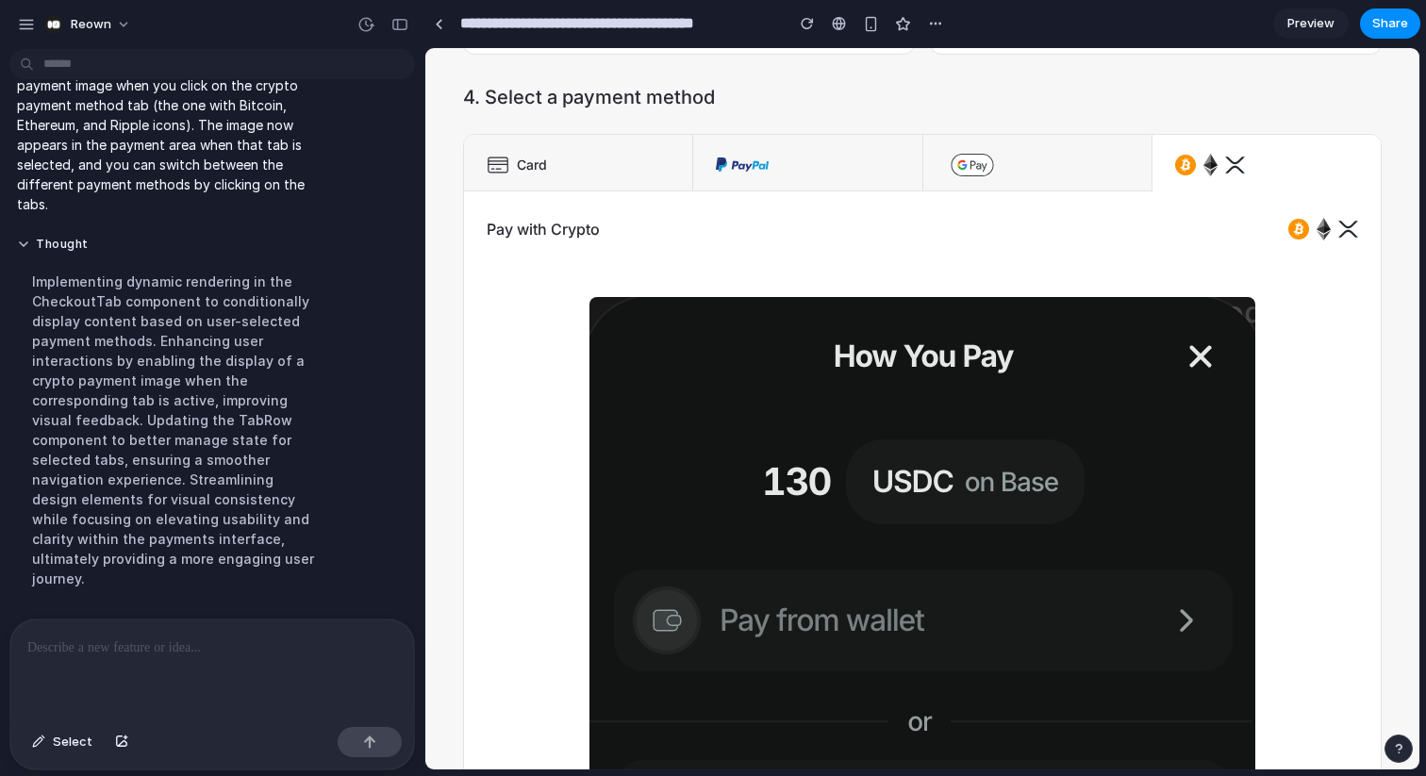
click at [266, 644] on p at bounding box center [212, 648] width 370 height 23
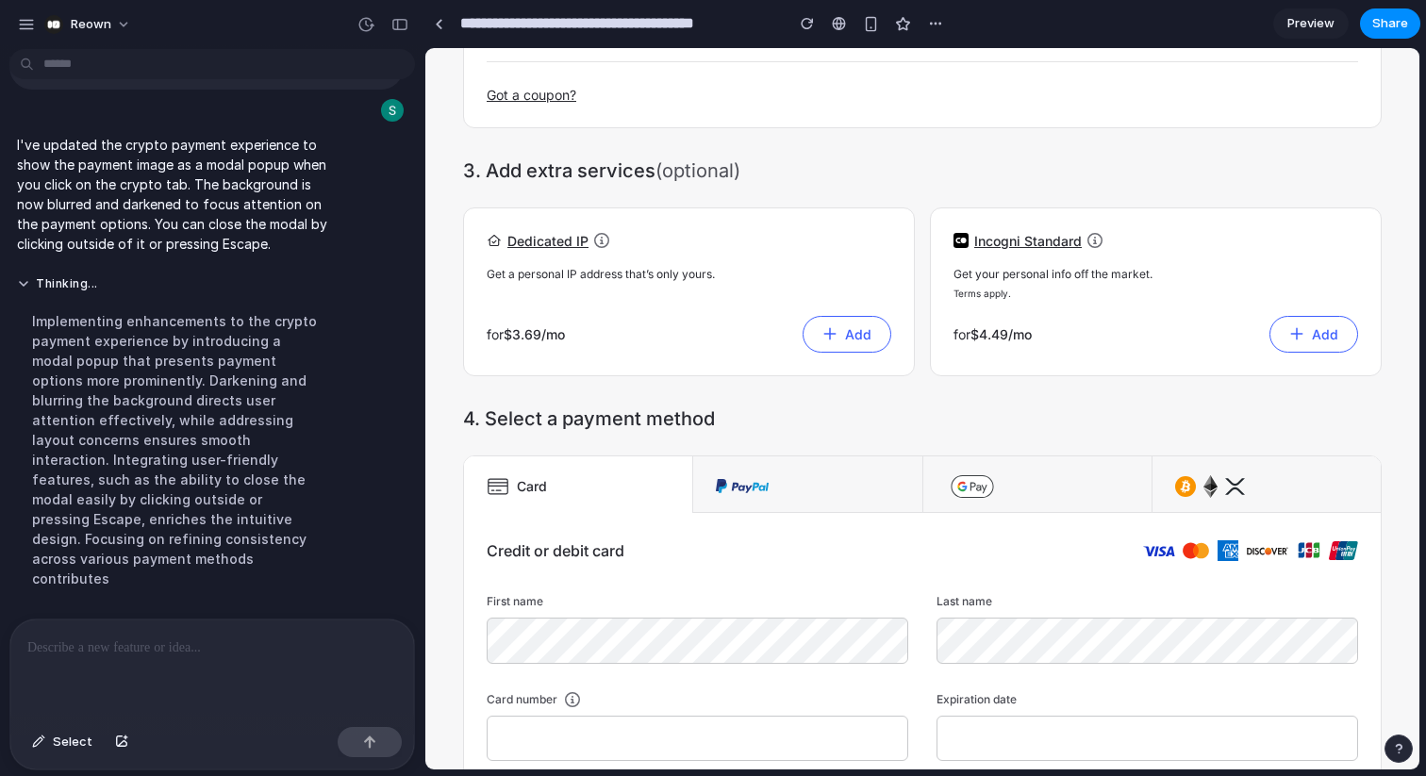
scroll to position [663, 0]
click at [1209, 479] on img at bounding box center [1210, 485] width 14 height 23
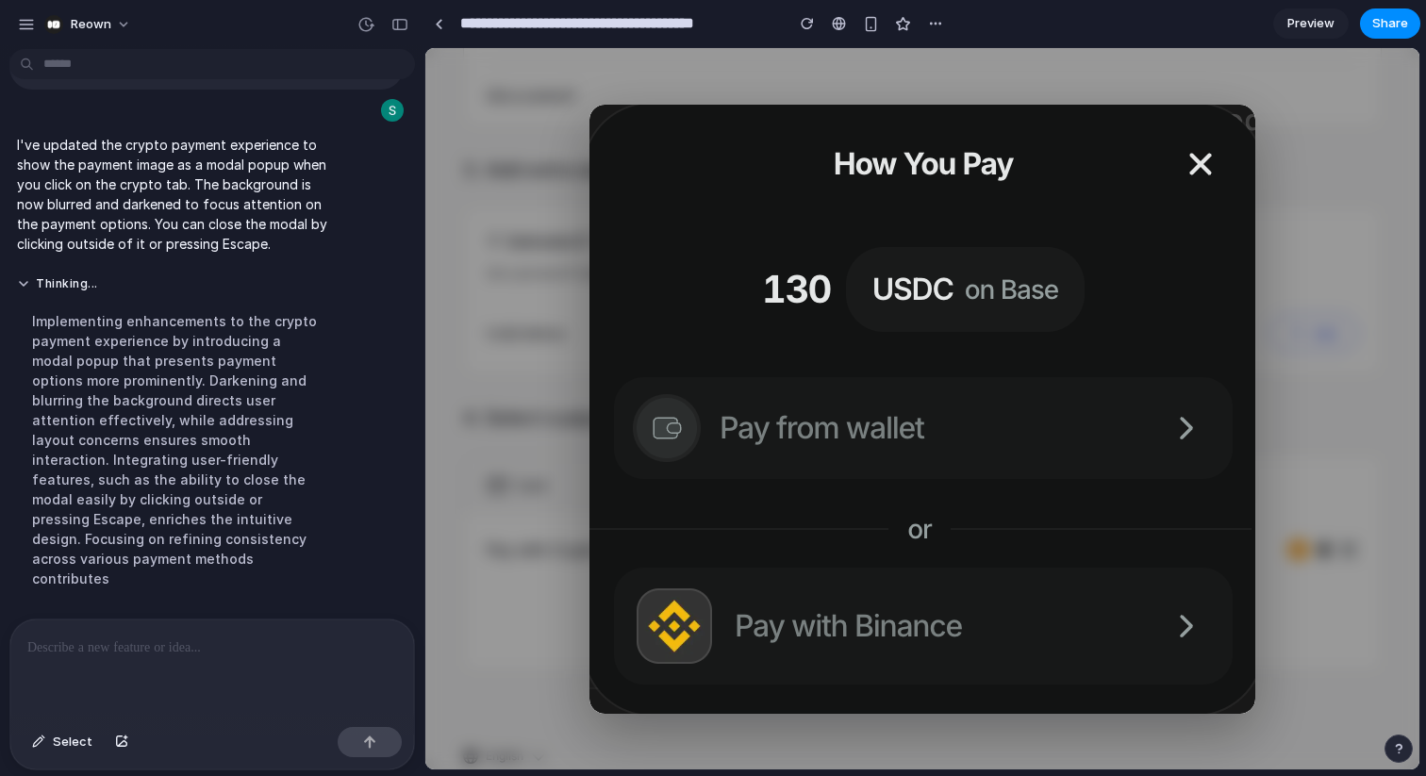
click at [67, 637] on p at bounding box center [212, 648] width 370 height 23
click at [76, 645] on p "**********" at bounding box center [212, 648] width 370 height 23
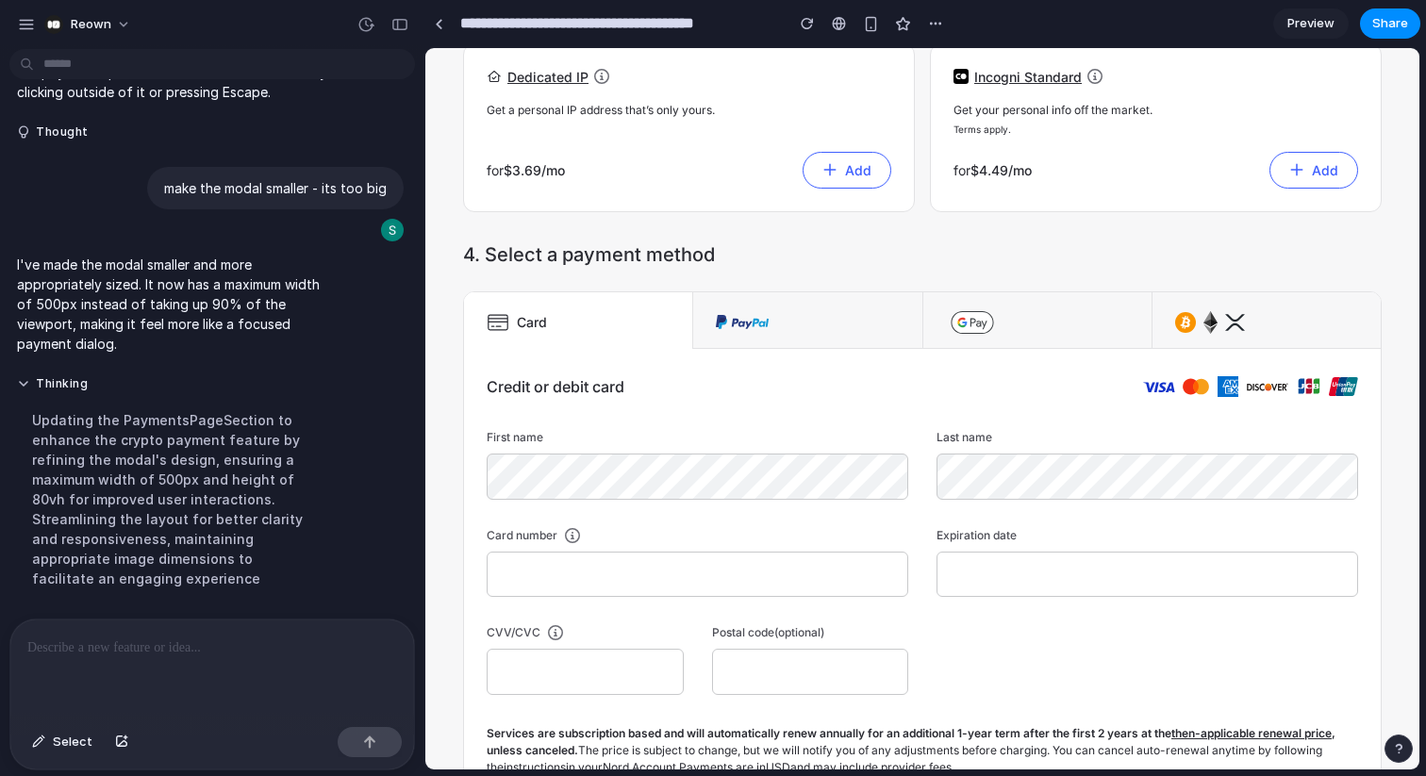
scroll to position [802, 0]
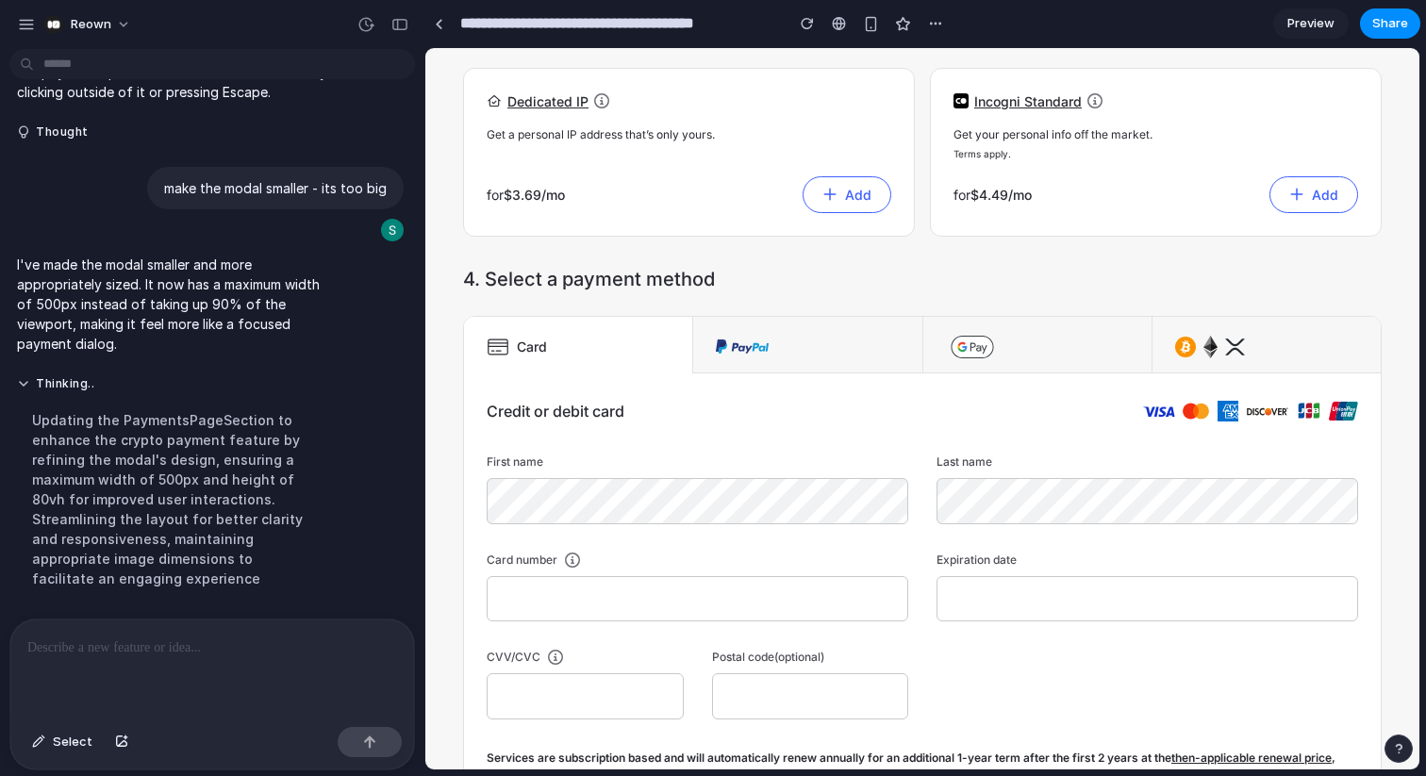
click at [1216, 343] on img at bounding box center [1210, 347] width 14 height 23
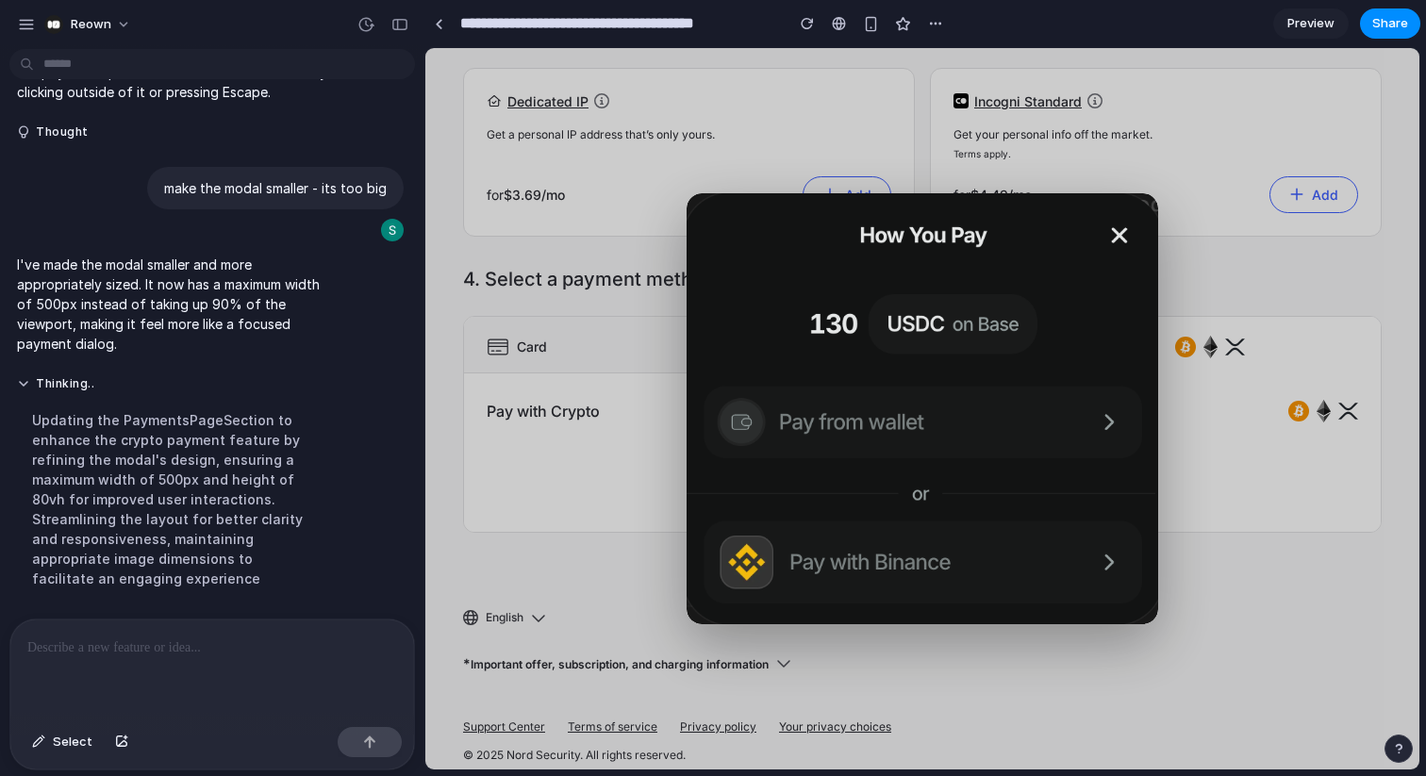
click at [122, 676] on div at bounding box center [212, 670] width 404 height 100
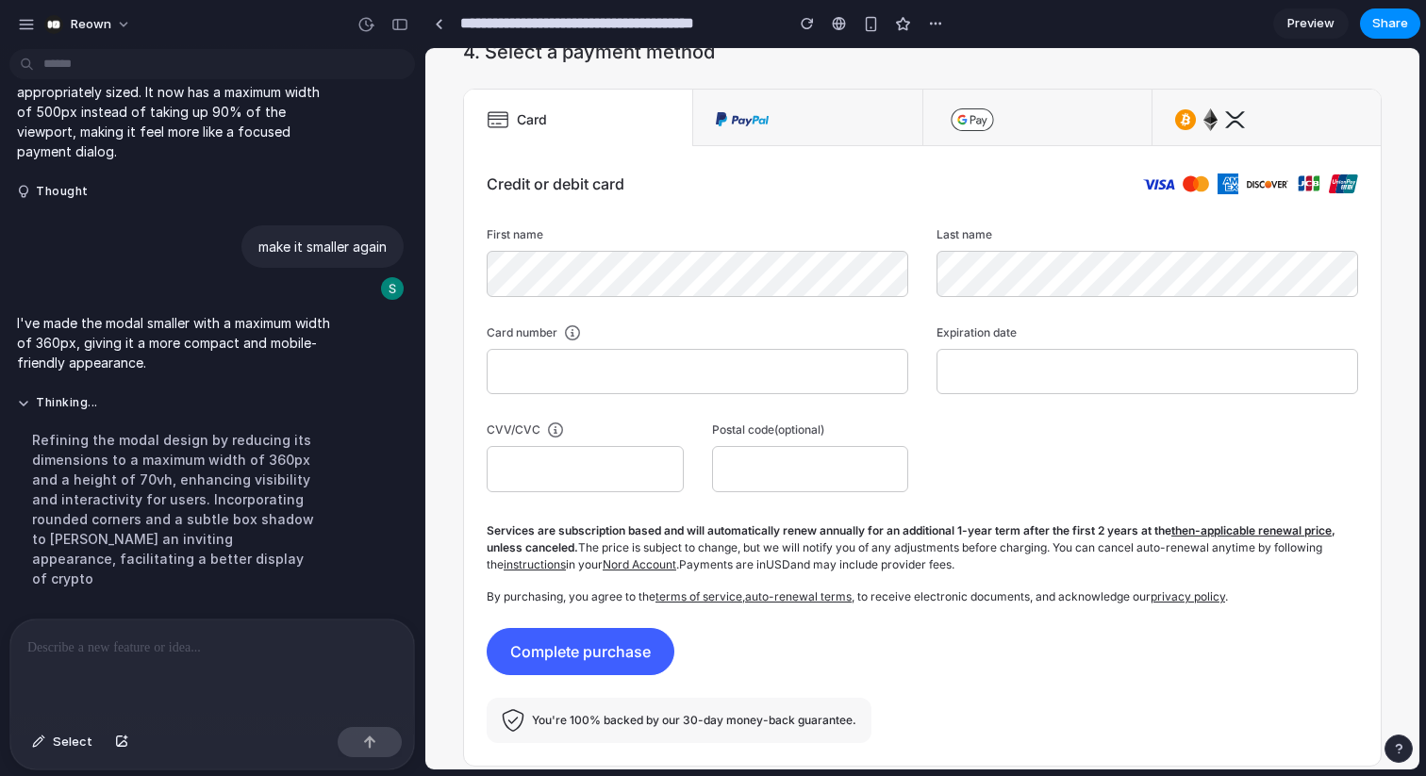
scroll to position [1004, 0]
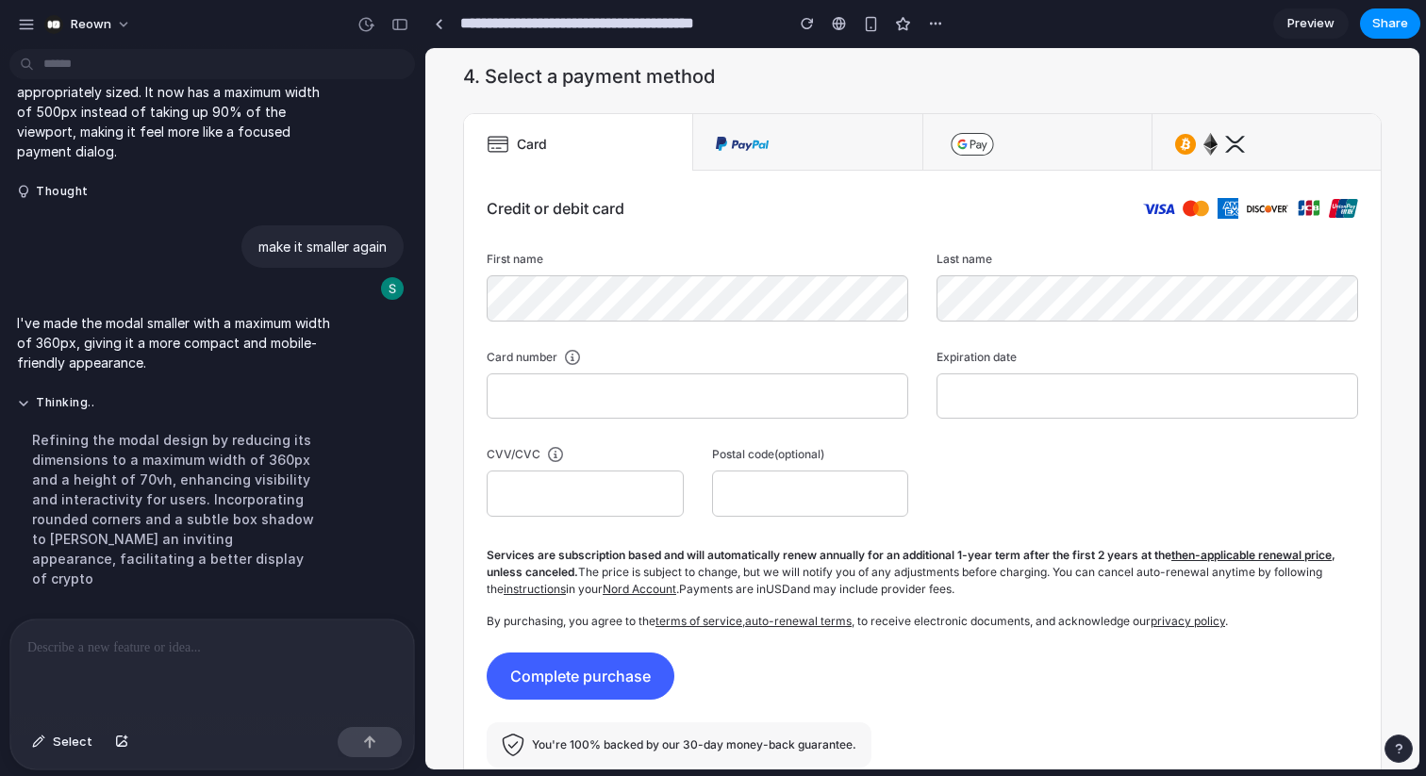
click at [1233, 142] on img at bounding box center [1235, 144] width 20 height 23
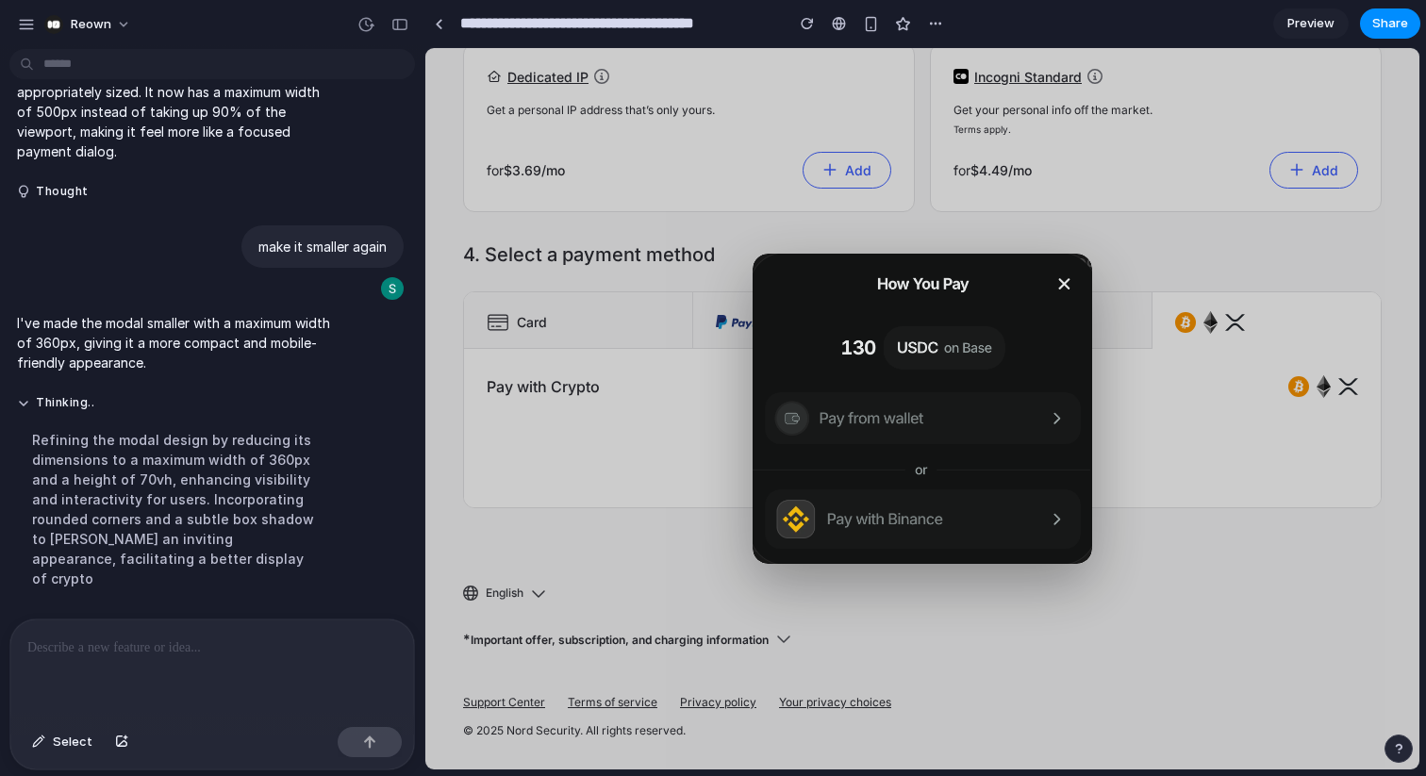
scroll to position [826, 0]
click at [141, 659] on div at bounding box center [212, 670] width 404 height 100
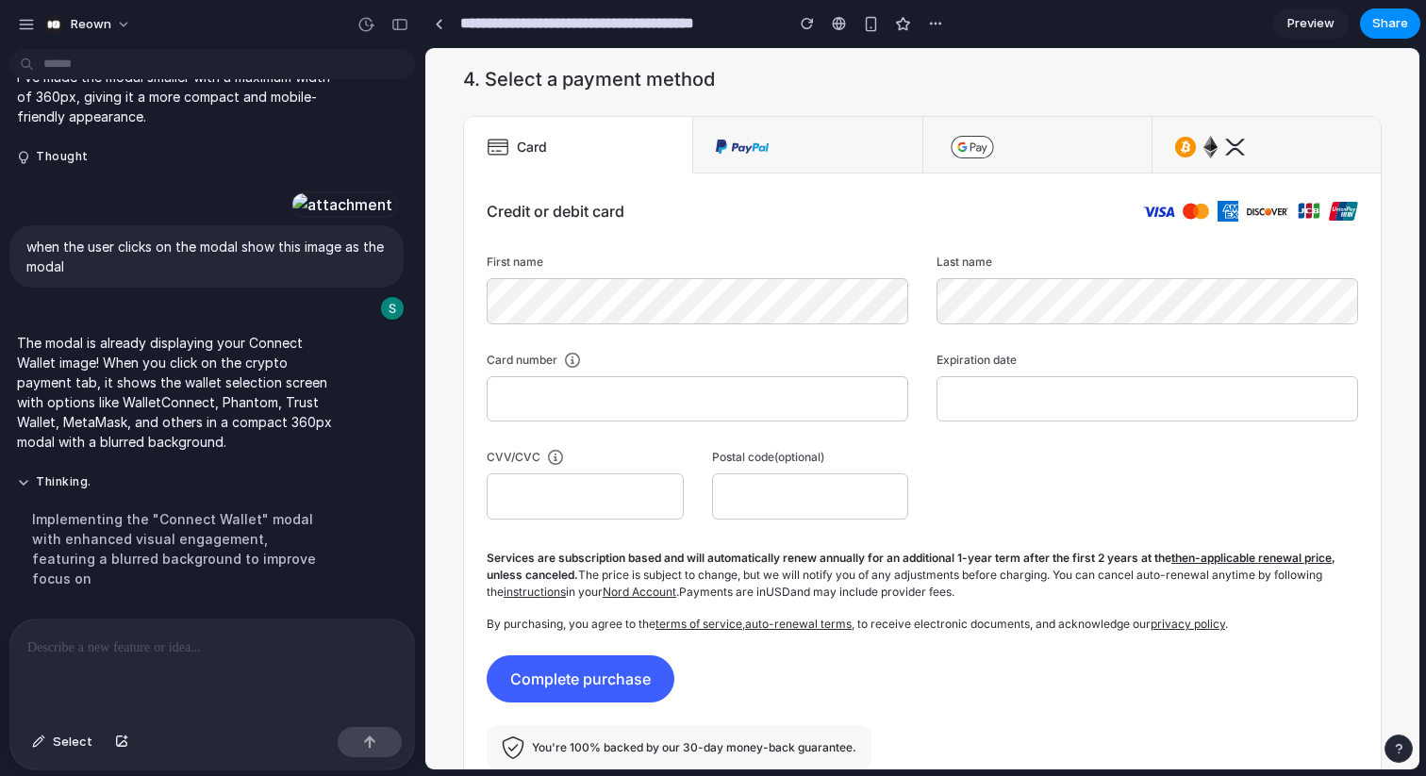
scroll to position [702, 0]
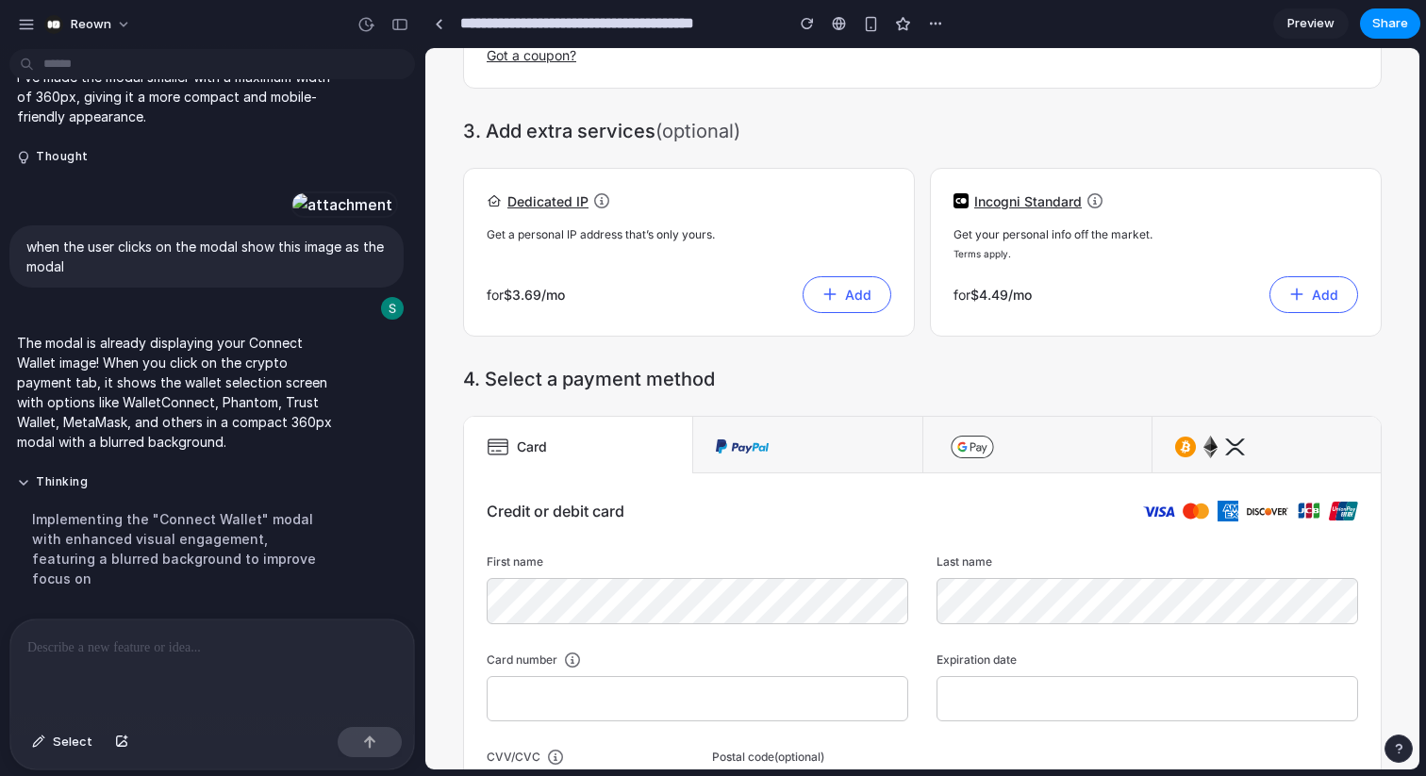
click at [1206, 445] on img at bounding box center [1210, 447] width 14 height 23
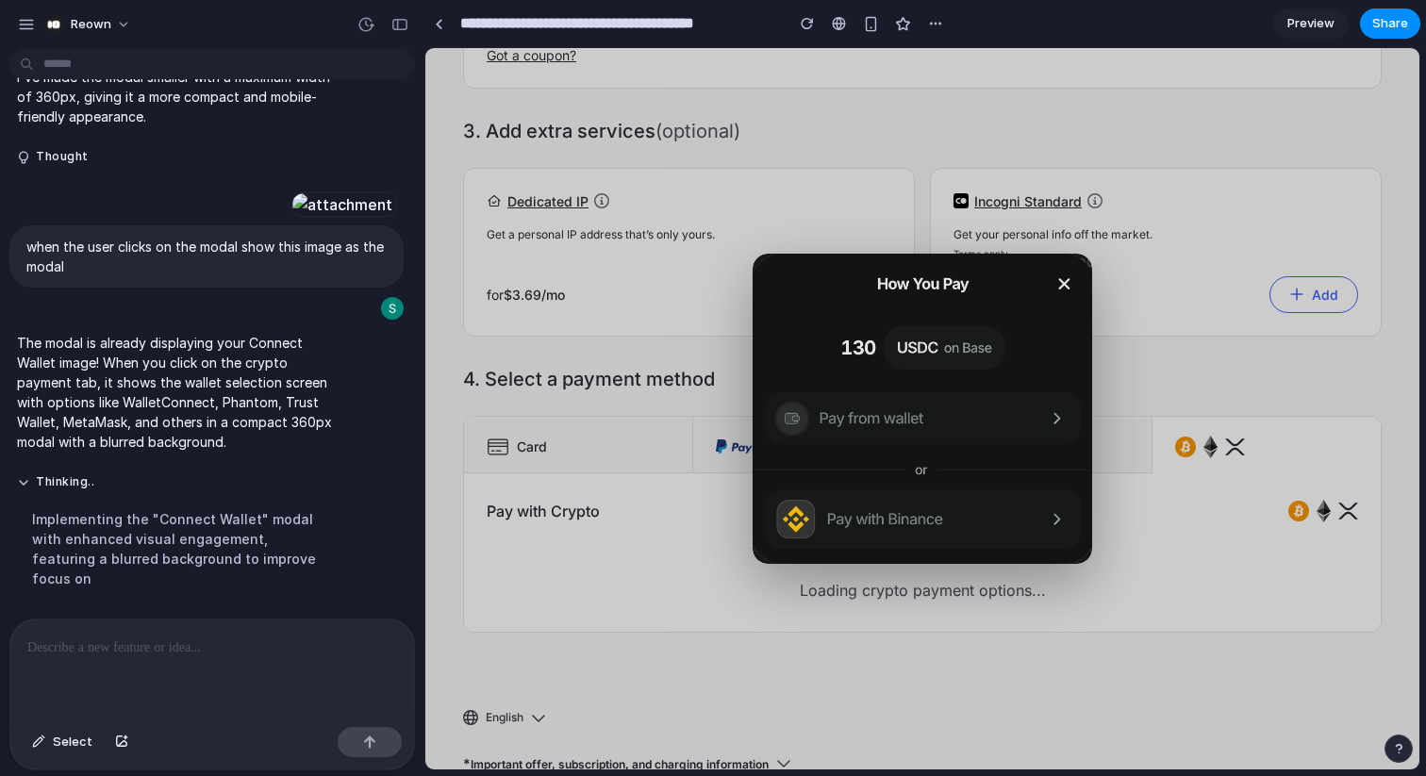
click at [854, 430] on img at bounding box center [923, 409] width 340 height 310
click at [885, 426] on img at bounding box center [923, 409] width 340 height 310
click at [864, 412] on img at bounding box center [923, 409] width 340 height 310
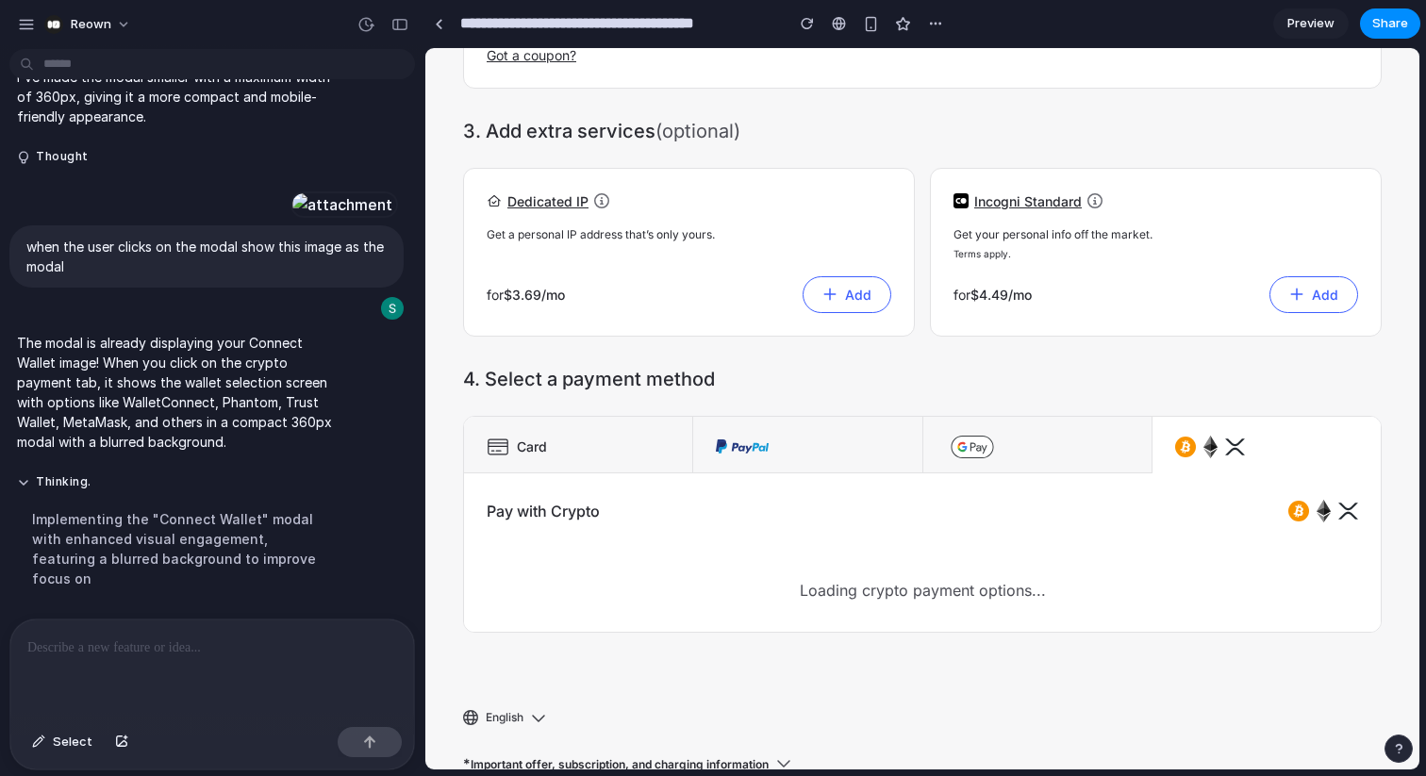
click at [1238, 443] on img at bounding box center [1235, 447] width 20 height 23
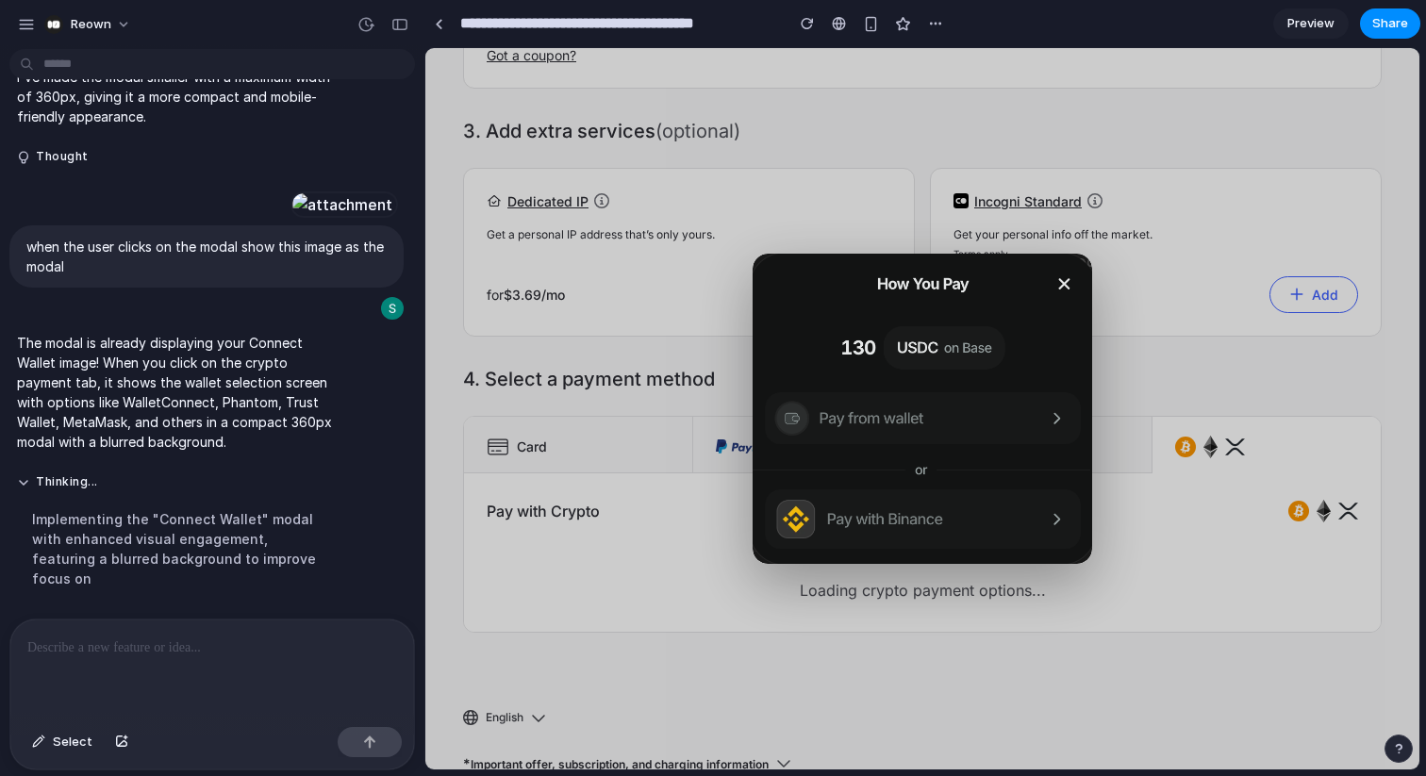
click at [848, 489] on img at bounding box center [923, 409] width 340 height 310
click at [846, 516] on img at bounding box center [923, 409] width 340 height 310
click at [858, 406] on img at bounding box center [923, 409] width 340 height 310
click at [871, 336] on img at bounding box center [923, 409] width 340 height 310
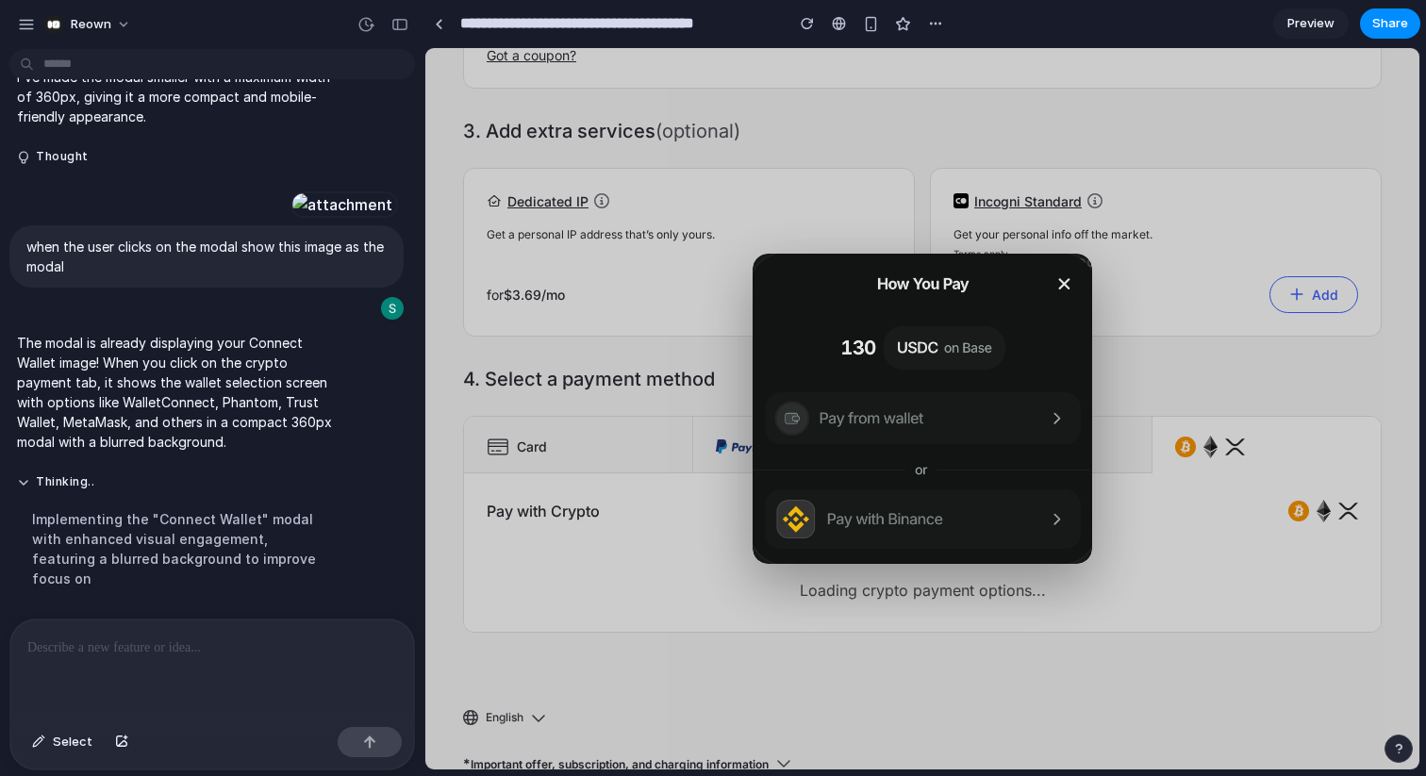
click at [92, 652] on p at bounding box center [212, 648] width 370 height 23
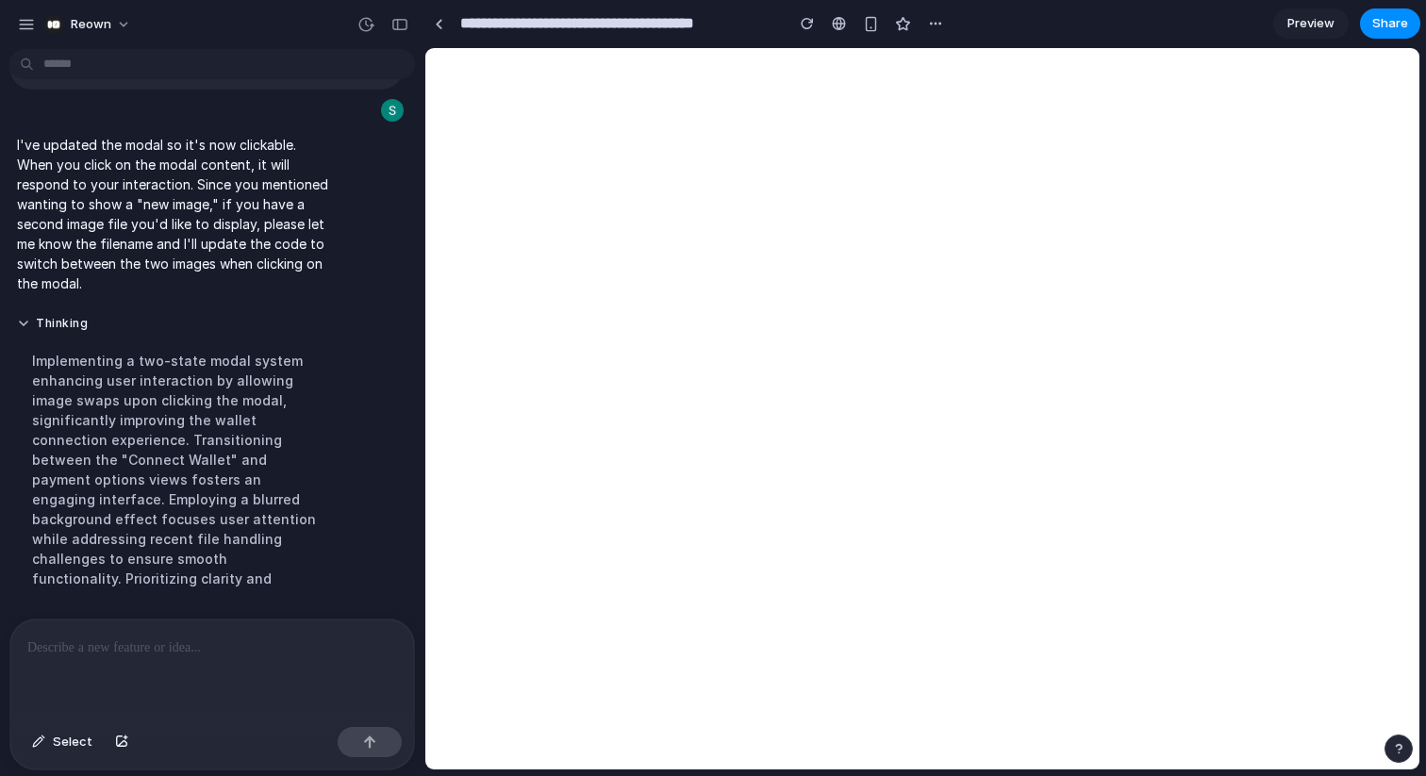
scroll to position [0, 0]
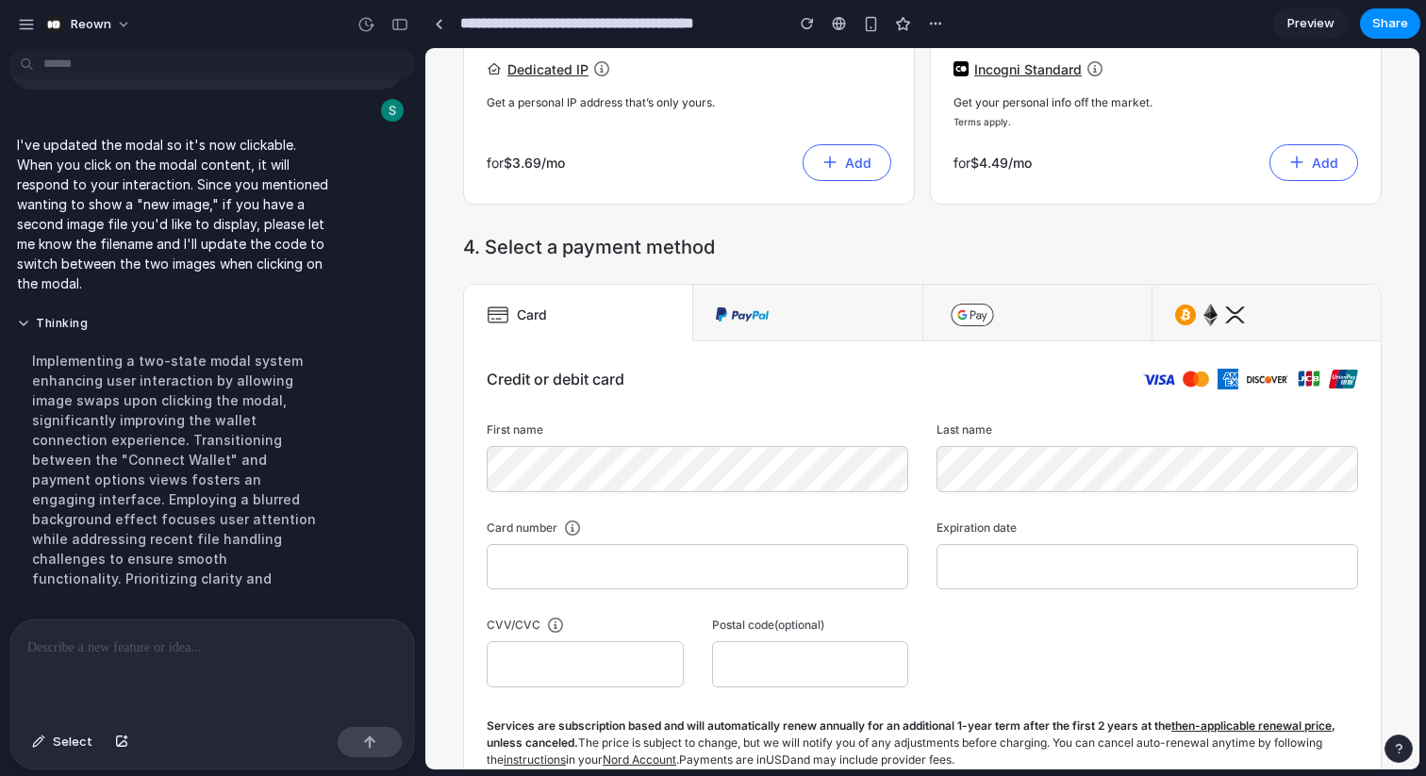
click at [1232, 307] on img at bounding box center [1235, 315] width 20 height 23
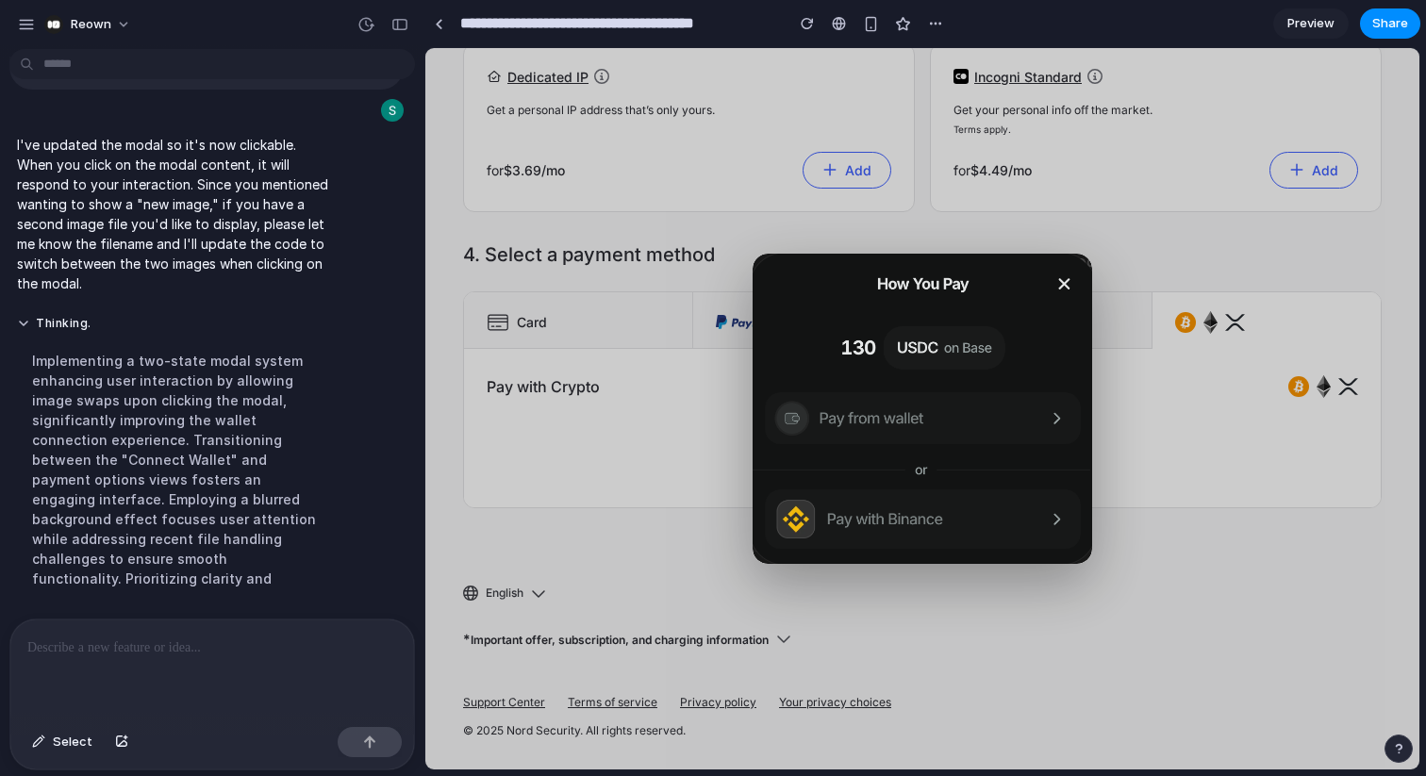
scroll to position [826, 0]
click at [859, 423] on img at bounding box center [923, 409] width 340 height 310
click at [1007, 426] on img at bounding box center [923, 409] width 340 height 310
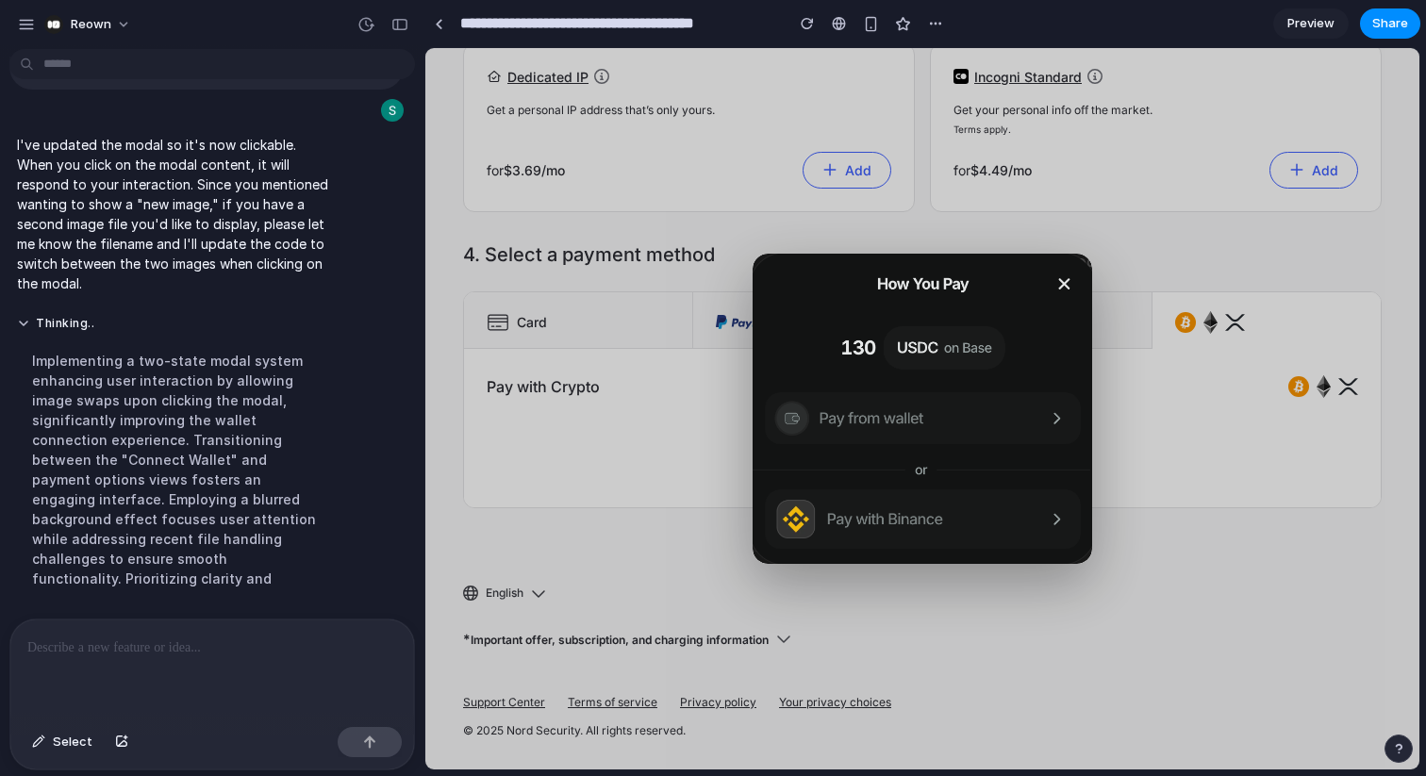
click at [951, 506] on img at bounding box center [923, 409] width 340 height 310
click at [1071, 276] on img at bounding box center [923, 409] width 340 height 310
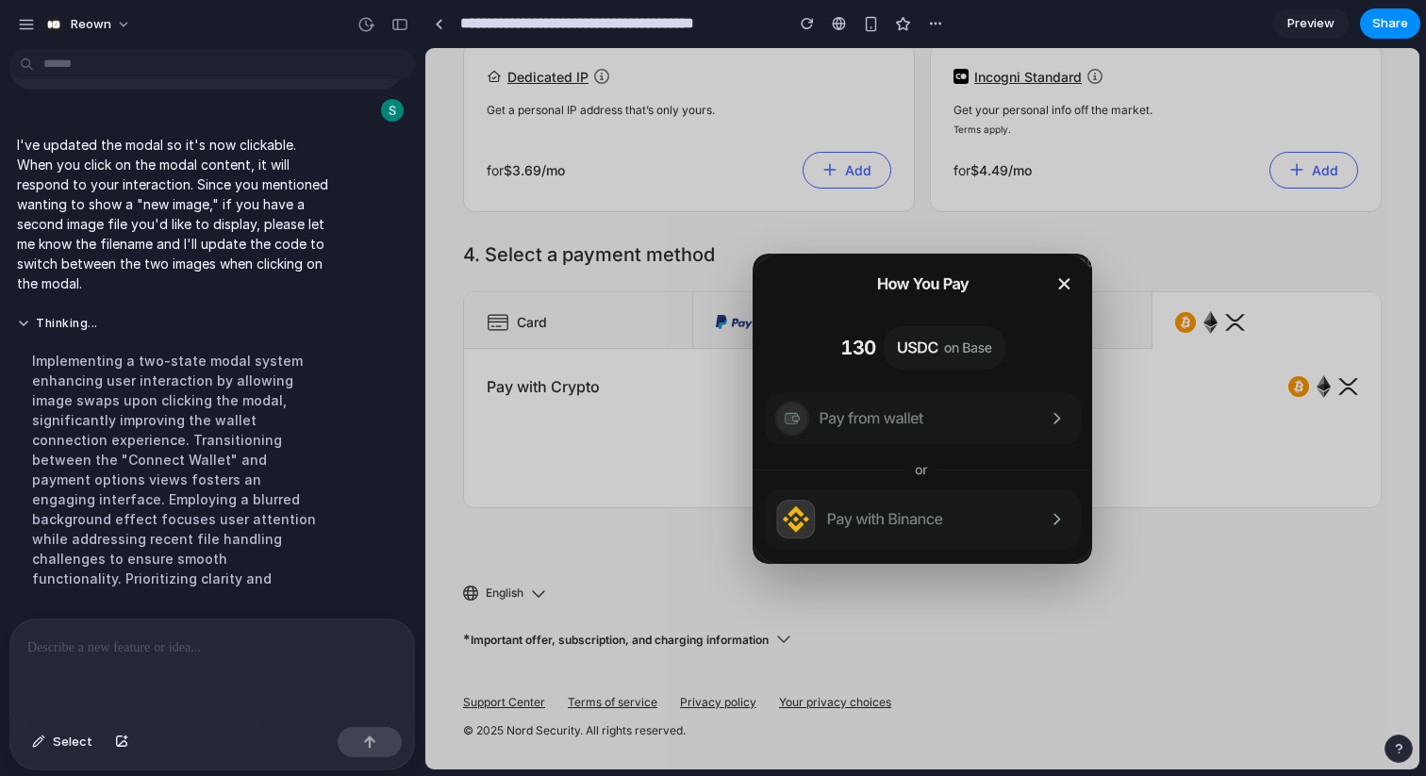
click at [1071, 276] on img at bounding box center [923, 409] width 340 height 310
drag, startPoint x: 1071, startPoint y: 276, endPoint x: 987, endPoint y: 334, distance: 102.5
click at [987, 334] on img at bounding box center [923, 409] width 340 height 310
click at [870, 370] on img at bounding box center [923, 409] width 340 height 310
click at [848, 335] on img at bounding box center [923, 409] width 340 height 310
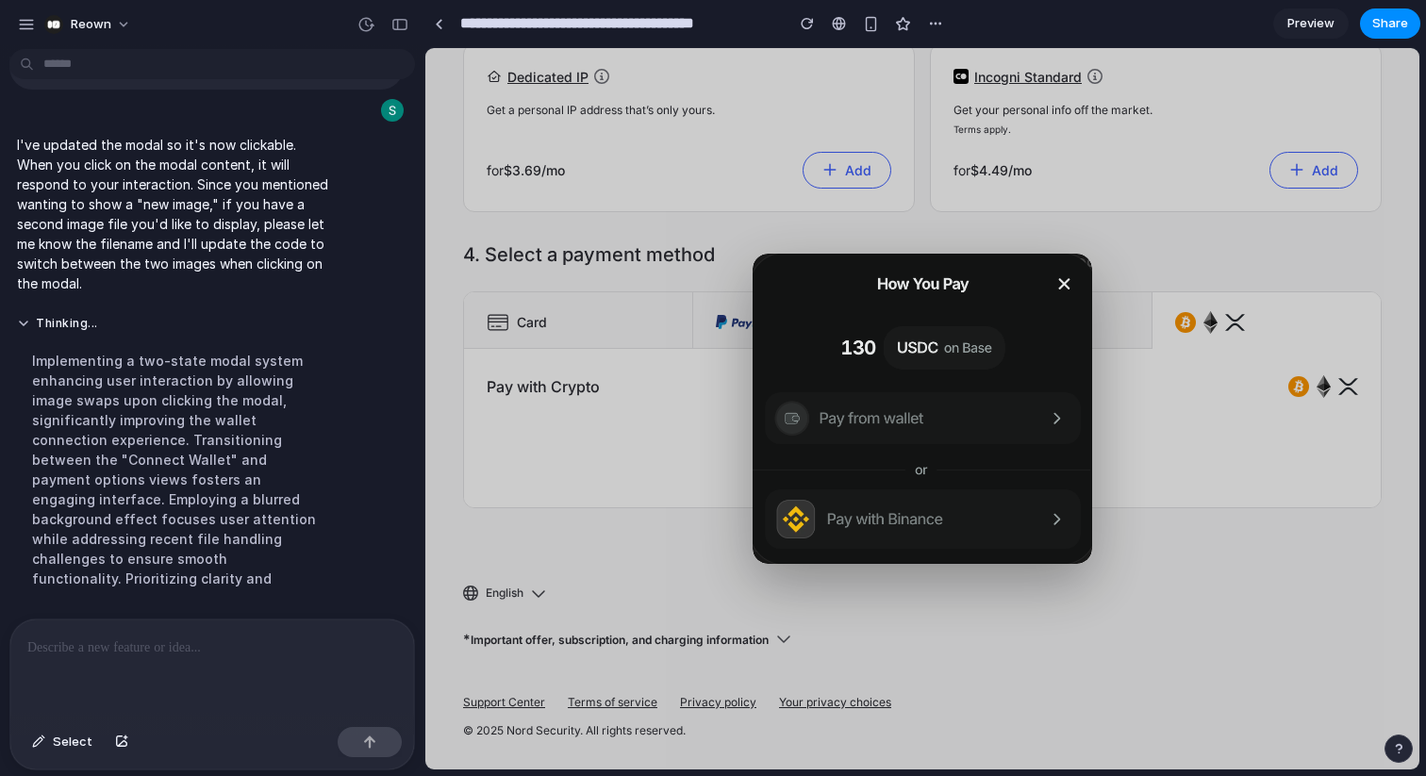
click at [848, 335] on img at bounding box center [923, 409] width 340 height 310
click at [833, 423] on img at bounding box center [923, 409] width 340 height 310
click at [194, 657] on p at bounding box center [212, 648] width 370 height 23
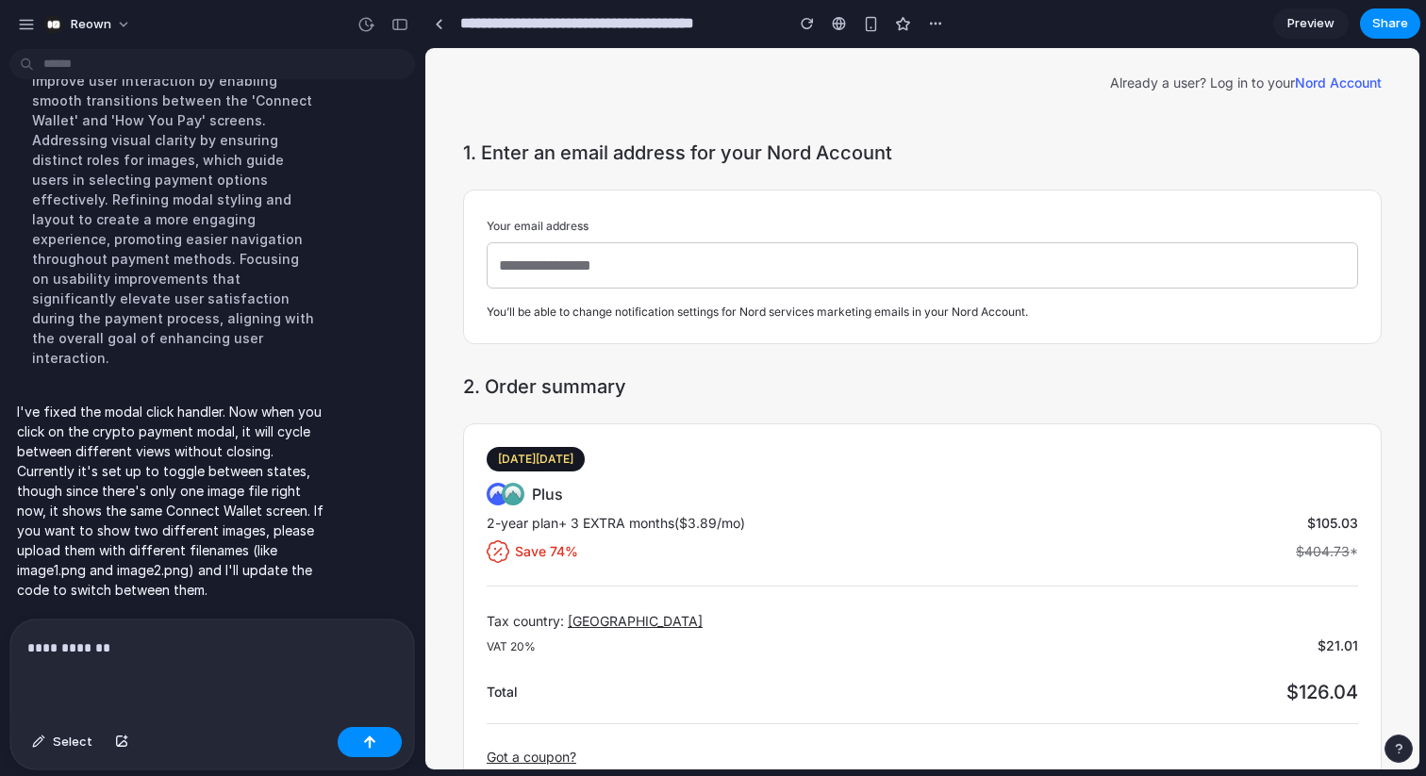
scroll to position [0, 0]
click at [356, 748] on button "button" at bounding box center [370, 742] width 64 height 30
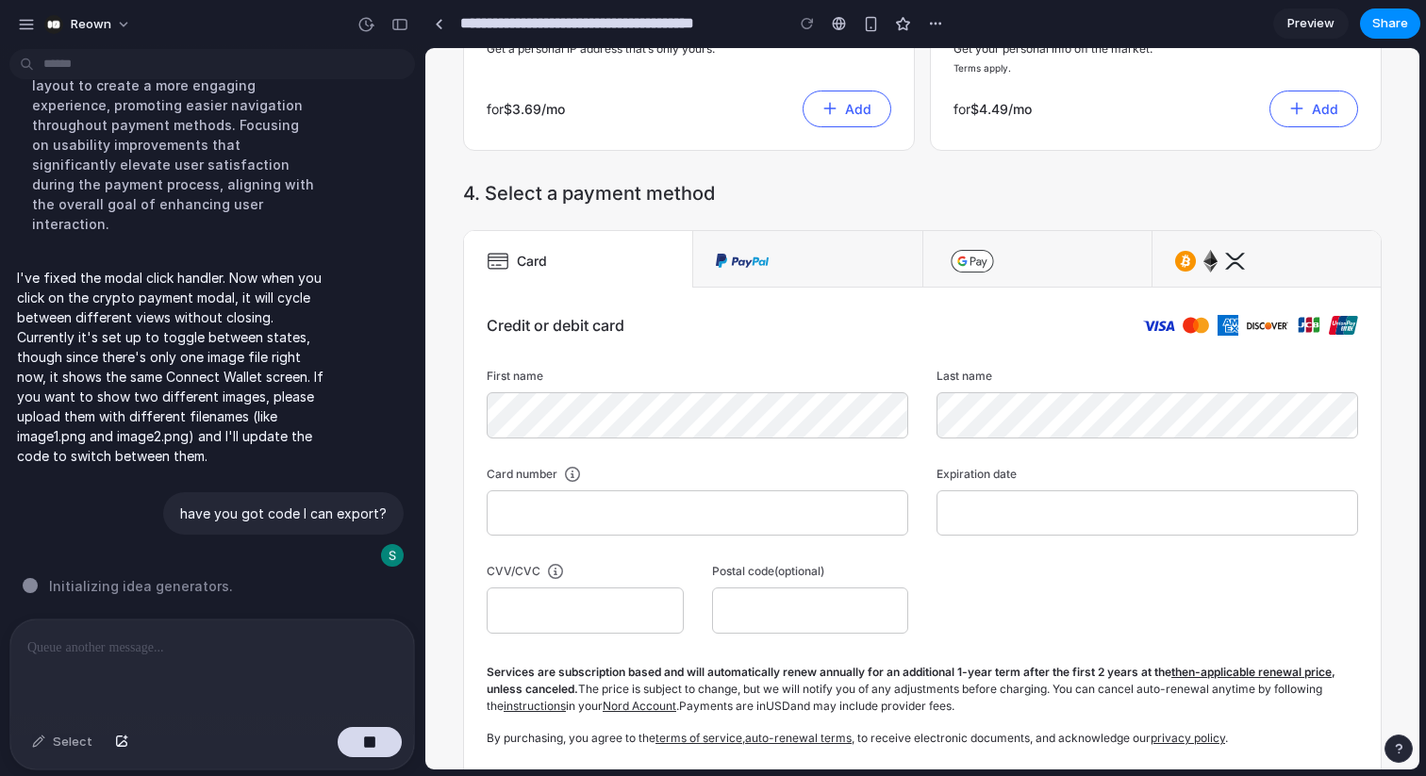
click at [1212, 265] on img at bounding box center [1210, 261] width 14 height 23
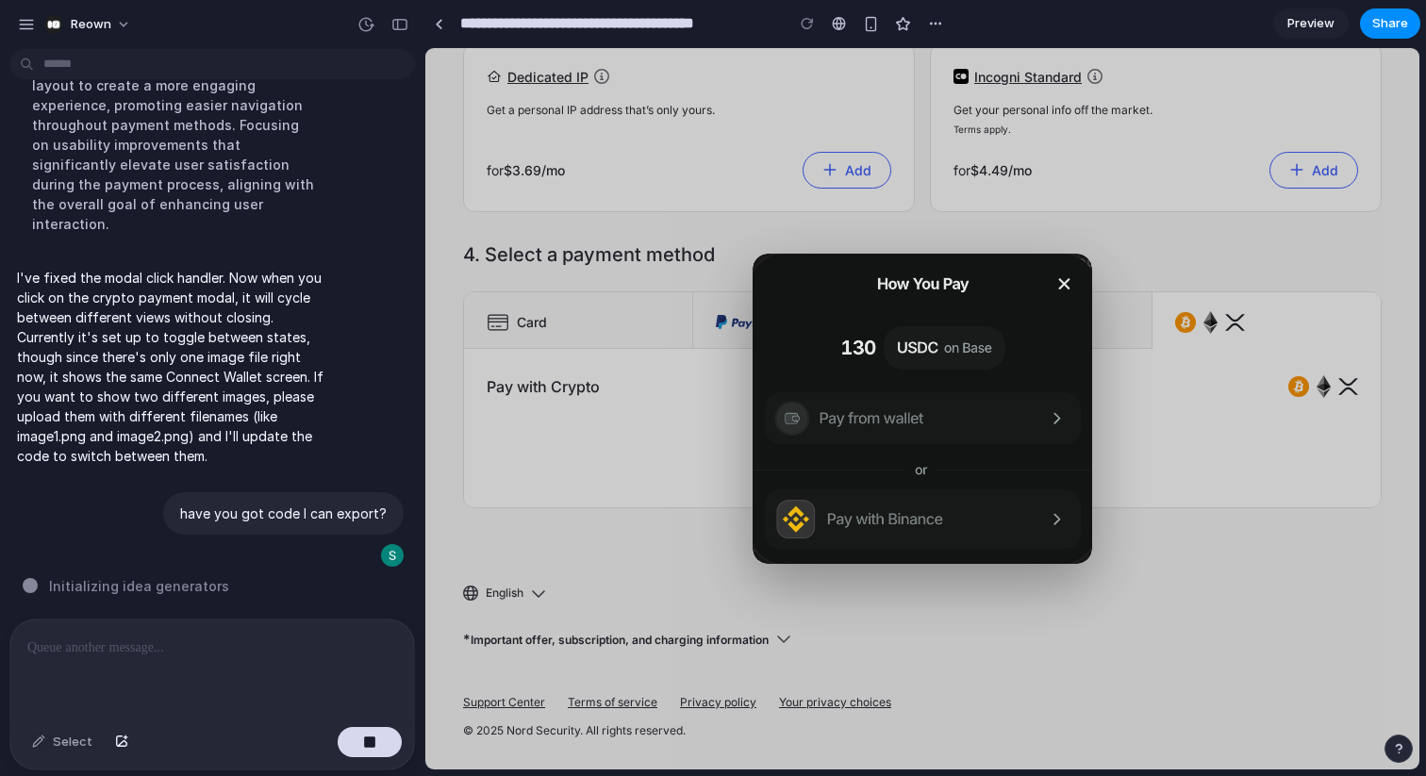
click at [854, 432] on img at bounding box center [923, 409] width 340 height 310
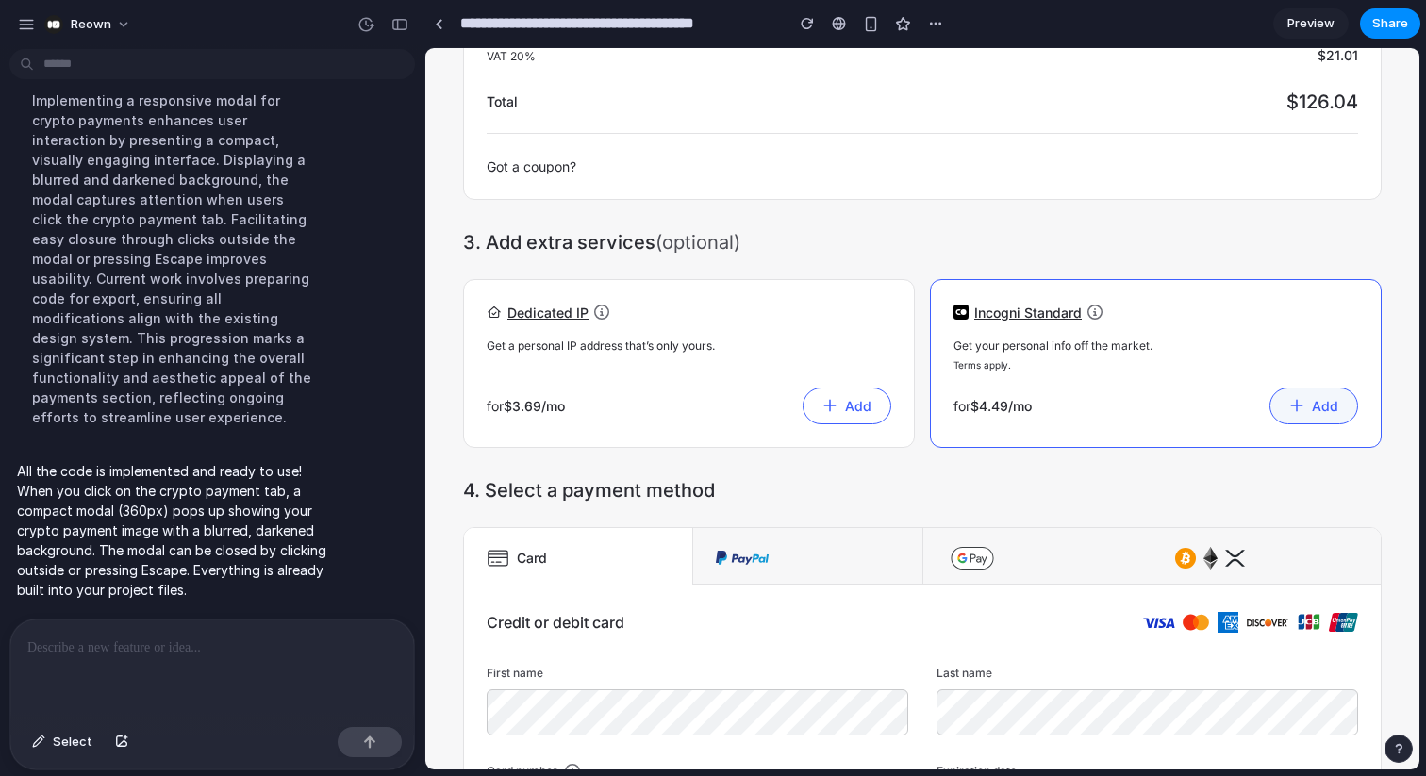
scroll to position [595, 0]
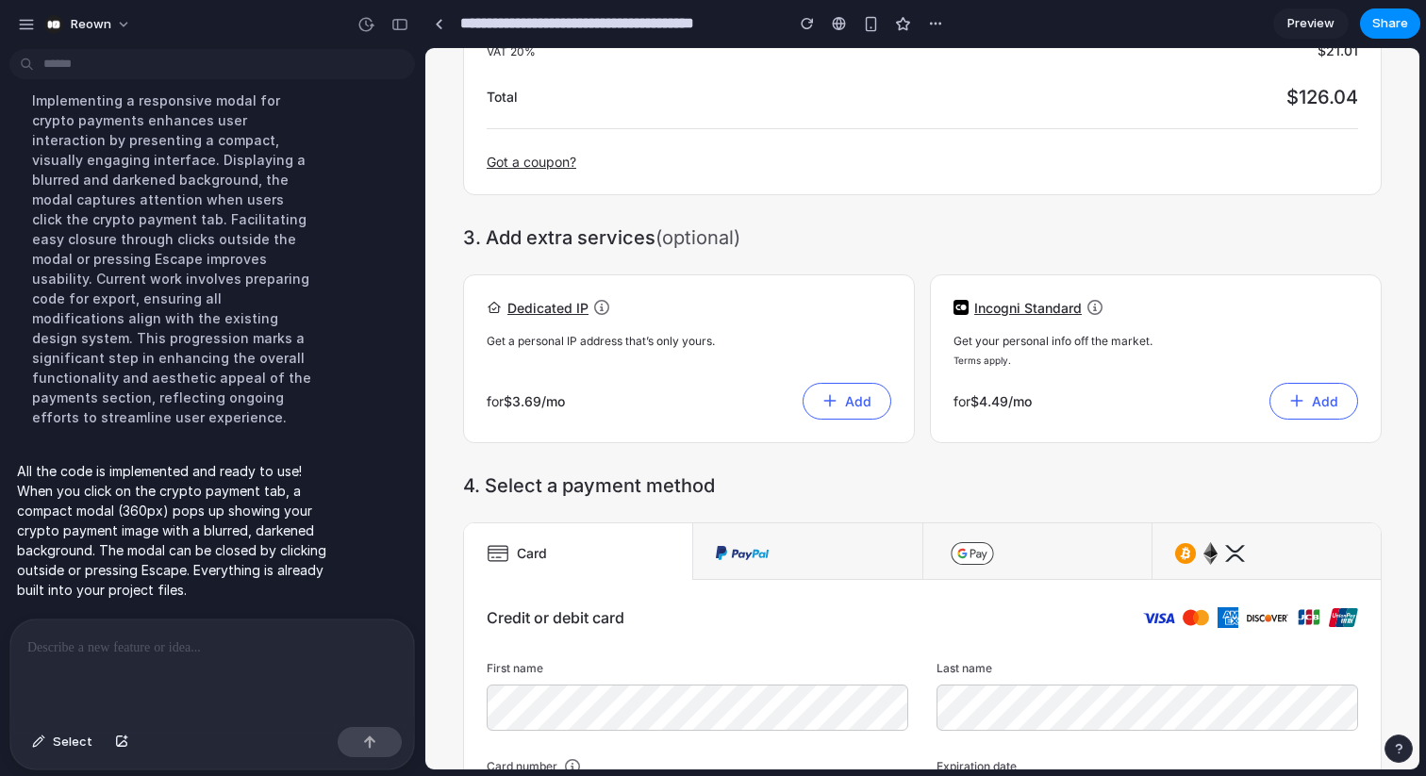
click at [1225, 558] on img at bounding box center [1235, 553] width 20 height 23
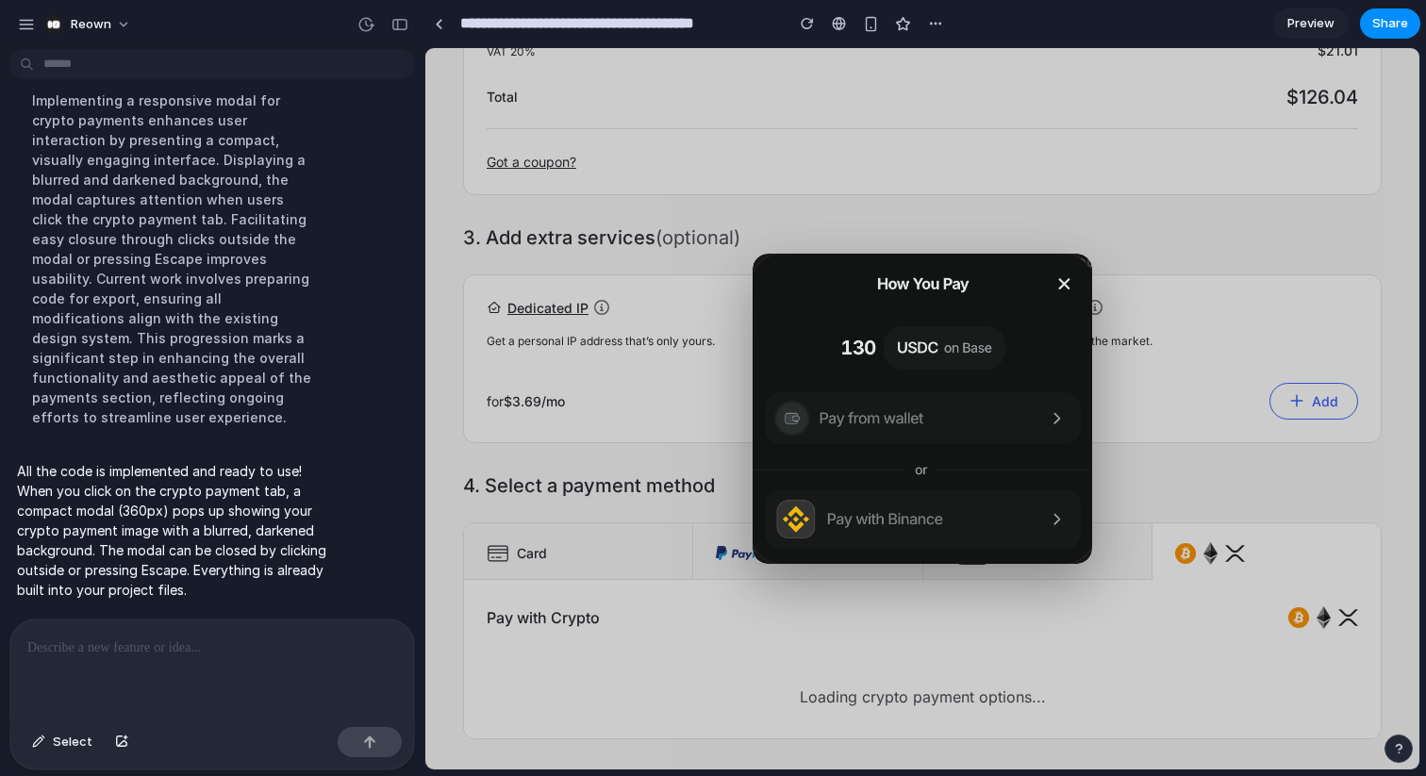
click at [870, 425] on img at bounding box center [923, 409] width 340 height 310
click at [1060, 276] on img at bounding box center [923, 409] width 340 height 310
click at [928, 19] on div "button" at bounding box center [935, 23] width 15 height 15
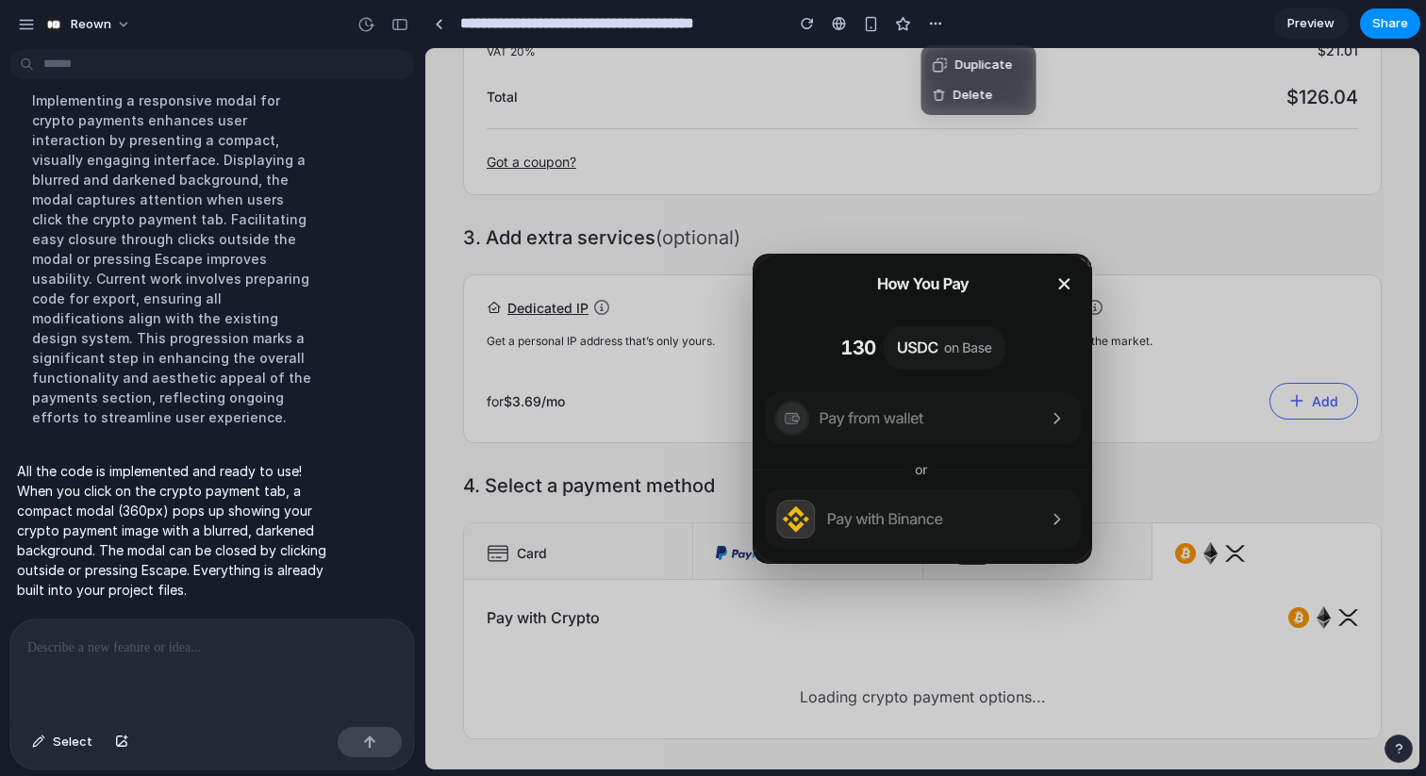
click at [834, 108] on div "Duplicate Delete" at bounding box center [713, 388] width 1426 height 776
click at [30, 30] on div "button" at bounding box center [26, 24] width 17 height 17
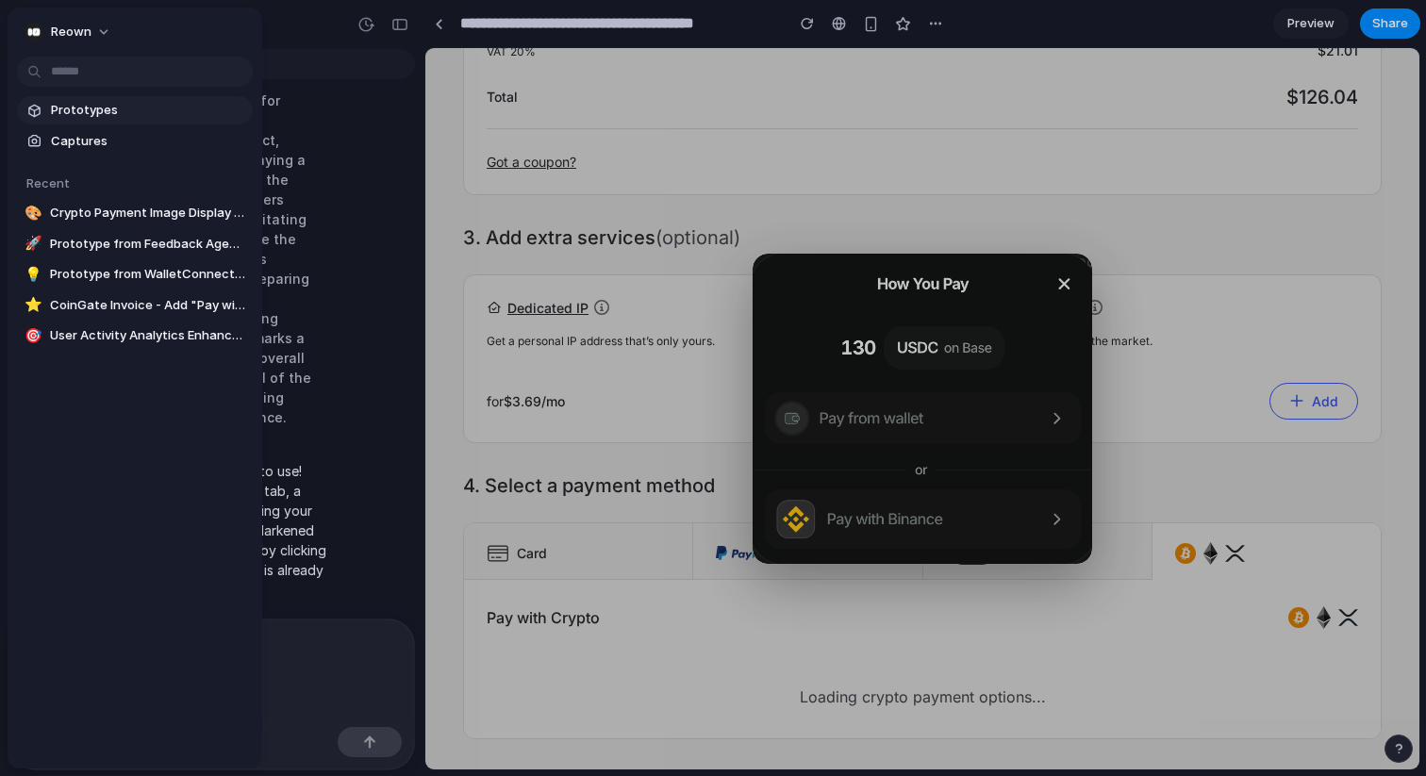
click at [78, 114] on span "Prototypes" at bounding box center [148, 110] width 194 height 19
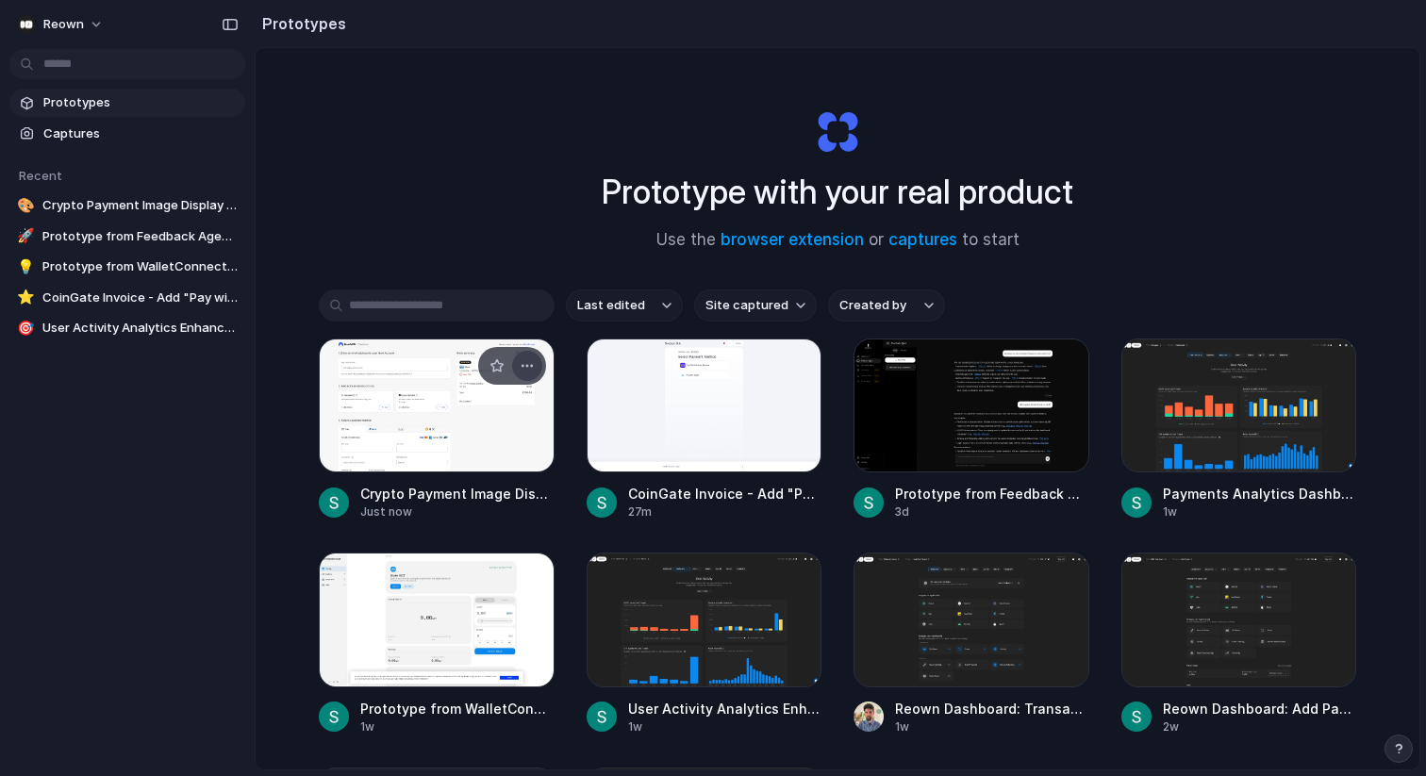
click at [525, 367] on div "button" at bounding box center [527, 365] width 15 height 15
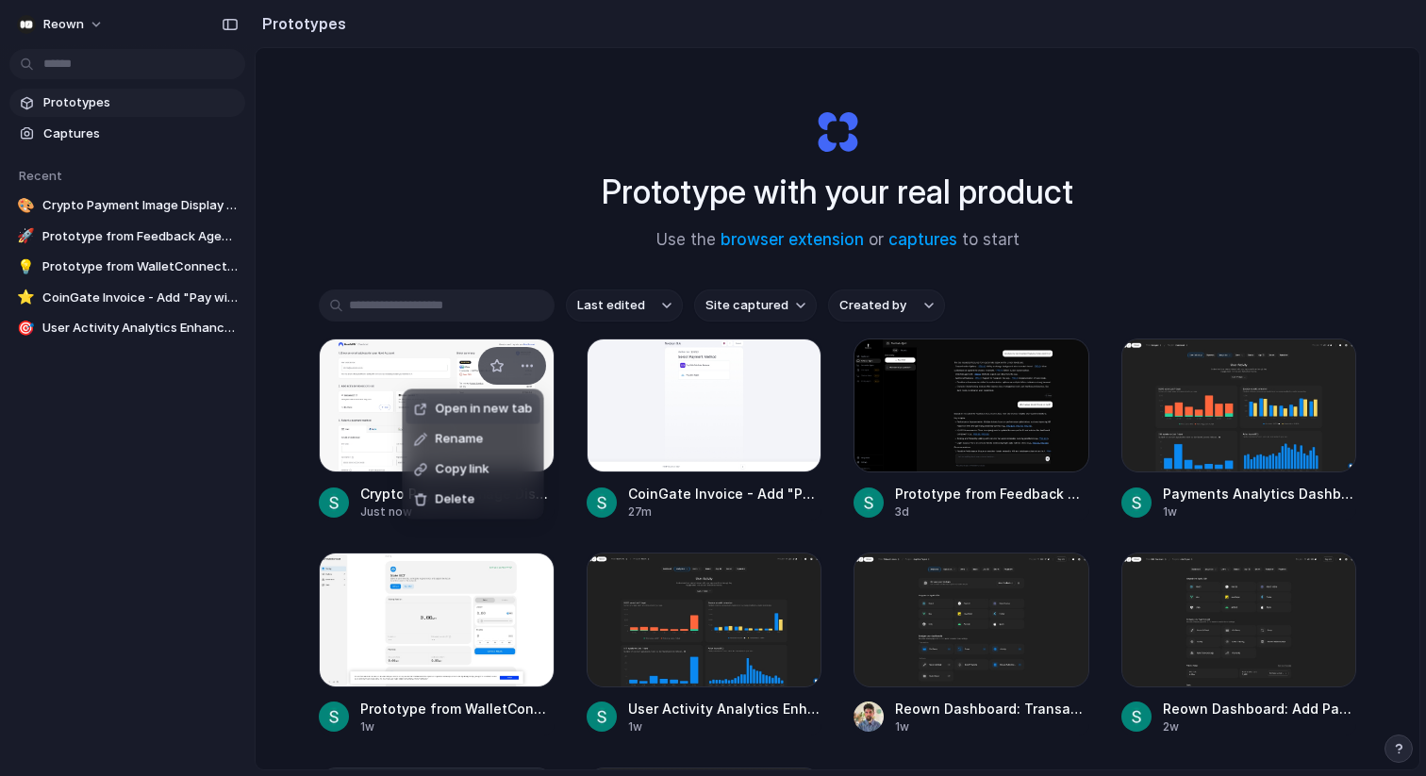
click at [536, 203] on div "Open in new tab Rename Copy link Delete" at bounding box center [713, 388] width 1426 height 776
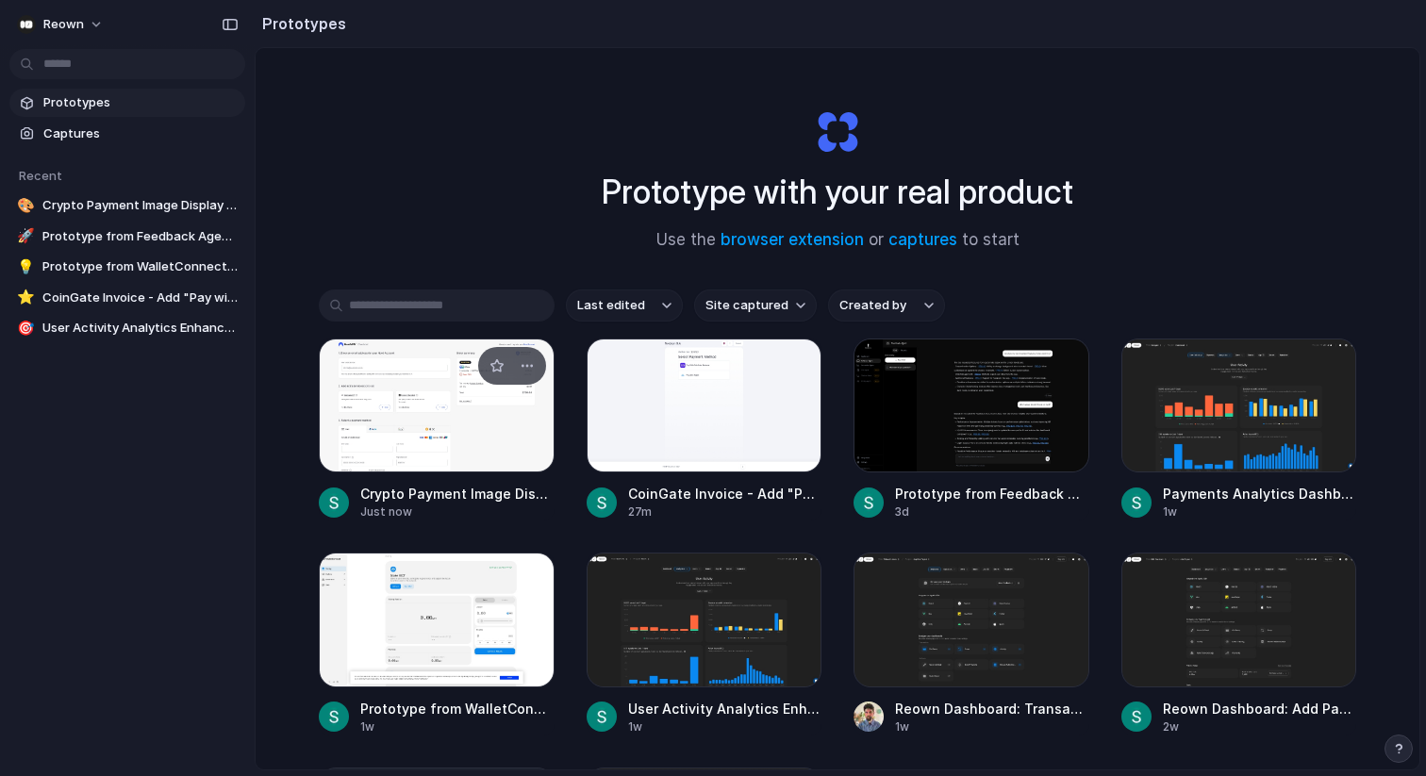
click at [467, 426] on div at bounding box center [437, 406] width 236 height 134
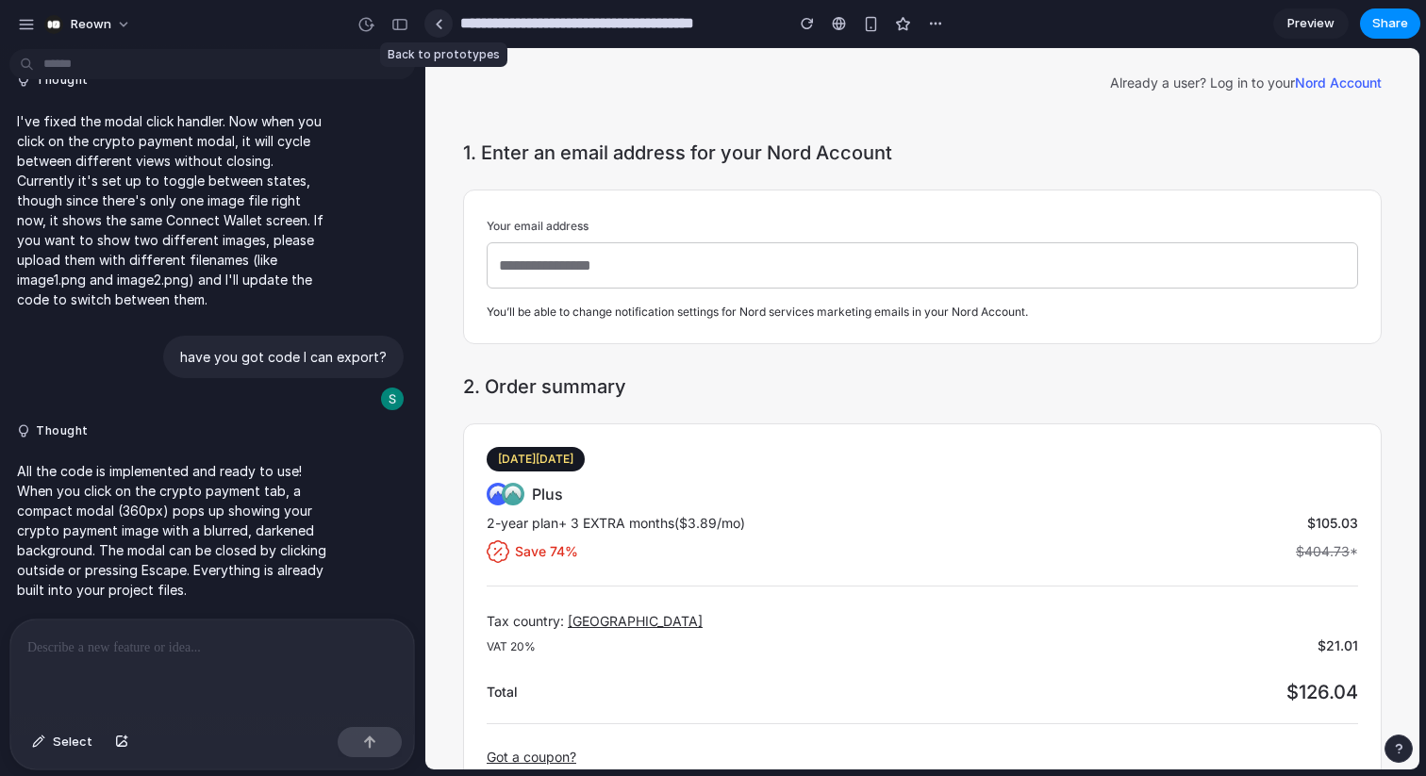
click at [439, 25] on div at bounding box center [439, 24] width 8 height 10
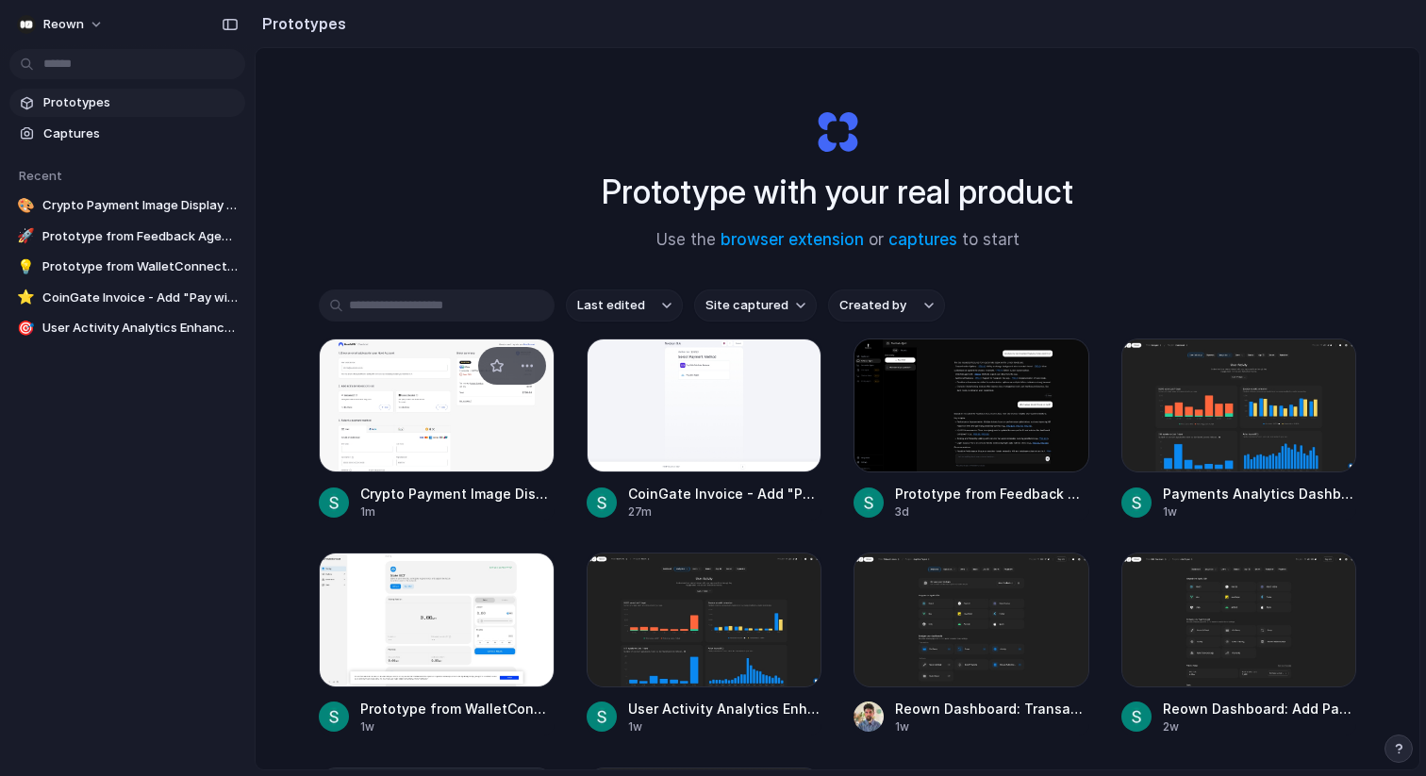
click at [438, 401] on div at bounding box center [437, 406] width 236 height 134
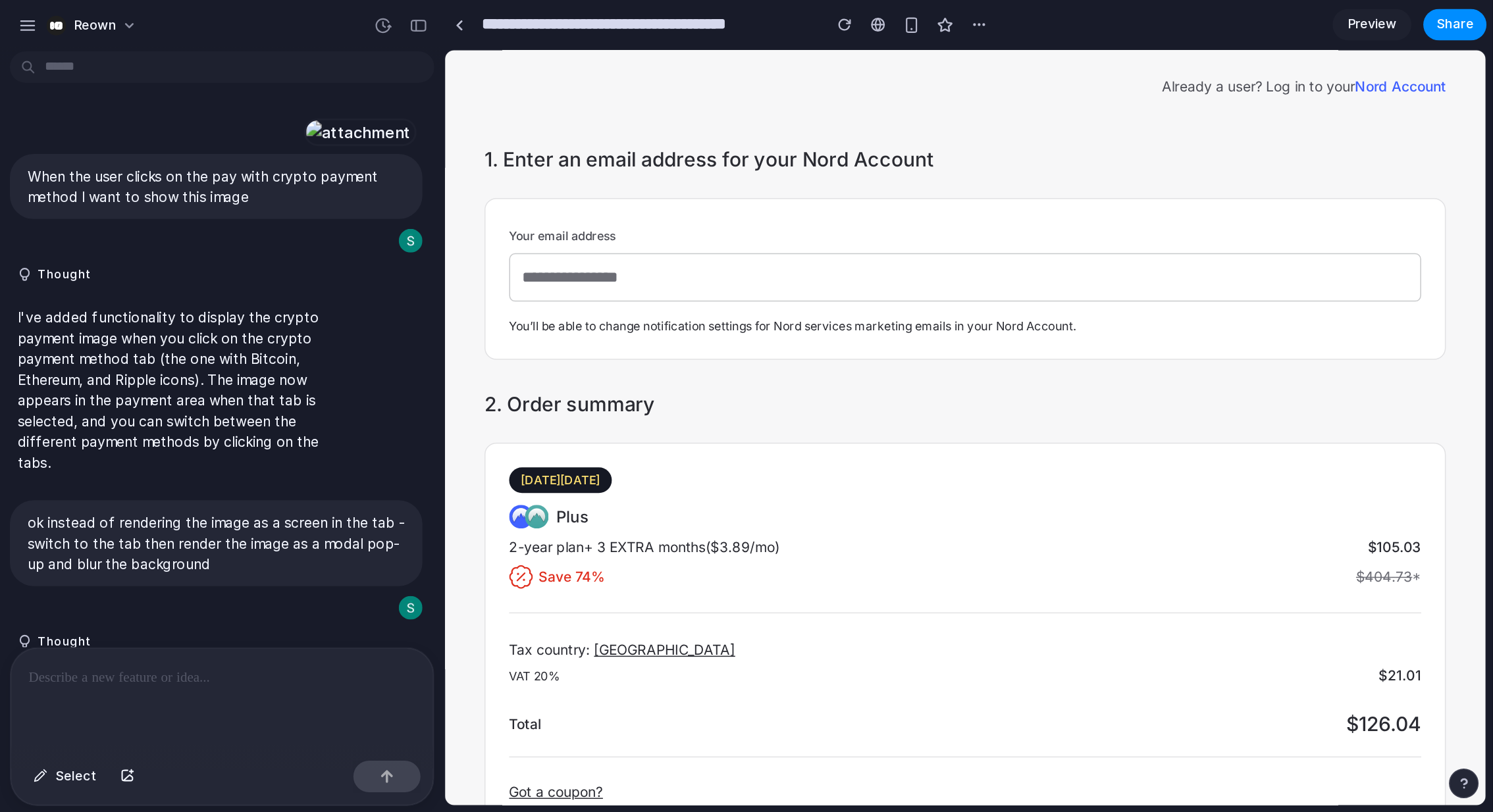
scroll to position [1984, 0]
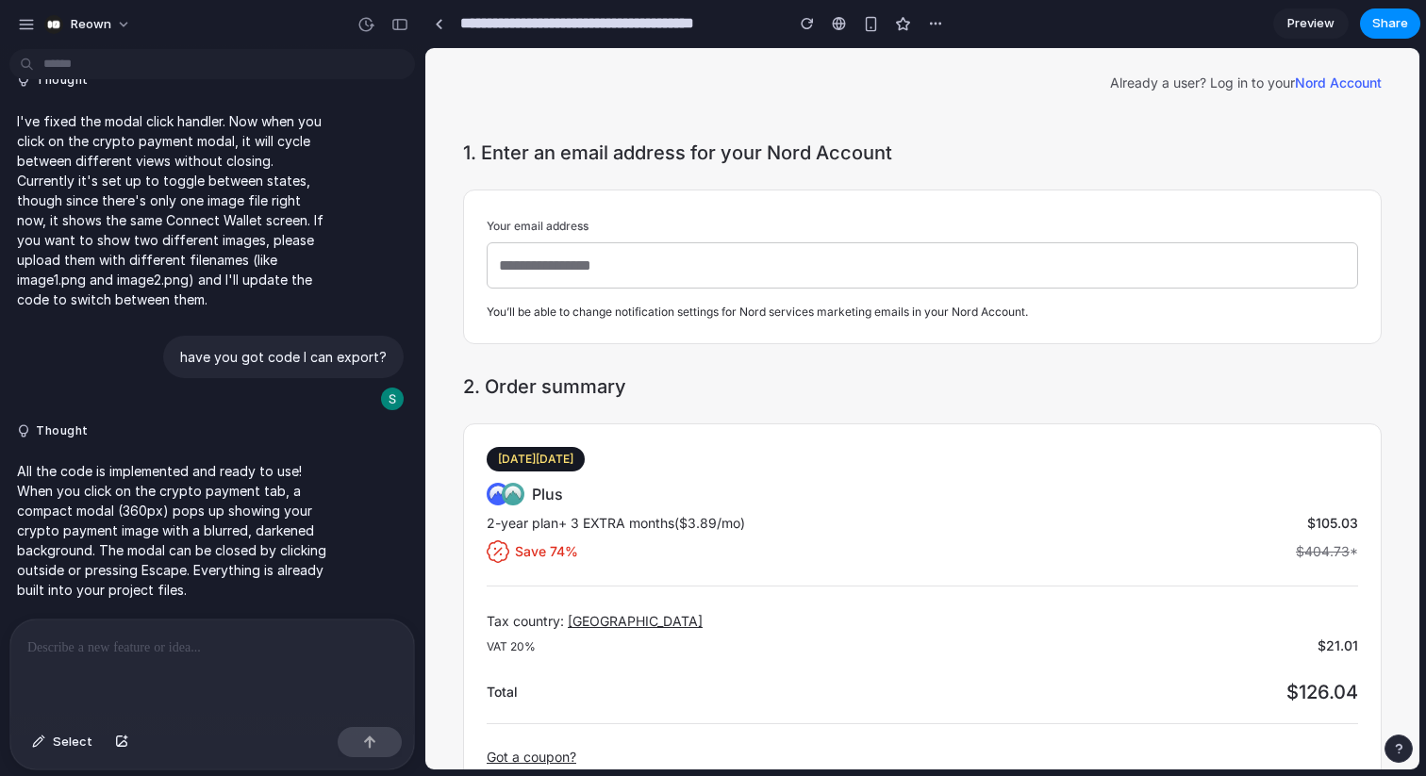
click at [1294, 26] on span "Preview" at bounding box center [1310, 23] width 47 height 19
